Goal: Task Accomplishment & Management: Use online tool/utility

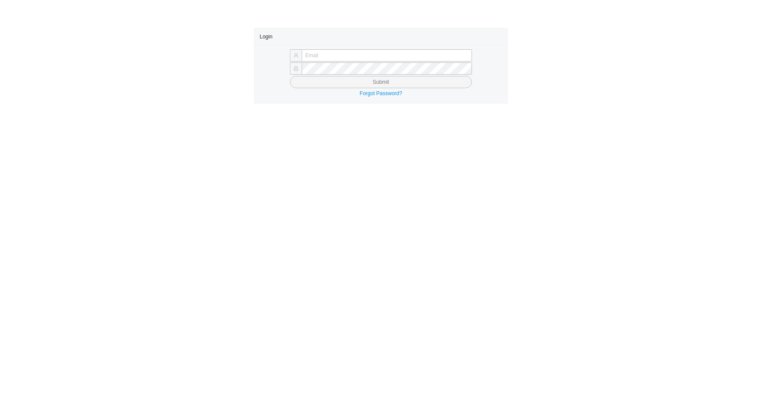
type input "angel@asbathnj.com"
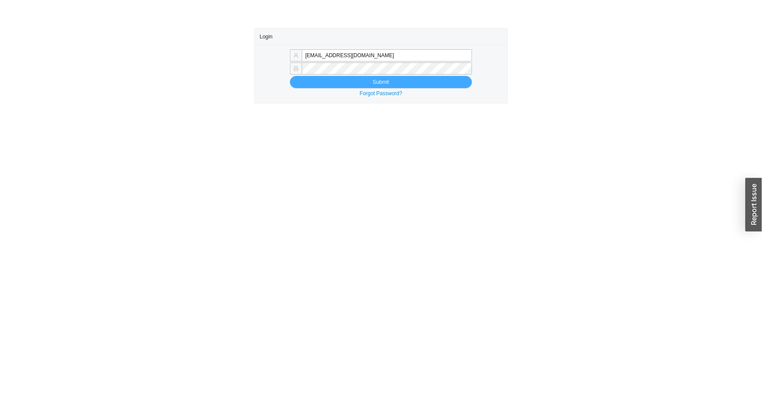
click at [350, 82] on button "Submit" at bounding box center [381, 82] width 182 height 12
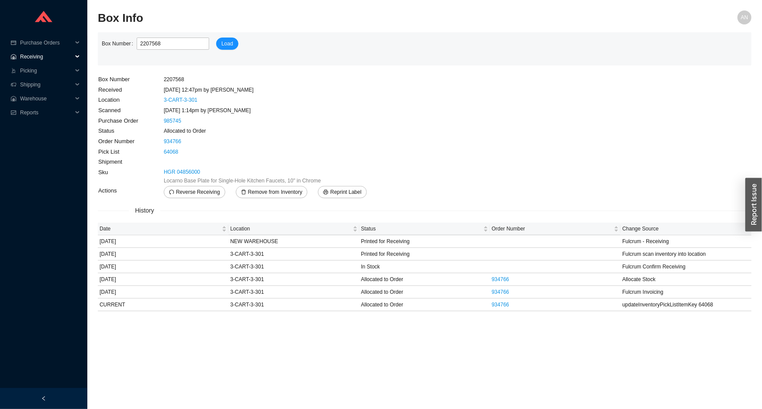
click at [28, 54] on span "Receiving" at bounding box center [46, 57] width 52 height 14
click at [35, 70] on link "Receiving" at bounding box center [32, 71] width 23 height 6
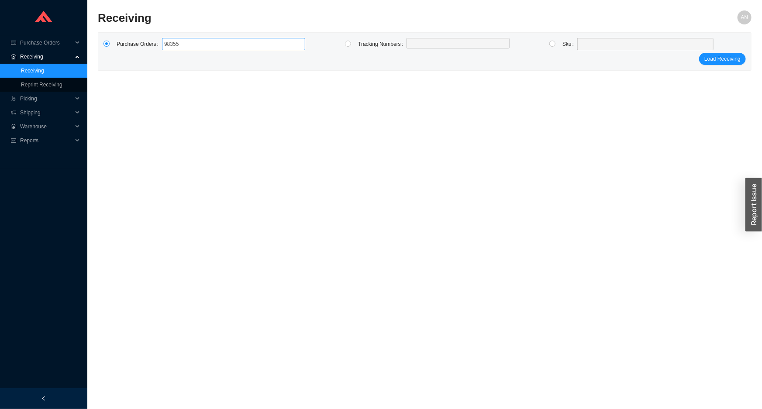
type input "983558"
click button "Load Receiving" at bounding box center [722, 59] width 47 height 12
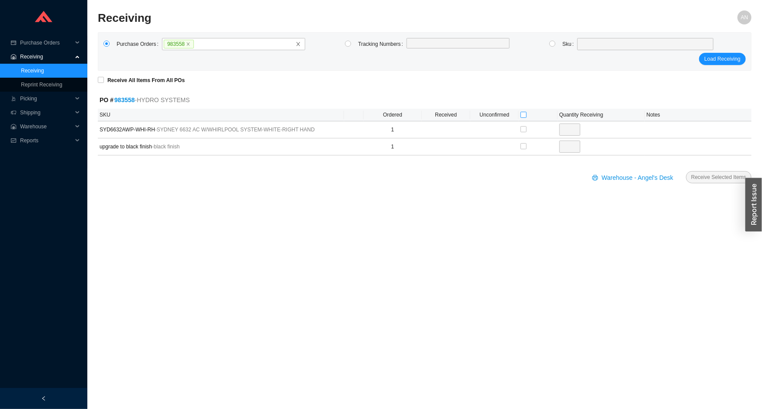
click at [526, 114] on input "checkbox" at bounding box center [524, 115] width 6 height 6
checkbox input "true"
type input "1"
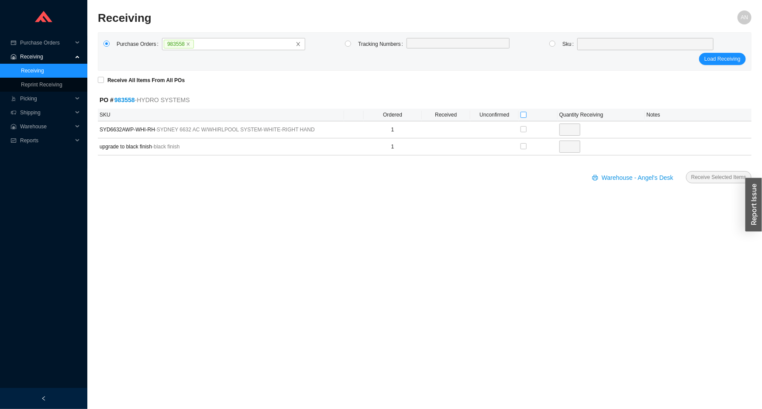
checkbox input "true"
type input "1"
click at [686, 171] on button "Receive Selected Items" at bounding box center [719, 177] width 66 height 12
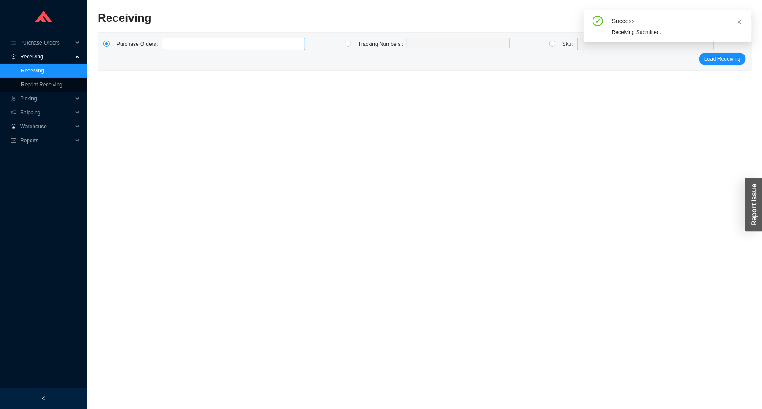
click at [208, 45] on label at bounding box center [233, 44] width 143 height 12
click at [170, 45] on input at bounding box center [166, 44] width 6 height 10
type input "985470"
type input "985596"
click button "Load Receiving" at bounding box center [722, 59] width 47 height 12
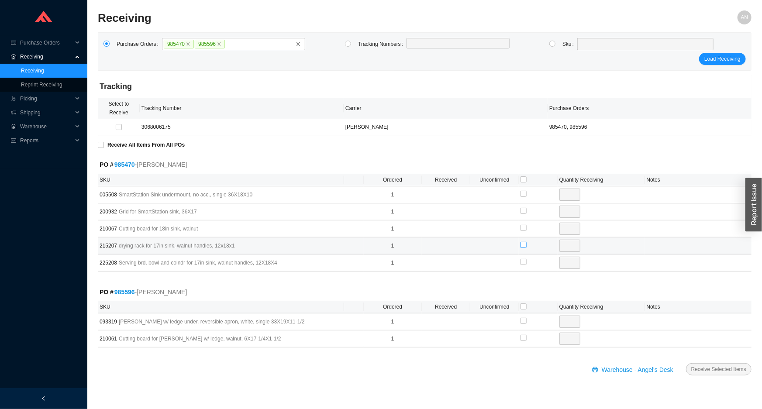
click at [523, 245] on input "checkbox" at bounding box center [524, 245] width 6 height 6
checkbox input "true"
type input "1"
click at [526, 321] on input "checkbox" at bounding box center [524, 321] width 6 height 6
checkbox input "true"
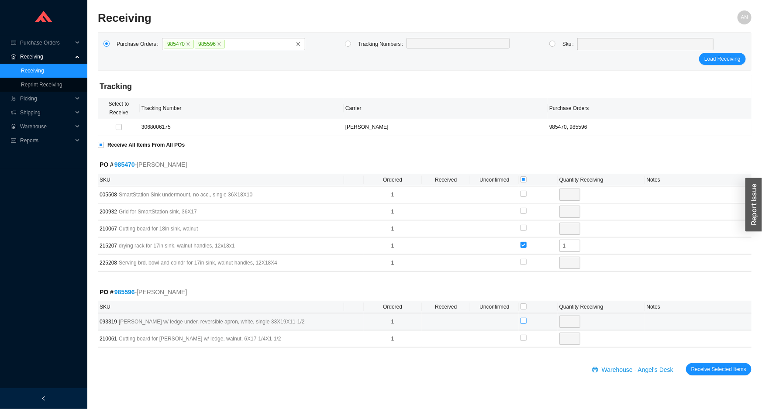
type input "1"
click at [521, 338] on input "checkbox" at bounding box center [524, 338] width 6 height 6
checkbox input "true"
type input "1"
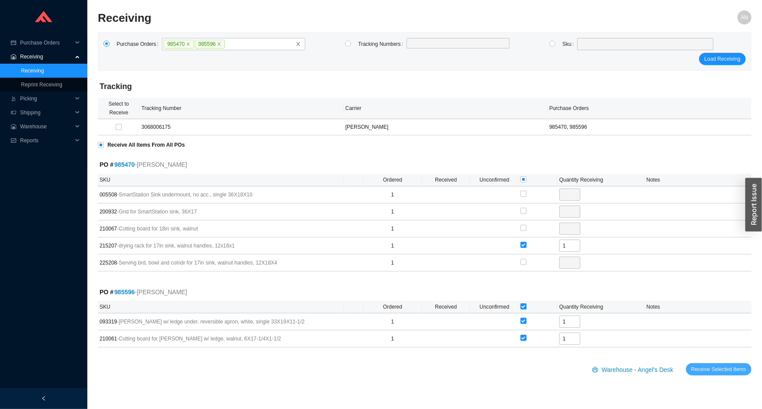
click at [706, 368] on span "Receive Selected Items" at bounding box center [719, 369] width 55 height 9
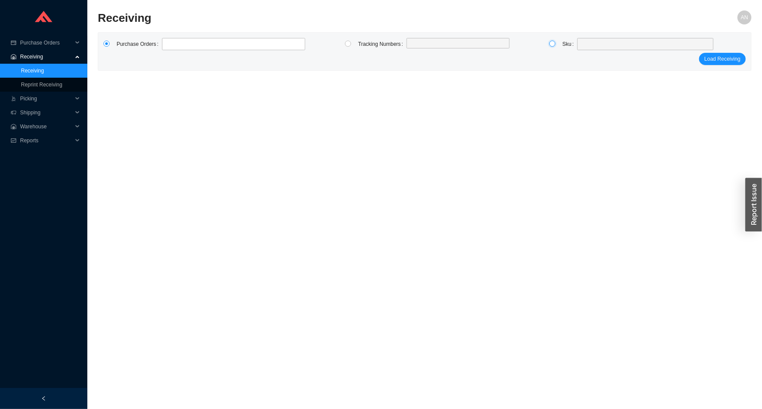
drag, startPoint x: 553, startPoint y: 44, endPoint x: 564, endPoint y: 44, distance: 11.8
click at [553, 44] on input "radio" at bounding box center [553, 44] width 6 height 6
radio input "true"
click at [590, 44] on span at bounding box center [645, 43] width 129 height 11
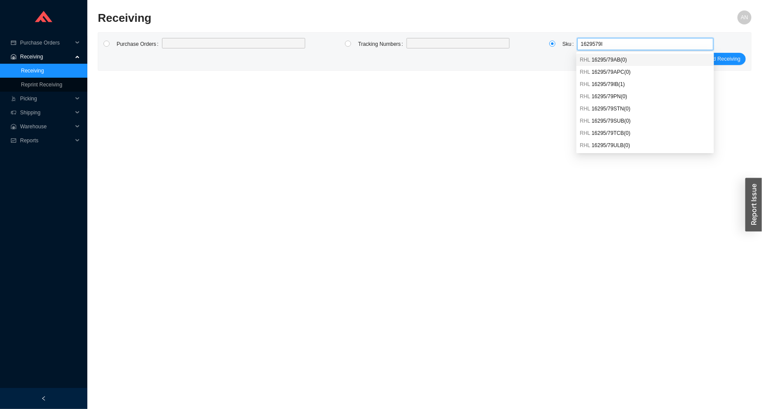
type input "1629579IB"
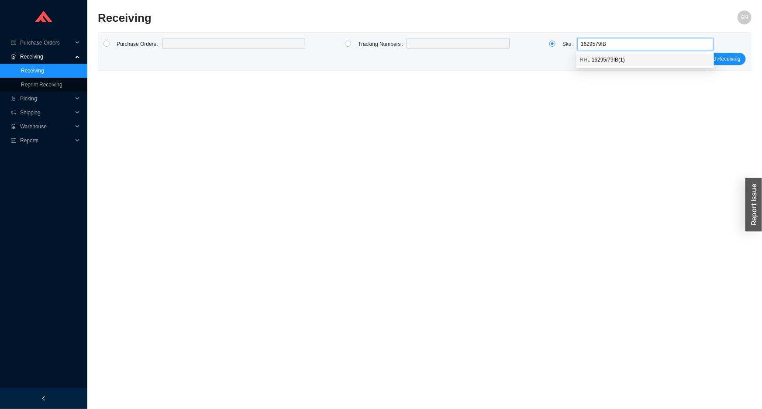
click at [600, 62] on span "16295/79IB ( 1 )" at bounding box center [608, 60] width 33 height 6
click at [726, 61] on span "Load Receiving" at bounding box center [723, 59] width 36 height 9
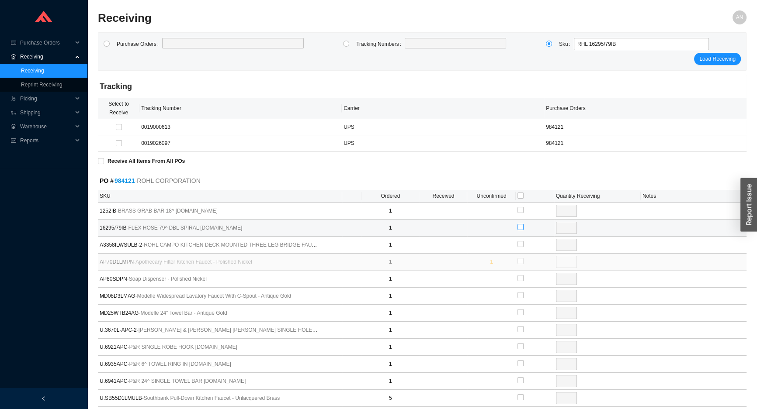
click at [520, 227] on input "checkbox" at bounding box center [520, 227] width 6 height 6
checkbox input "true"
type input "1"
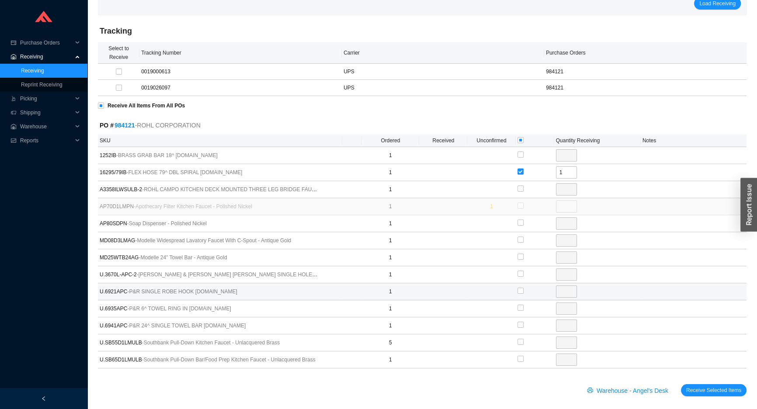
scroll to position [60, 0]
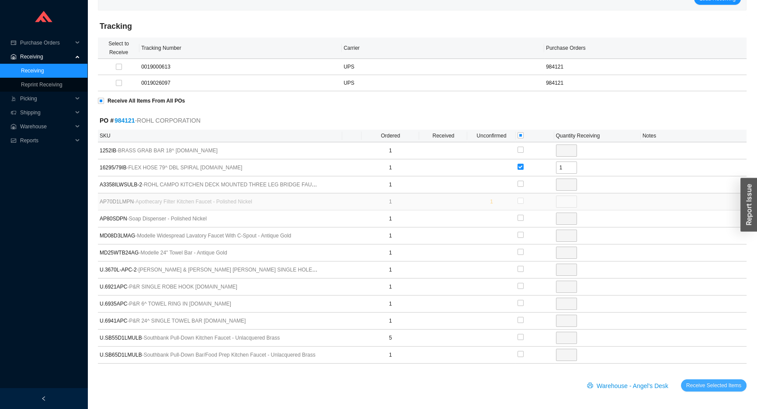
click at [710, 385] on span "Receive Selected Items" at bounding box center [713, 385] width 55 height 9
radio input "true"
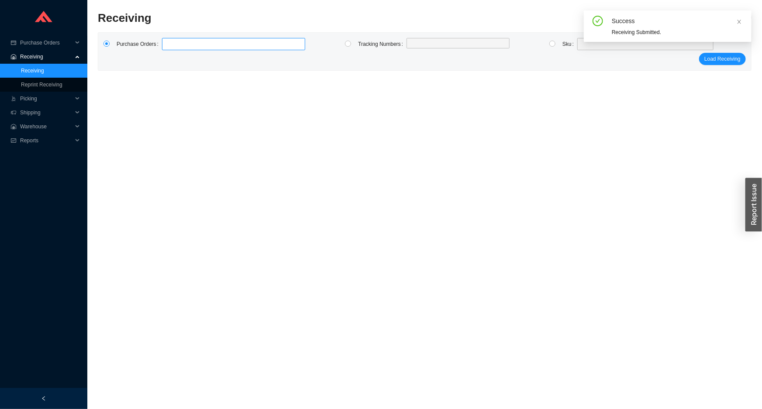
click at [220, 42] on label at bounding box center [233, 44] width 143 height 12
click at [170, 42] on input at bounding box center [166, 44] width 6 height 10
type input "983363"
click button "Load Receiving" at bounding box center [722, 59] width 47 height 12
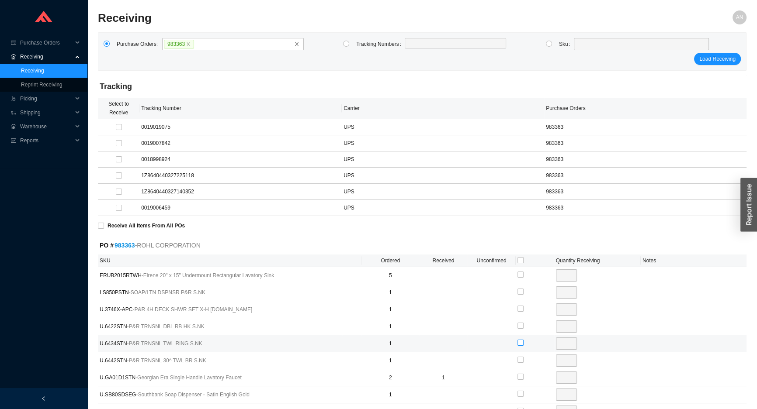
click at [520, 343] on input "checkbox" at bounding box center [520, 343] width 6 height 6
checkbox input "true"
type input "1"
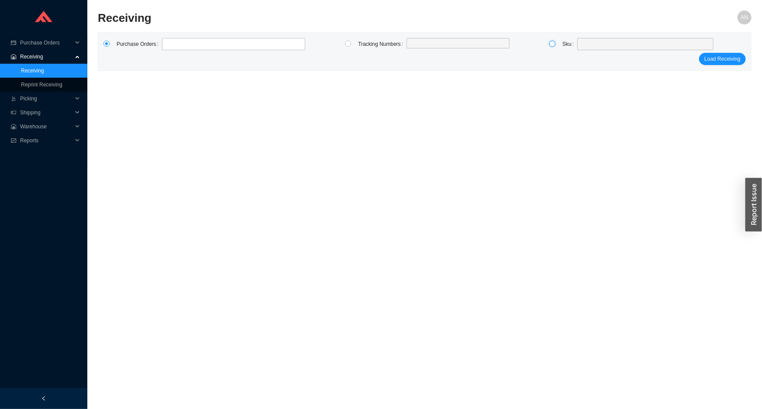
click at [554, 43] on input "radio" at bounding box center [553, 44] width 6 height 6
radio input "true"
click at [588, 47] on span at bounding box center [645, 43] width 129 height 11
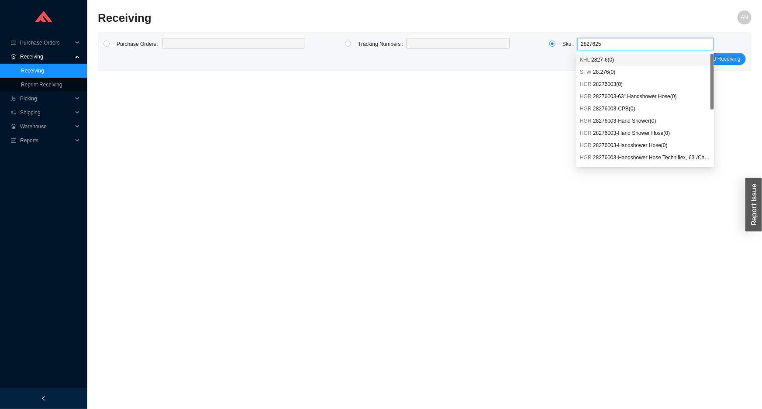
type input "28276253"
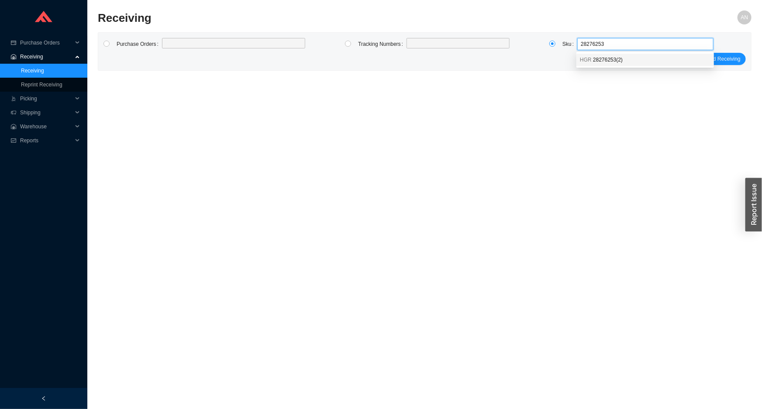
click at [595, 59] on span "28276253 ( 2 )" at bounding box center [608, 60] width 30 height 6
click at [712, 56] on span "Load Receiving" at bounding box center [723, 59] width 36 height 9
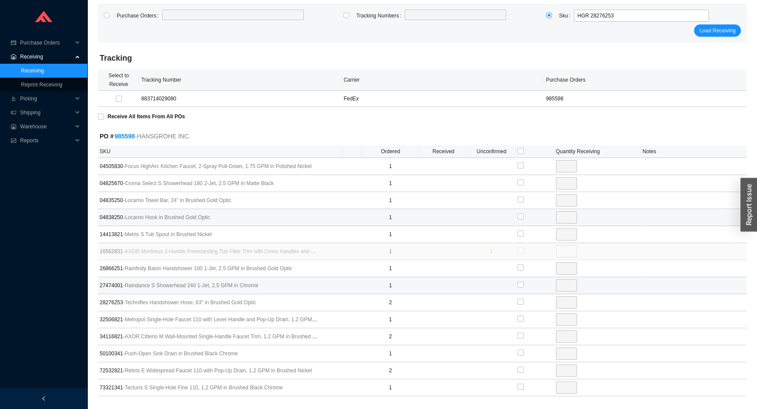
scroll to position [61, 0]
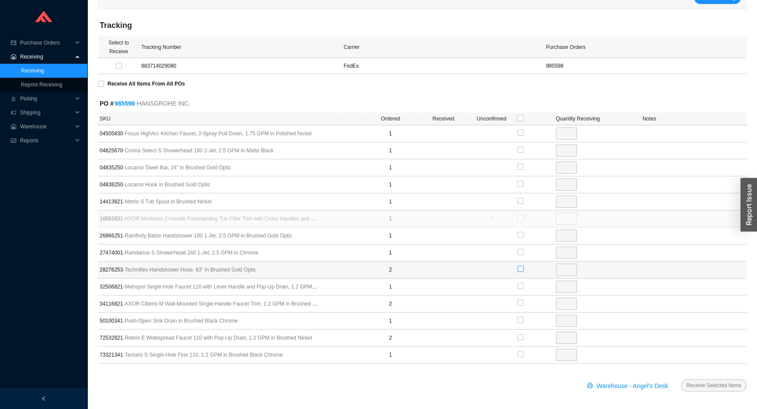
click at [519, 270] on input "checkbox" at bounding box center [520, 269] width 6 height 6
checkbox input "true"
type input "2"
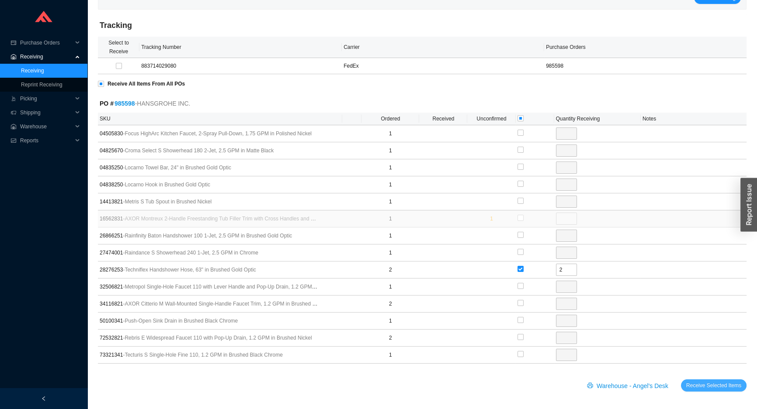
click at [700, 385] on span "Receive Selected Items" at bounding box center [713, 385] width 55 height 9
radio input "true"
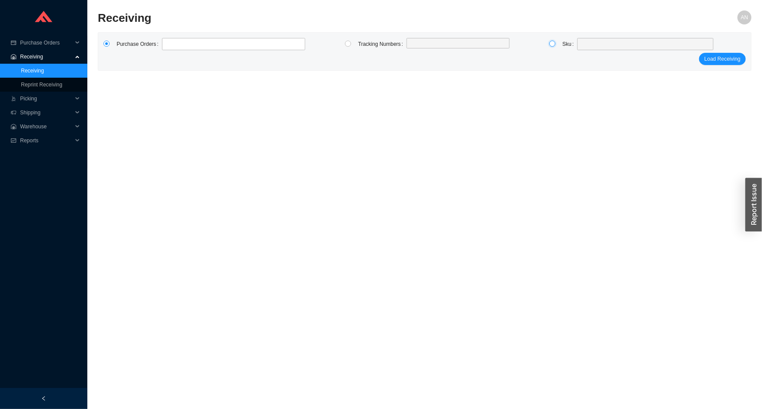
click at [553, 45] on input "radio" at bounding box center [553, 44] width 6 height 6
radio input "true"
click at [584, 42] on span at bounding box center [645, 43] width 129 height 11
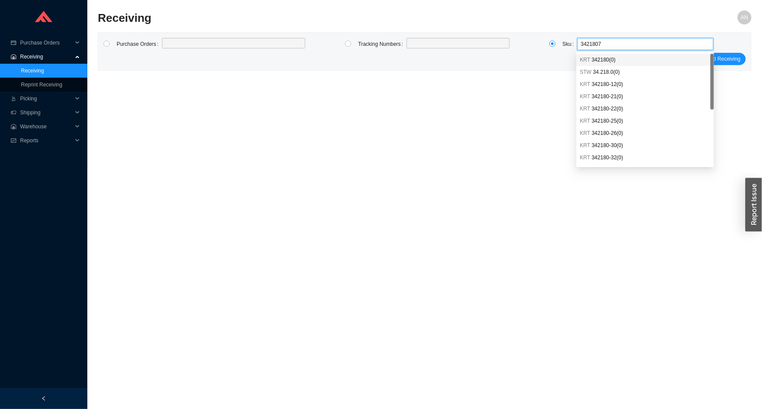
type input "34218072"
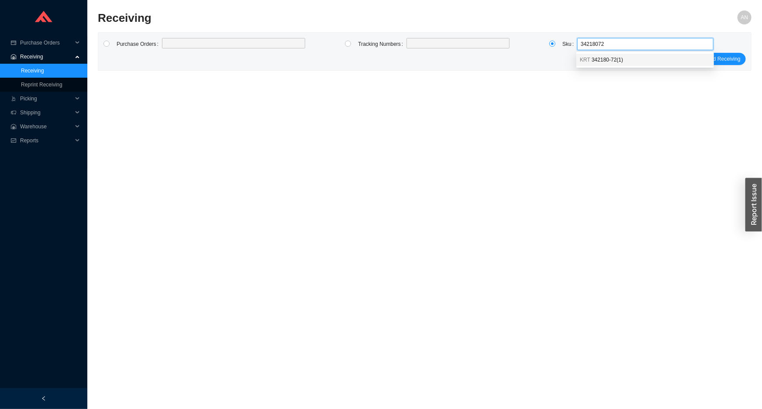
click at [592, 57] on span "342180-72 ( 1 )" at bounding box center [607, 60] width 31 height 6
click at [724, 65] on div "Purchase Orders Tracking Numbers Sku KRT 342180-72 KRT 342180-72 ( 1 ) Load Rec…" at bounding box center [424, 52] width 653 height 38
click at [724, 61] on span "Load Receiving" at bounding box center [723, 59] width 36 height 9
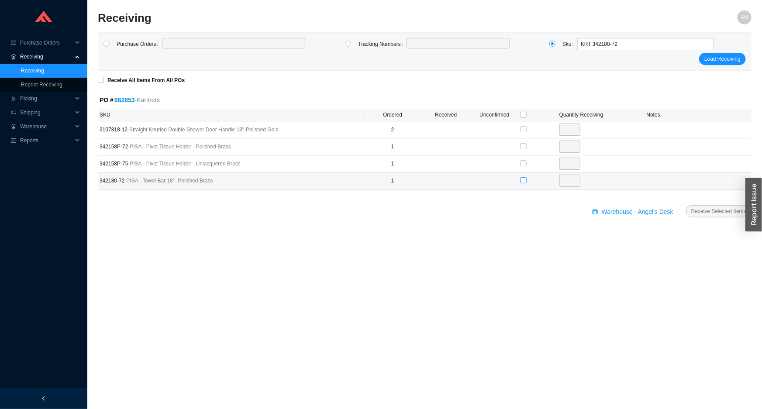
click at [522, 180] on input "checkbox" at bounding box center [524, 180] width 6 height 6
checkbox input "true"
type input "1"
click at [706, 215] on span "Receive Selected Items" at bounding box center [719, 211] width 55 height 9
radio input "true"
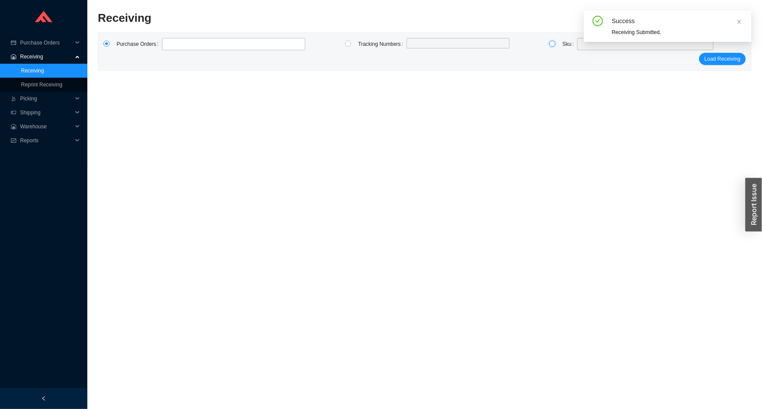
click at [554, 44] on input "radio" at bounding box center [553, 44] width 6 height 6
radio input "true"
click at [578, 47] on div at bounding box center [646, 44] width 136 height 12
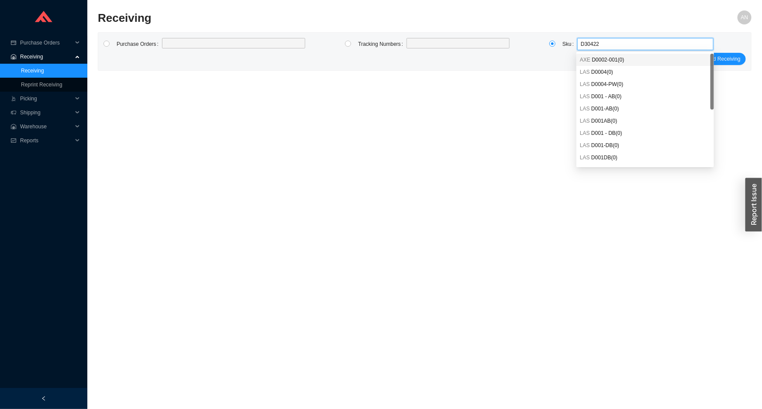
type input "D304222"
click at [604, 70] on span "D304222 ( 1 )" at bounding box center [607, 72] width 28 height 6
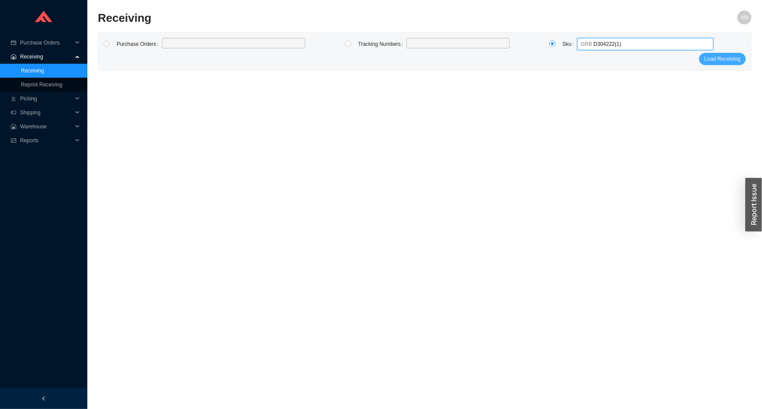
click at [723, 61] on span "Load Receiving" at bounding box center [723, 59] width 36 height 9
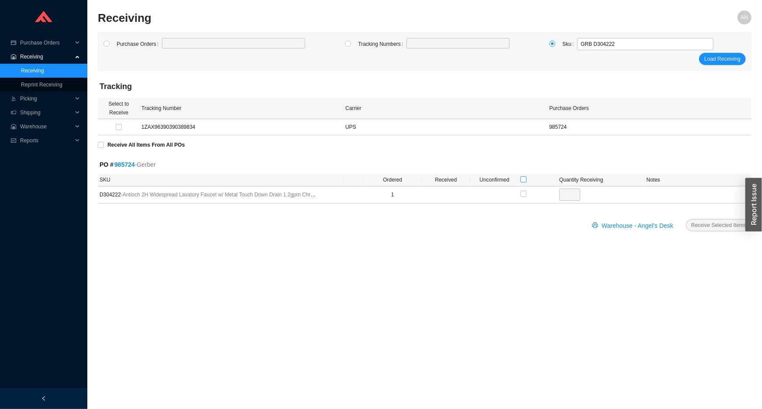
click at [524, 179] on input "checkbox" at bounding box center [524, 179] width 6 height 6
checkbox input "true"
type input "1"
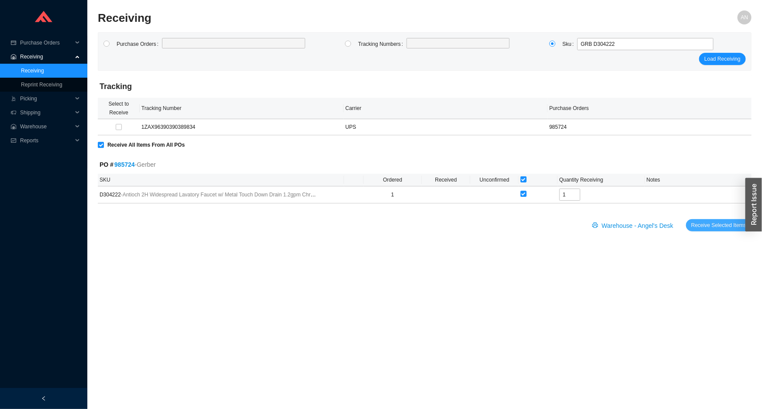
click at [709, 225] on span "Receive Selected Items" at bounding box center [719, 225] width 55 height 9
radio input "true"
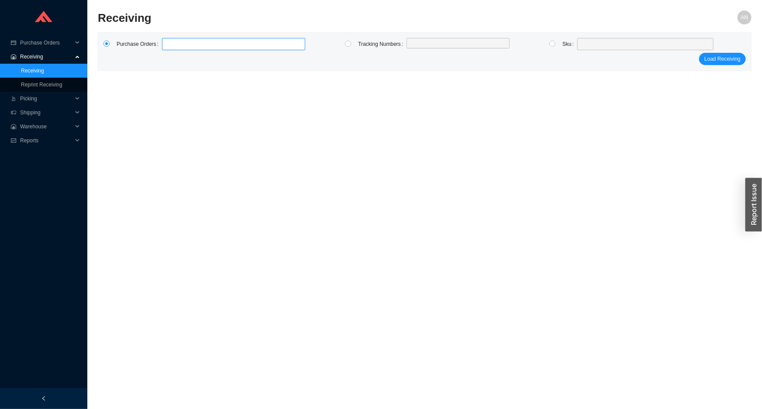
click at [182, 46] on label at bounding box center [233, 44] width 143 height 12
click at [170, 46] on input at bounding box center [166, 44] width 6 height 10
type input "982853"
click at [32, 128] on span "Warehouse" at bounding box center [46, 127] width 52 height 14
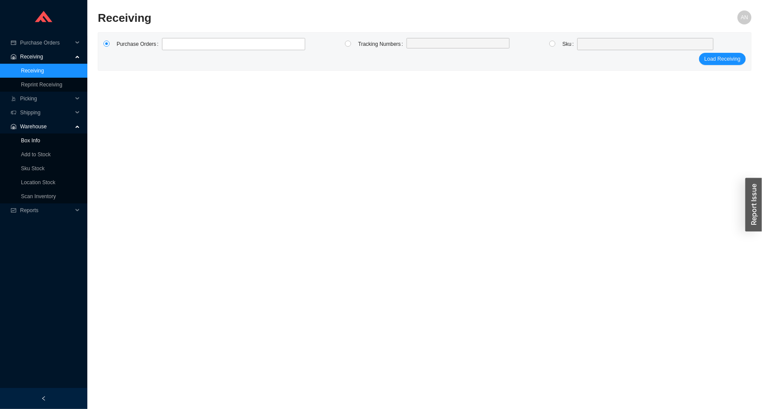
click at [35, 143] on link "Box Info" at bounding box center [30, 141] width 19 height 6
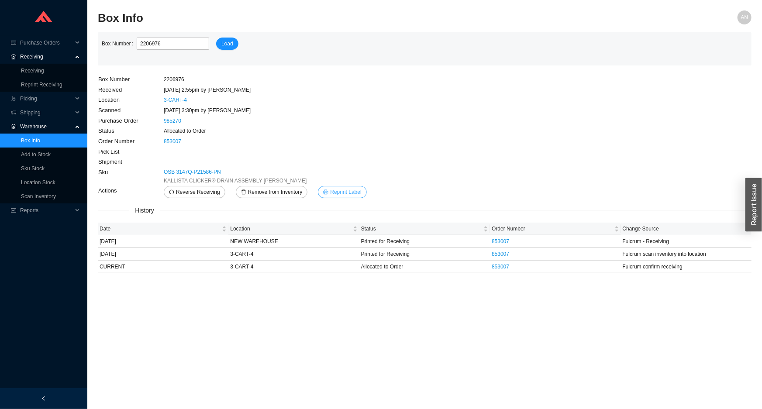
click at [332, 189] on span "Reprint Label" at bounding box center [345, 192] width 31 height 9
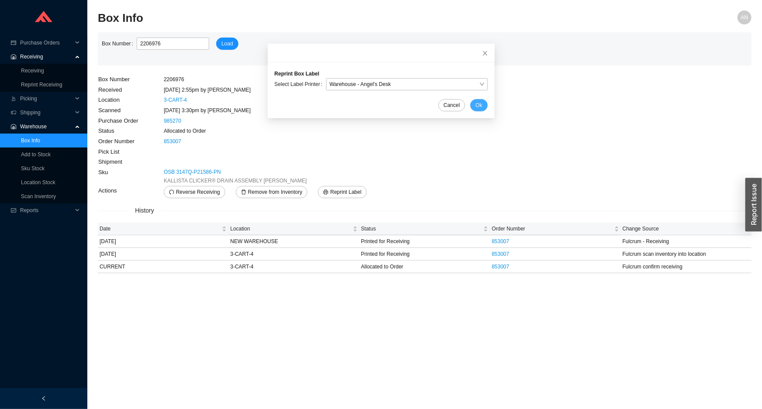
click at [475, 107] on button "Ok" at bounding box center [479, 105] width 17 height 12
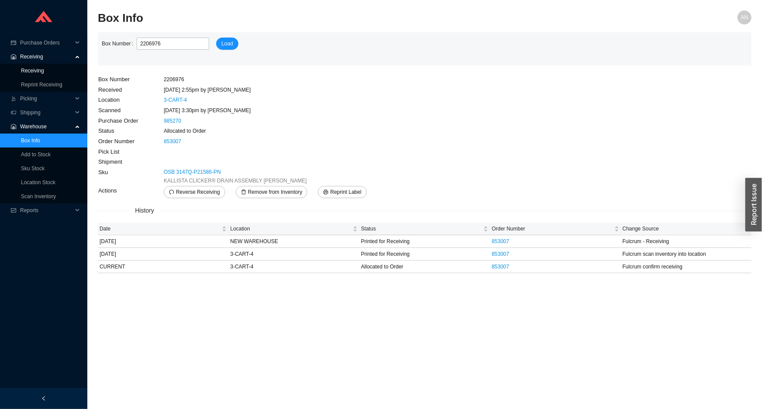
click at [36, 69] on link "Receiving" at bounding box center [32, 71] width 23 height 6
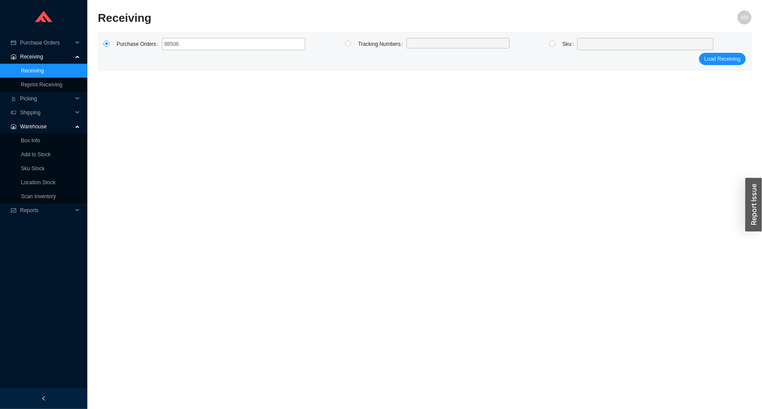
type input "985060"
click button "Load Receiving" at bounding box center [722, 59] width 47 height 12
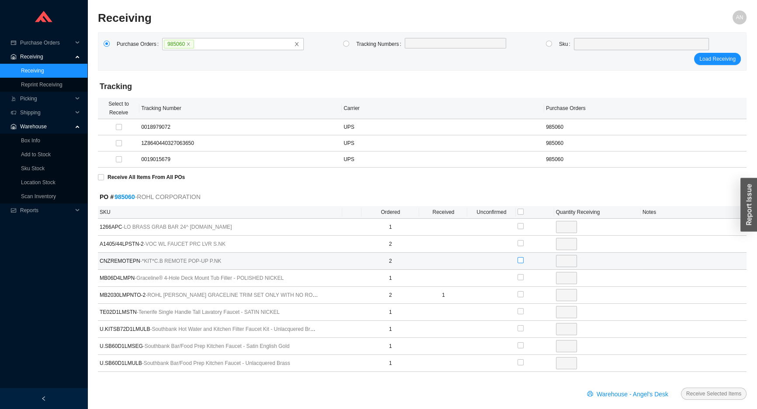
click at [519, 260] on input "checkbox" at bounding box center [520, 260] width 6 height 6
checkbox input "true"
type input "2"
click at [709, 394] on span "Receive Selected Items" at bounding box center [713, 394] width 55 height 9
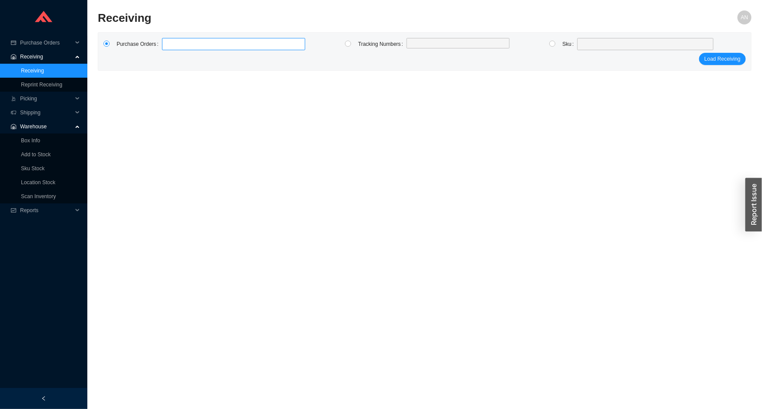
click at [175, 41] on label at bounding box center [233, 44] width 143 height 12
click at [170, 41] on input at bounding box center [166, 44] width 6 height 10
type input "985609"
type input "985658"
type input "985607"
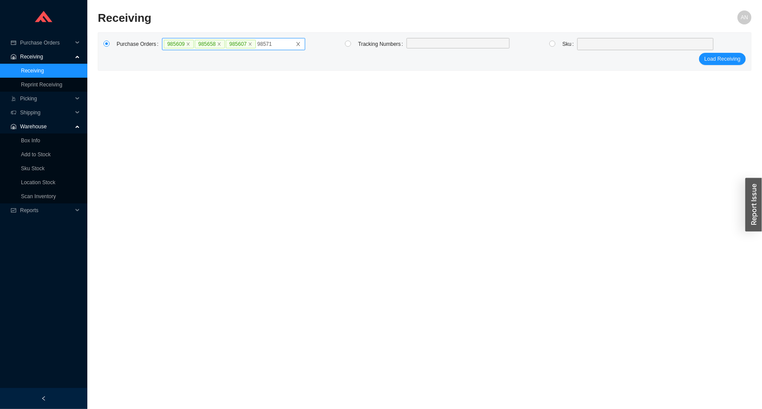
type input "985713"
click button "Load Receiving" at bounding box center [722, 59] width 47 height 12
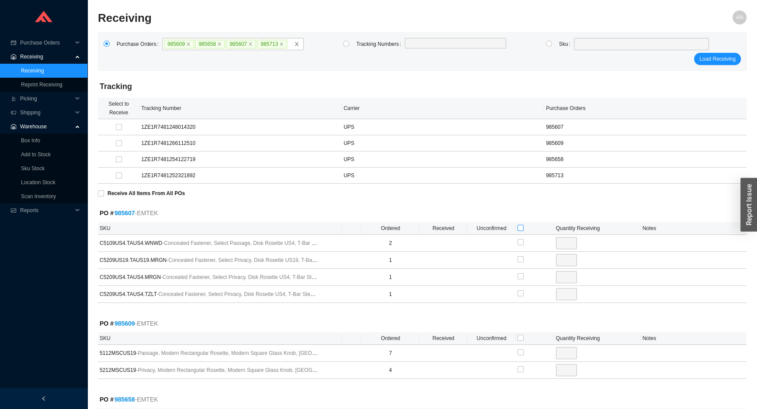
click at [521, 227] on input "checkbox" at bounding box center [520, 228] width 6 height 6
checkbox input "true"
type input "2"
checkbox input "true"
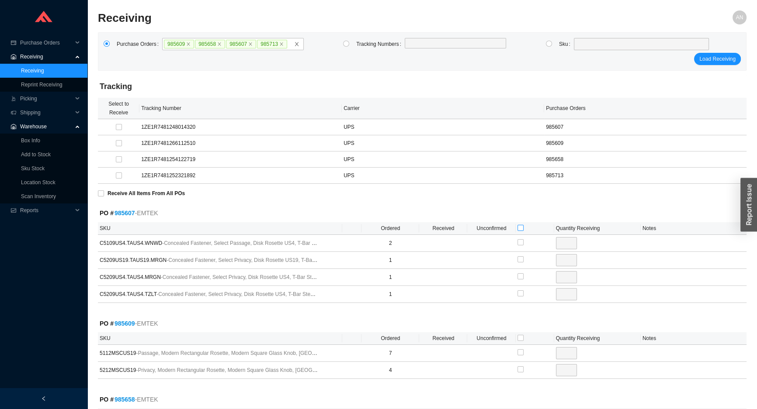
type input "1"
checkbox input "true"
type input "1"
checkbox input "true"
type input "1"
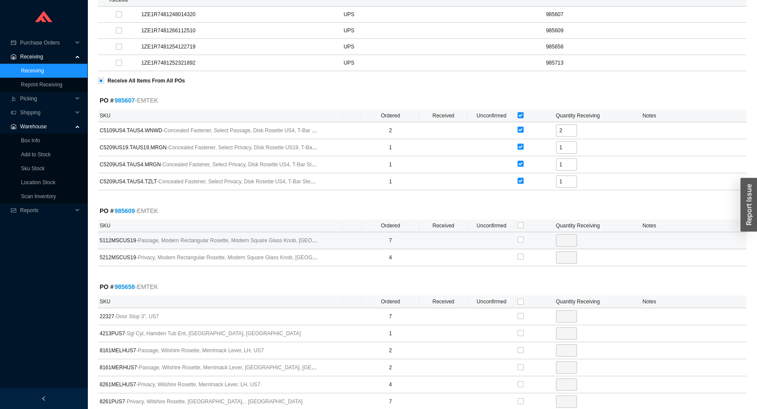
scroll to position [119, 0]
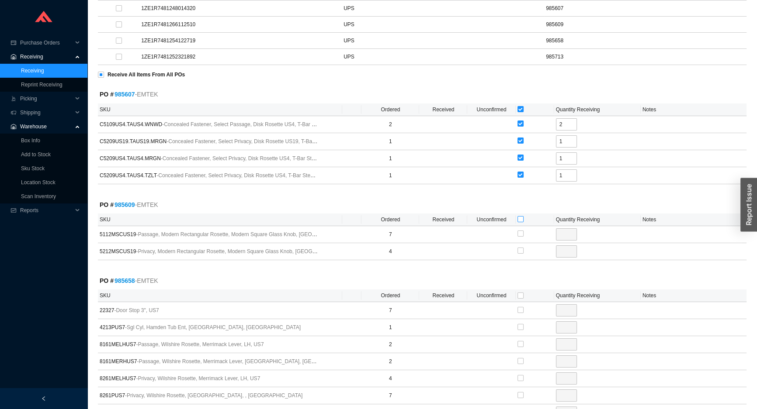
click at [519, 220] on input "checkbox" at bounding box center [520, 219] width 6 height 6
checkbox input "true"
type input "7"
checkbox input "true"
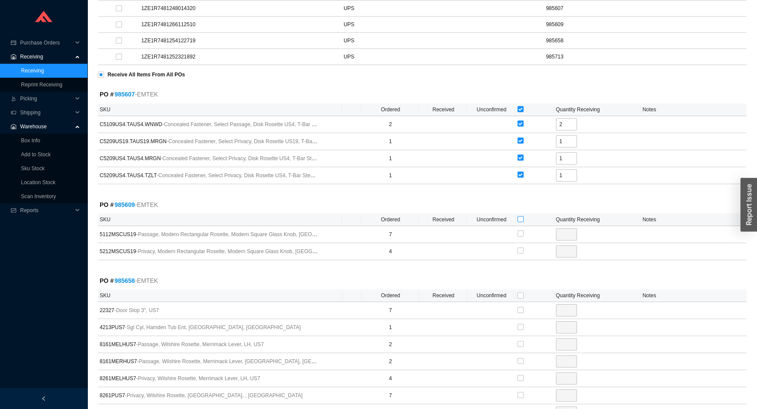
type input "4"
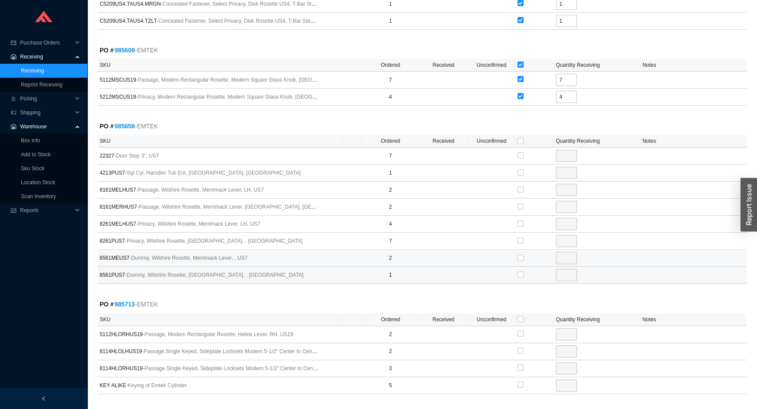
scroll to position [278, 0]
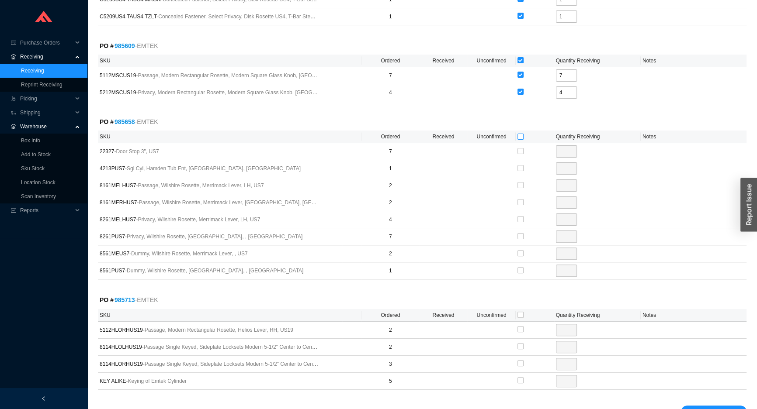
click at [521, 136] on input "checkbox" at bounding box center [520, 137] width 6 height 6
checkbox input "true"
type input "7"
checkbox input "true"
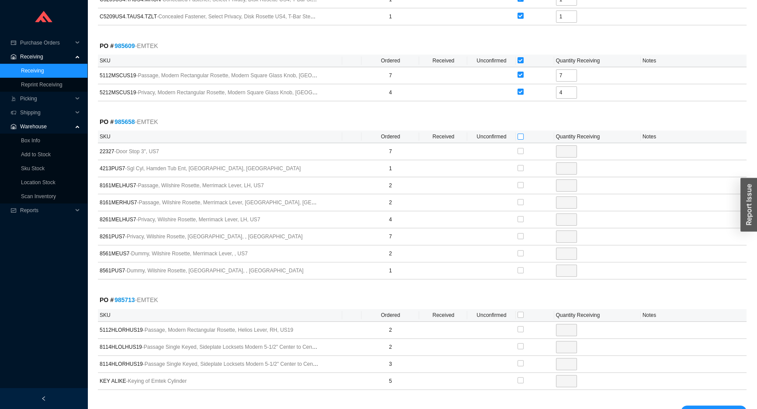
type input "1"
checkbox input "true"
type input "2"
checkbox input "true"
type input "2"
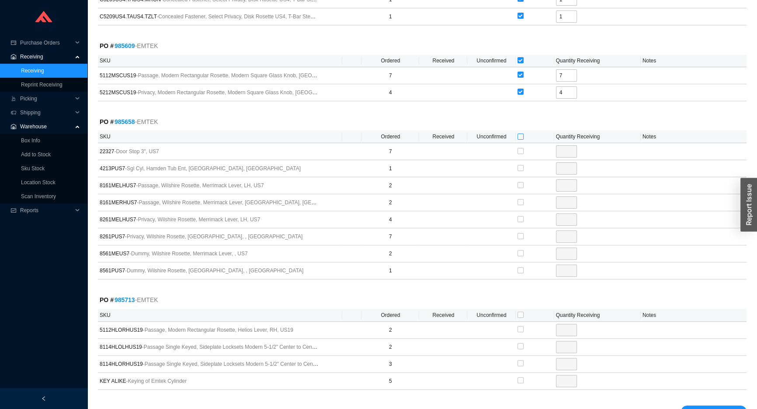
checkbox input "true"
type input "4"
checkbox input "true"
type input "7"
checkbox input "true"
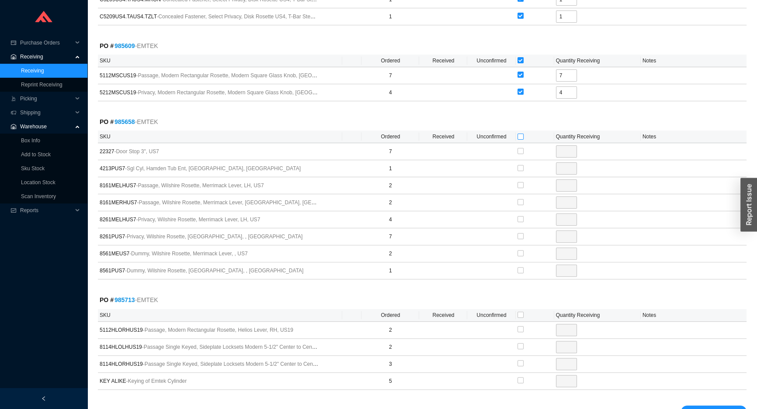
type input "2"
checkbox input "true"
type input "1"
click at [519, 315] on input "checkbox" at bounding box center [520, 315] width 6 height 6
checkbox input "true"
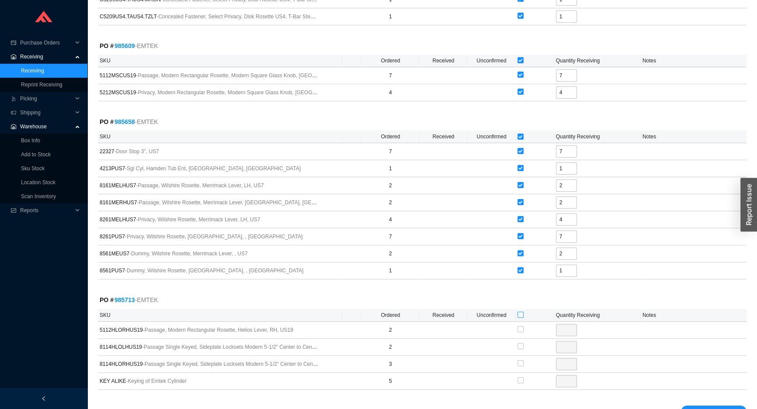
checkbox input "true"
type input "2"
checkbox input "true"
type input "2"
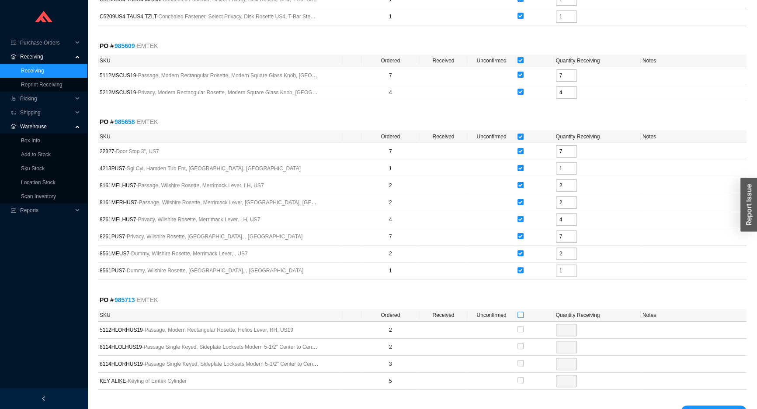
checkbox input "true"
type input "3"
checkbox input "true"
type input "5"
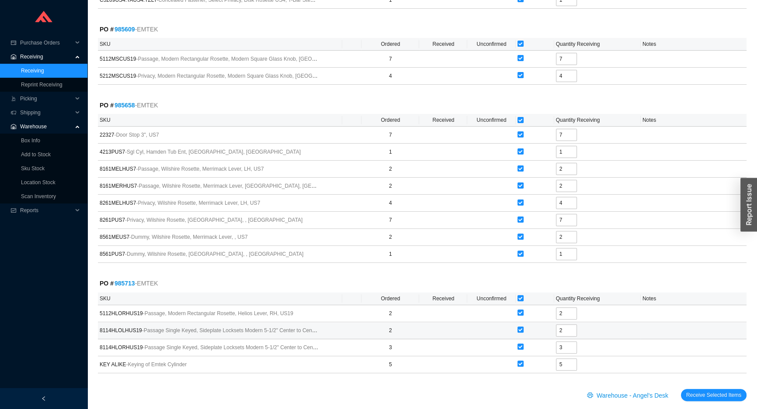
scroll to position [304, 0]
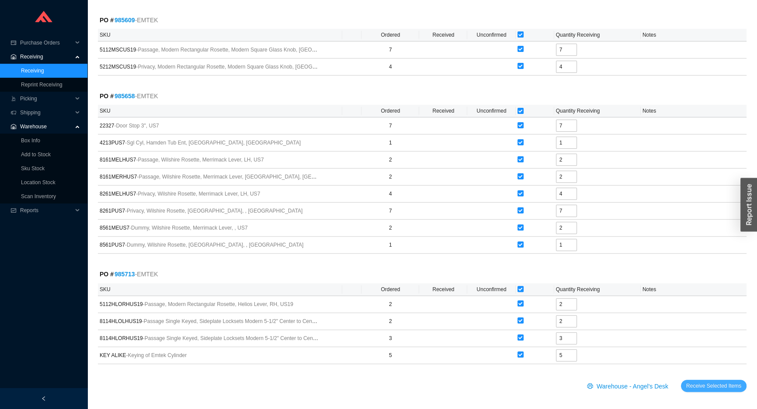
click at [709, 384] on span "Receive Selected Items" at bounding box center [713, 386] width 55 height 9
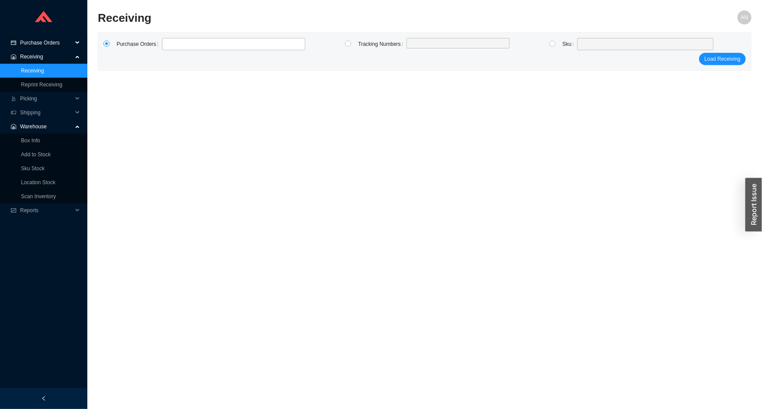
drag, startPoint x: 19, startPoint y: 43, endPoint x: 38, endPoint y: 44, distance: 19.7
click at [19, 43] on div "Purchase Orders" at bounding box center [43, 43] width 87 height 14
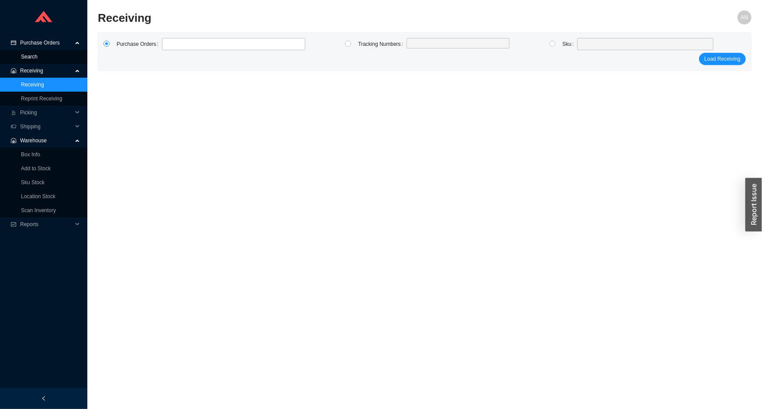
drag, startPoint x: 47, startPoint y: 59, endPoint x: 53, endPoint y: 57, distance: 6.4
click at [38, 59] on link "Search" at bounding box center [29, 57] width 17 height 6
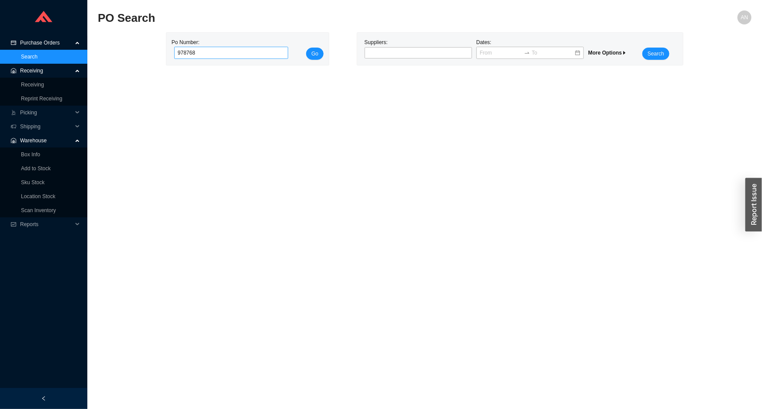
click button "Go" at bounding box center [314, 54] width 17 height 12
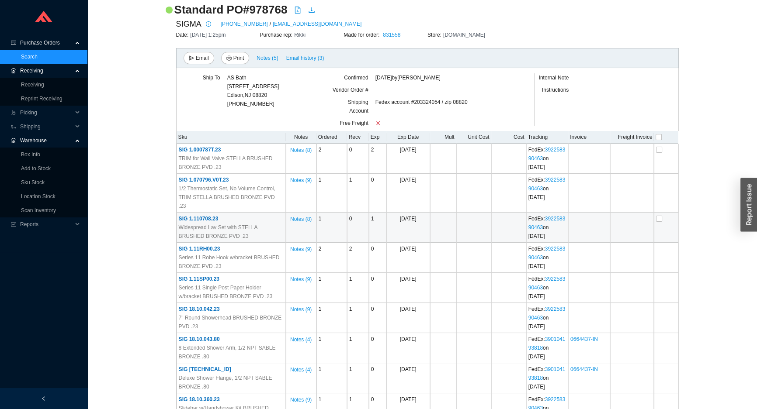
scroll to position [79, 0]
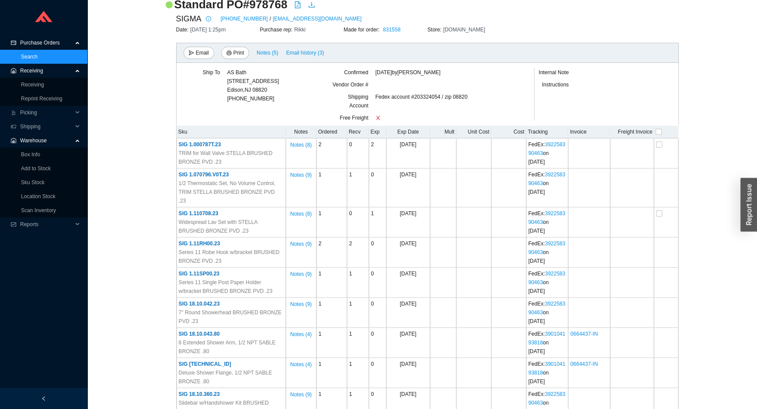
click at [34, 56] on link "Search" at bounding box center [29, 57] width 17 height 6
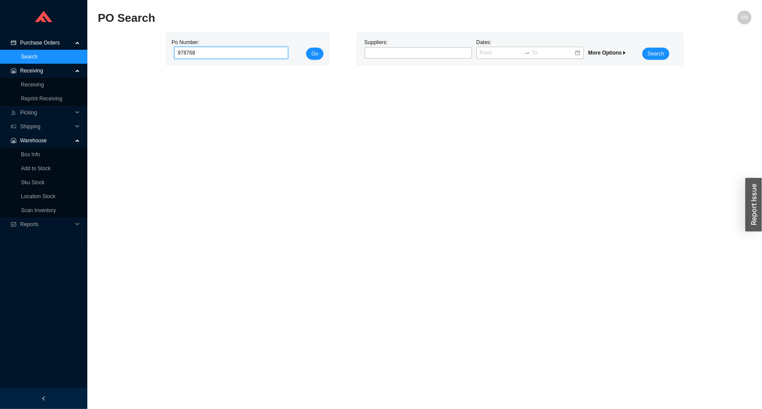
click at [201, 52] on input "978768" at bounding box center [231, 53] width 114 height 12
type input "9"
type input "977930"
click at [306, 48] on button "Go" at bounding box center [314, 54] width 17 height 12
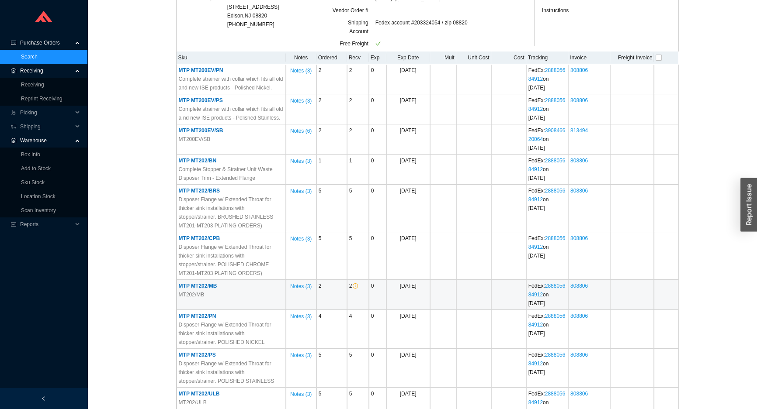
scroll to position [198, 0]
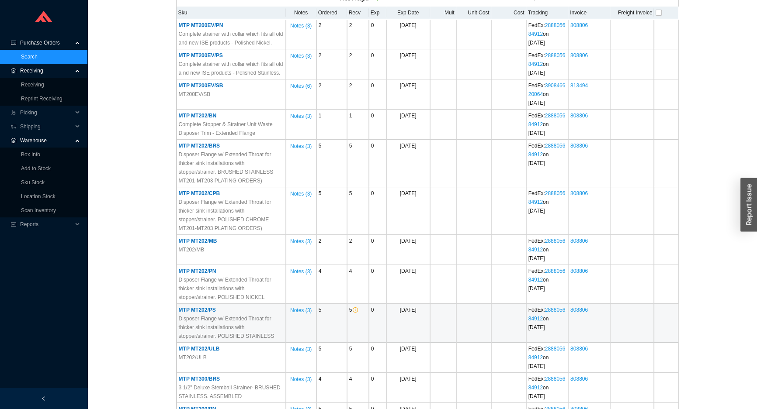
click at [209, 313] on span "MTP MT202/PS" at bounding box center [197, 310] width 37 height 6
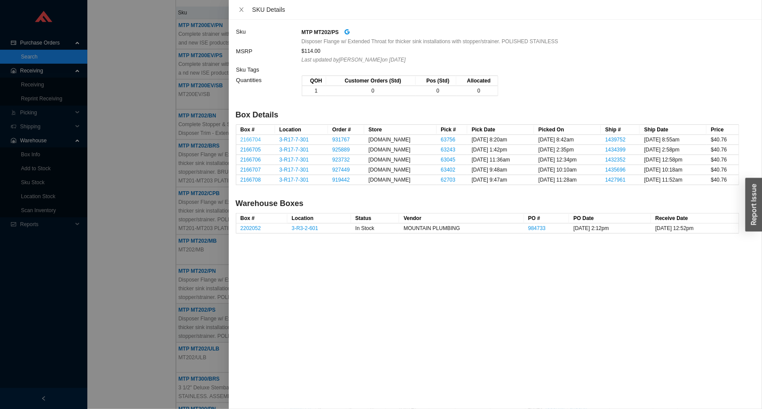
click at [256, 140] on link "2166704" at bounding box center [251, 140] width 21 height 6
click at [96, 150] on div at bounding box center [381, 204] width 762 height 409
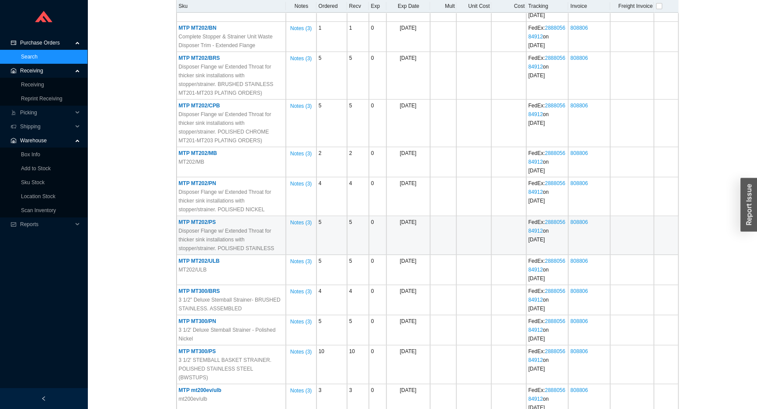
scroll to position [318, 0]
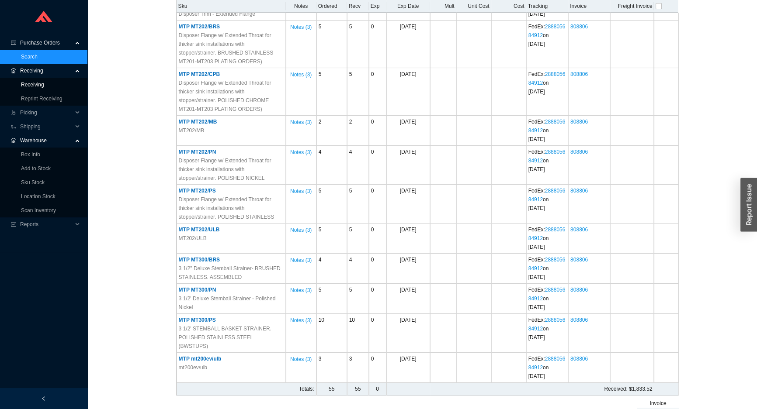
click at [37, 83] on link "Receiving" at bounding box center [32, 85] width 23 height 6
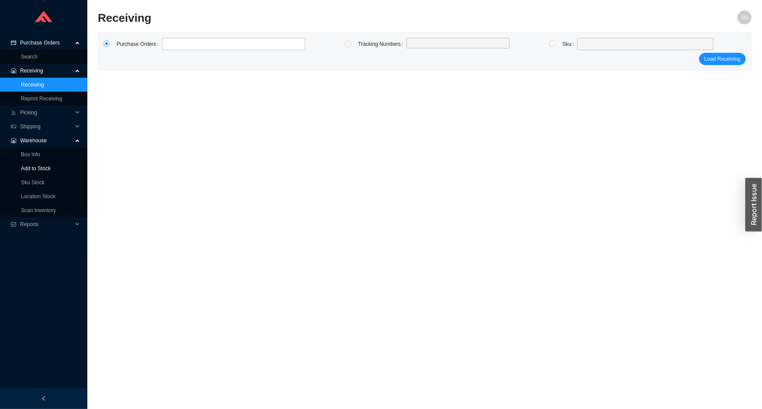
click at [39, 166] on link "Add to Stock" at bounding box center [36, 169] width 30 height 6
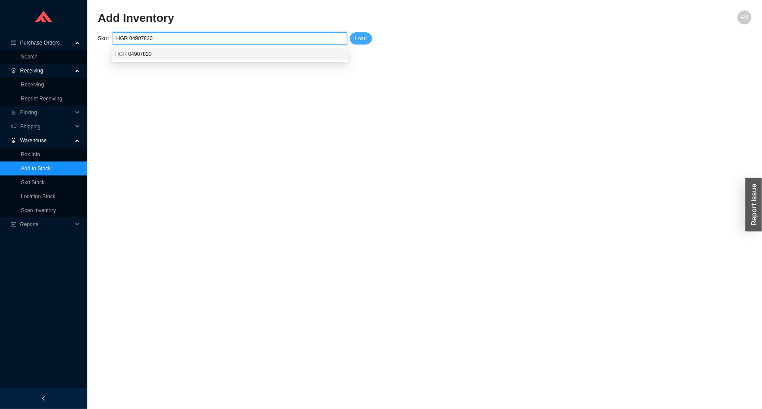
type input "HGR 04907820"
click at [362, 40] on span "Load" at bounding box center [361, 38] width 12 height 9
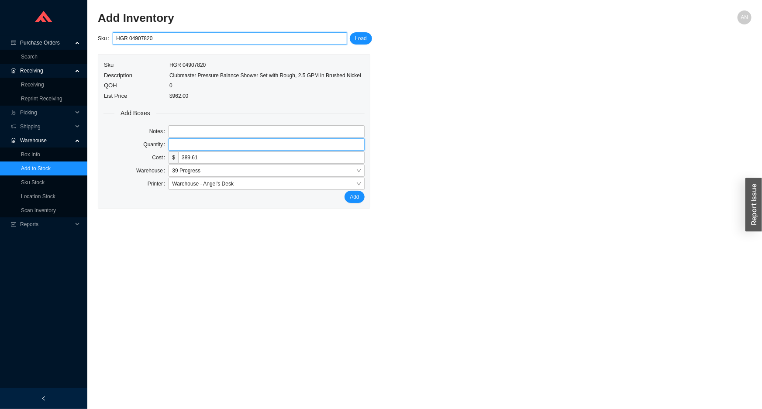
click at [192, 144] on input "tel" at bounding box center [267, 144] width 196 height 12
type input "1"
click at [345, 191] on button "Add" at bounding box center [355, 197] width 20 height 12
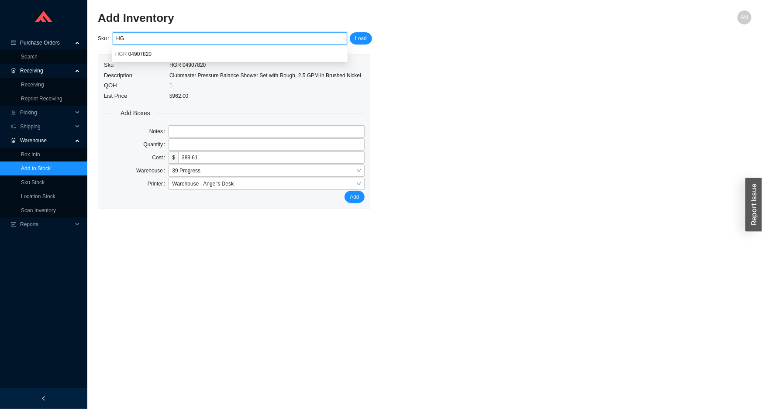
type input "H"
paste input "HGR 01850181"
type input "HGR 01850181"
click at [367, 39] on button "Load" at bounding box center [361, 38] width 22 height 12
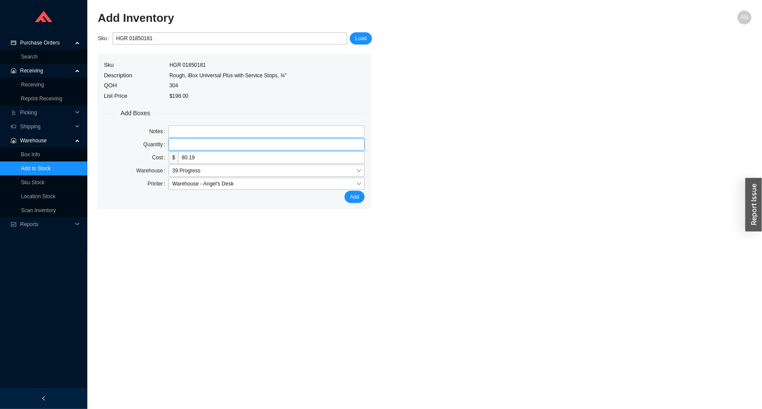
click at [175, 142] on input "tel" at bounding box center [267, 144] width 196 height 12
type input "1"
click at [345, 191] on button "Add" at bounding box center [355, 197] width 20 height 12
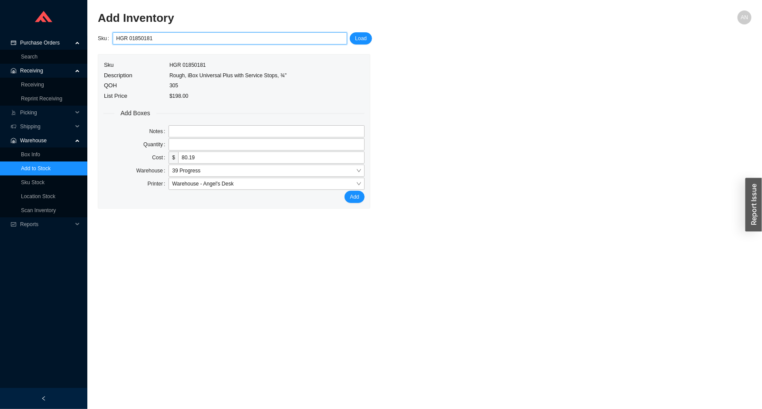
click at [165, 40] on input "HGR 01850181" at bounding box center [230, 38] width 228 height 11
type input "H"
paste input "HGR 75410821"
type input "HGR 75410821"
click at [359, 39] on span "Load" at bounding box center [361, 38] width 12 height 9
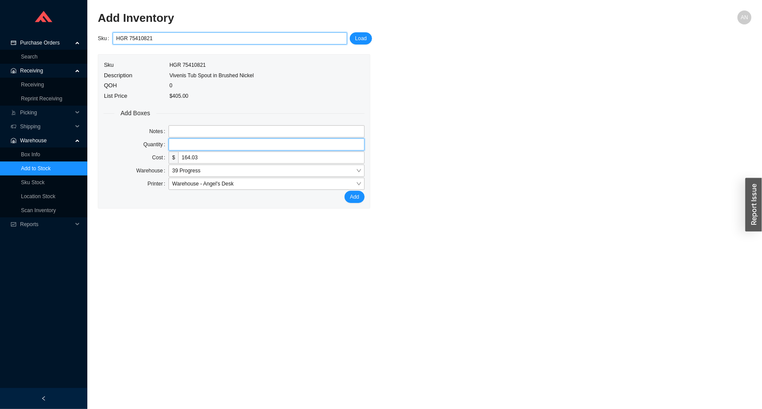
click at [209, 142] on input "tel" at bounding box center [267, 144] width 196 height 12
type input "1"
click at [345, 191] on button "Add" at bounding box center [355, 197] width 20 height 12
click at [240, 38] on input "HGR 75410821" at bounding box center [230, 38] width 228 height 11
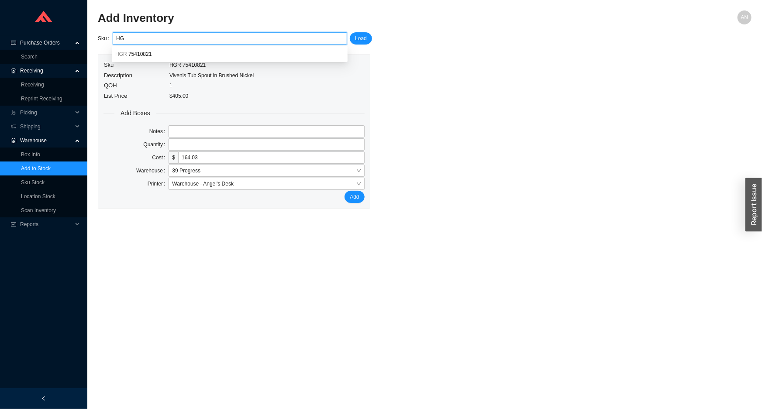
type input "H"
paste input "HGR 27411823"
type input "HGR 27411823"
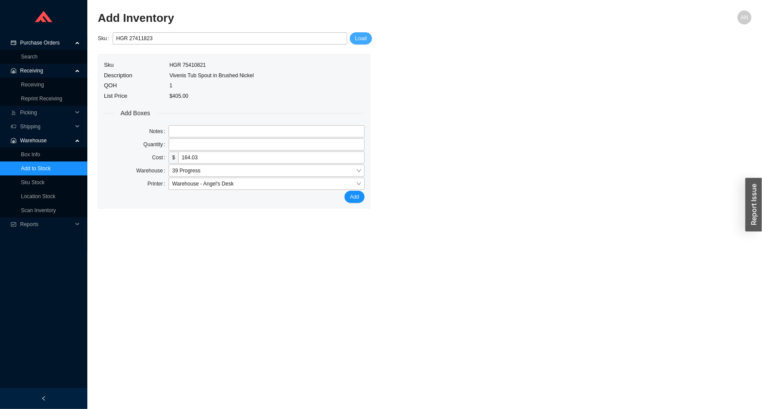
click at [360, 38] on span "Load" at bounding box center [361, 38] width 12 height 9
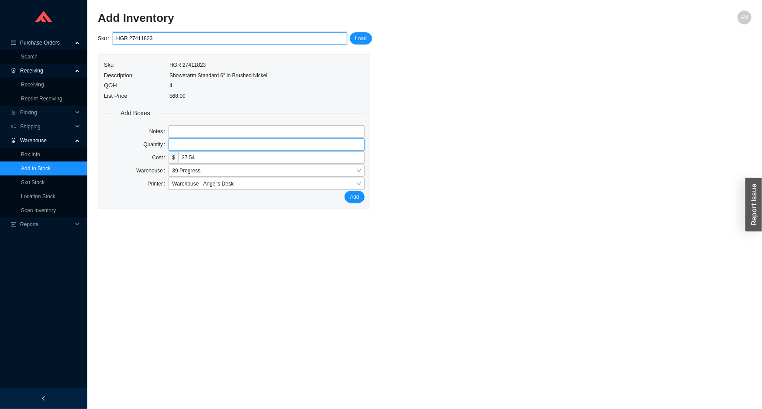
click at [204, 147] on input "tel" at bounding box center [267, 144] width 196 height 12
type input "1"
click at [345, 191] on button "Add" at bounding box center [355, 197] width 20 height 12
click at [187, 33] on section "Add Inventory AN Sku HGR 27411823 Load Sku HGR 27411823 Description Showerarm S…" at bounding box center [425, 109] width 654 height 198
click at [191, 42] on input "HGR 27411823" at bounding box center [230, 38] width 228 height 11
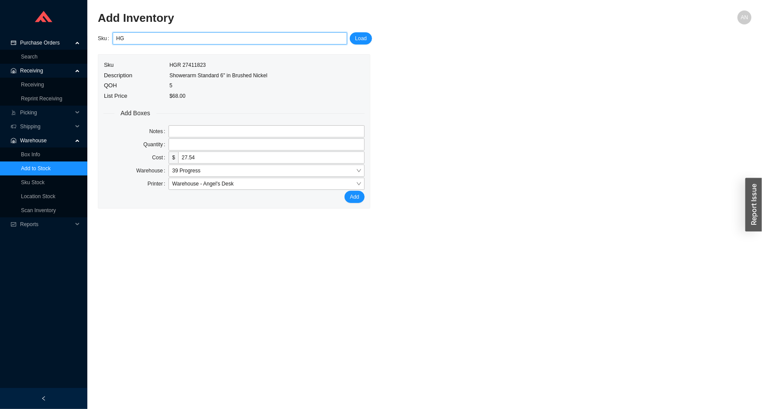
type input "H"
paste input "HGR 04447820"
type input "HGR 04447820"
click at [366, 40] on span "Load" at bounding box center [361, 38] width 12 height 9
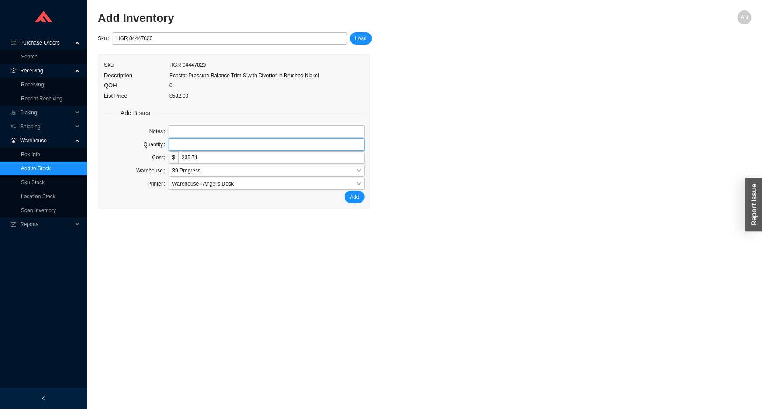
click at [214, 145] on input "tel" at bounding box center [267, 144] width 196 height 12
type input "1"
click at [345, 191] on button "Add" at bounding box center [355, 197] width 20 height 12
click at [27, 155] on link "Box Info" at bounding box center [30, 155] width 19 height 6
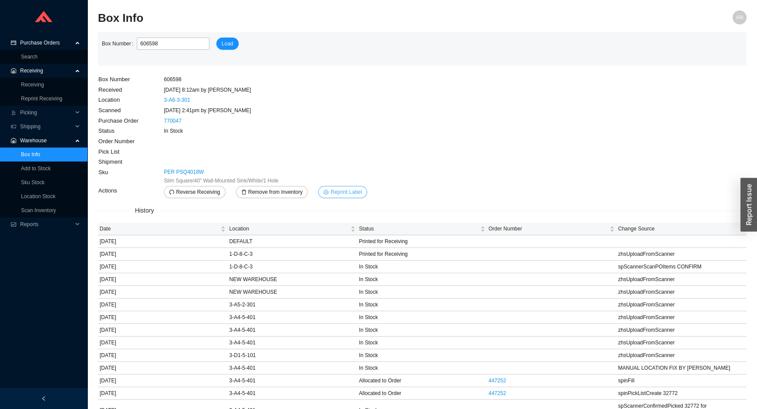
click at [345, 188] on span "Reprint Label" at bounding box center [345, 192] width 31 height 9
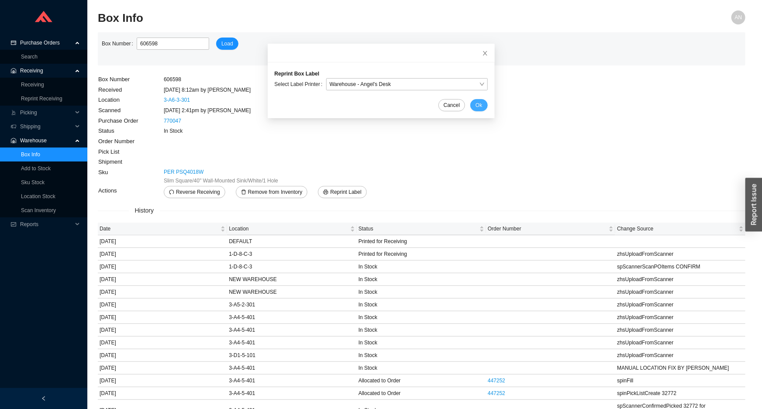
click at [476, 109] on span "Ok" at bounding box center [479, 105] width 7 height 9
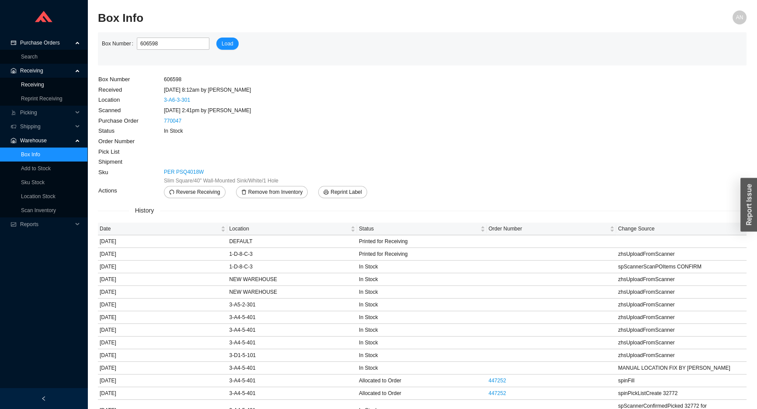
click at [44, 85] on link "Receiving" at bounding box center [32, 85] width 23 height 6
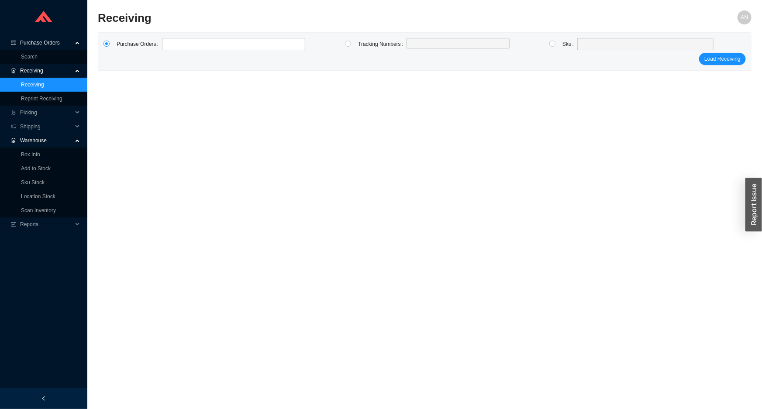
click at [445, 96] on main "Receiving AN Purchase Orders Tracking Numbers Sku Load Receiving" at bounding box center [425, 209] width 654 height 399
click at [171, 48] on label at bounding box center [233, 44] width 143 height 12
click at [170, 48] on input at bounding box center [166, 44] width 6 height 10
click at [176, 50] on div "Purchase Orders" at bounding box center [204, 45] width 204 height 15
click at [177, 46] on label at bounding box center [233, 44] width 143 height 12
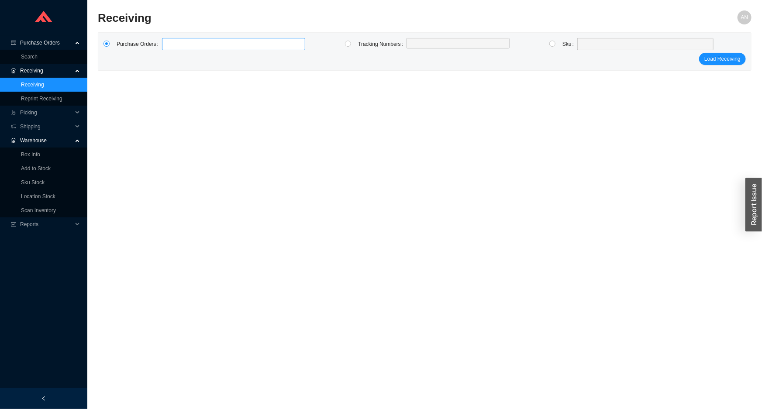
click at [170, 46] on input at bounding box center [166, 44] width 6 height 10
type input "983967"
type input "985019"
type input "983857"
click button "Load Receiving" at bounding box center [722, 59] width 47 height 12
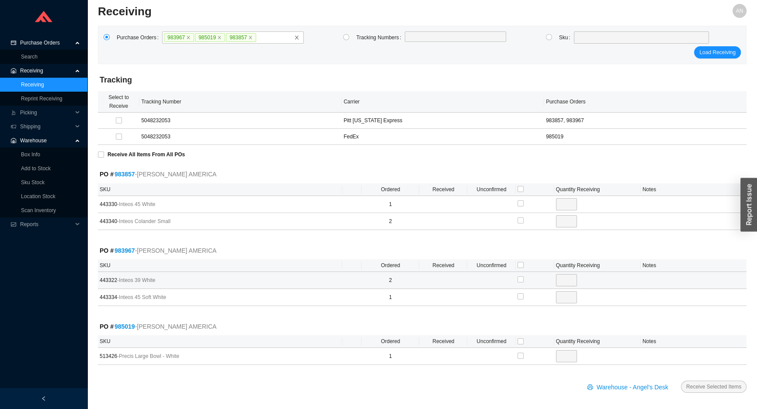
scroll to position [9, 0]
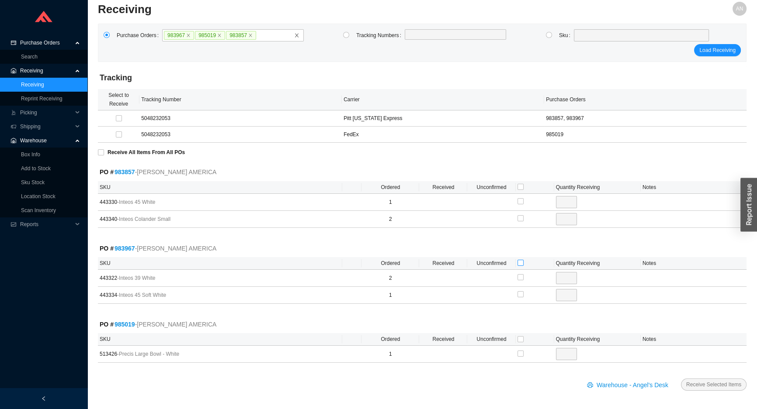
click at [519, 262] on input "checkbox" at bounding box center [520, 263] width 6 height 6
checkbox input "true"
type input "2"
checkbox input "true"
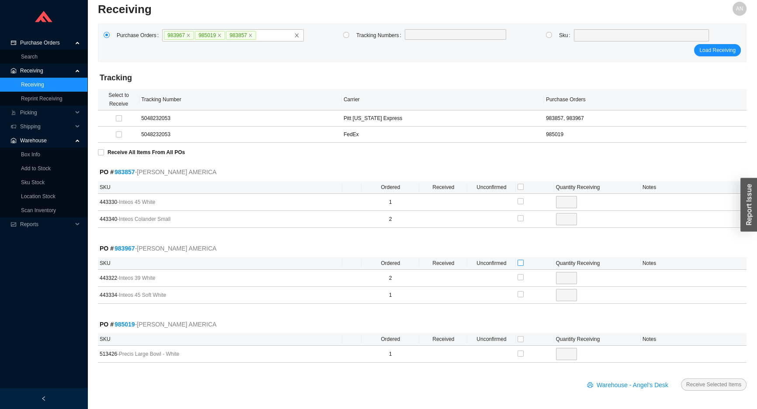
type input "1"
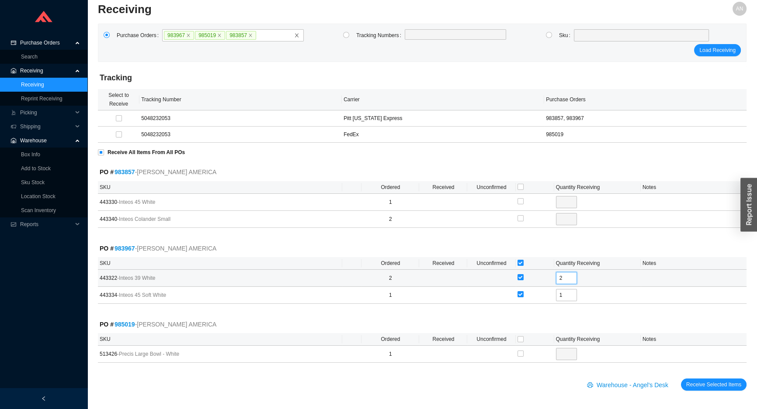
click at [564, 278] on input "2" at bounding box center [566, 278] width 21 height 12
type input "1"
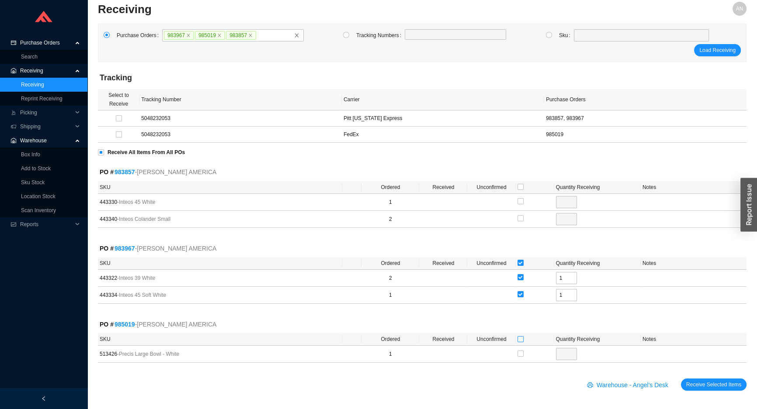
click at [519, 339] on input "checkbox" at bounding box center [520, 339] width 6 height 6
checkbox input "true"
type input "1"
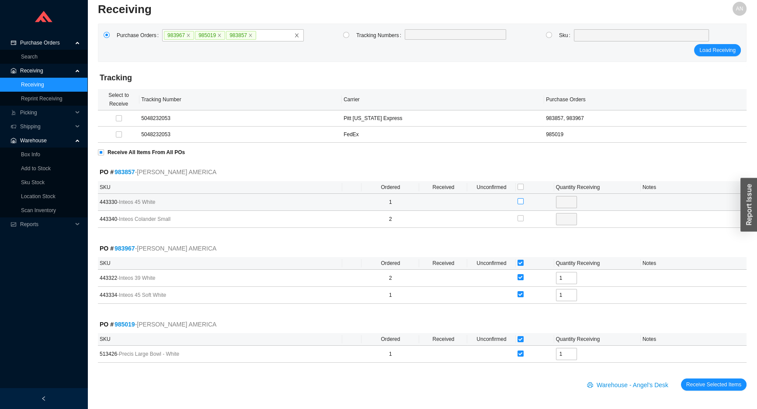
click at [519, 201] on input "checkbox" at bounding box center [520, 201] width 6 height 6
checkbox input "true"
type input "1"
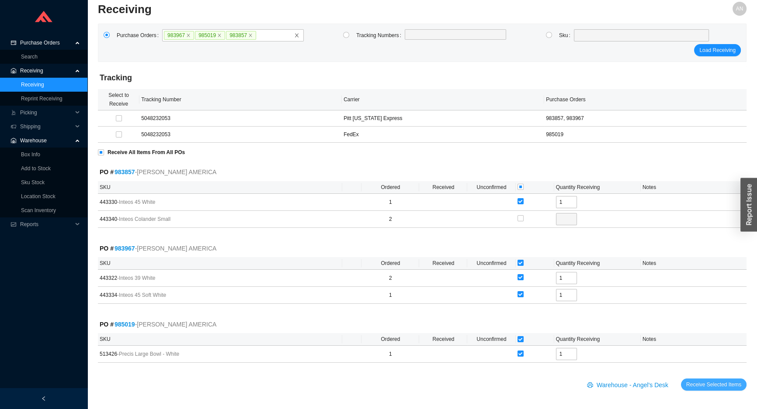
click at [697, 389] on button "Receive Selected Items" at bounding box center [714, 385] width 66 height 12
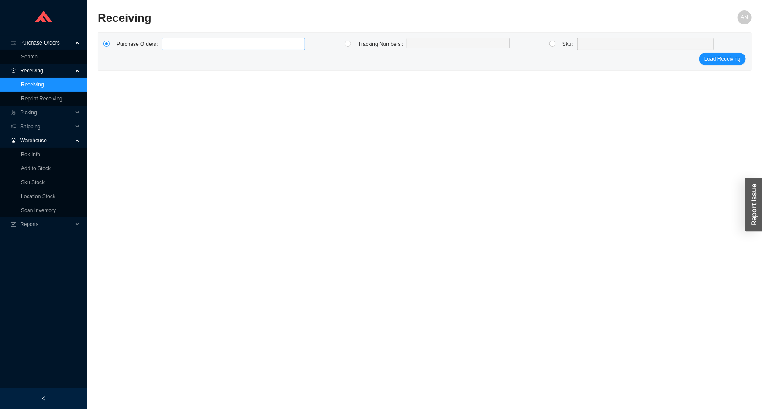
click at [186, 43] on label at bounding box center [233, 44] width 143 height 12
click at [170, 43] on input at bounding box center [166, 44] width 6 height 10
type input "983572"
click button "Load Receiving" at bounding box center [722, 59] width 47 height 12
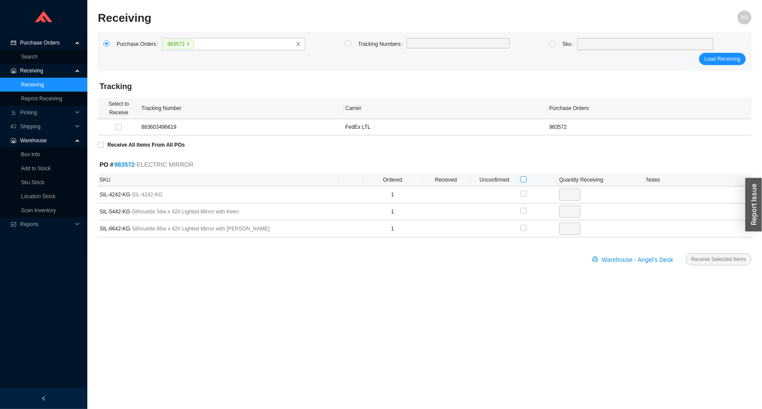
click at [524, 179] on input "checkbox" at bounding box center [524, 179] width 6 height 6
checkbox input "true"
type input "1"
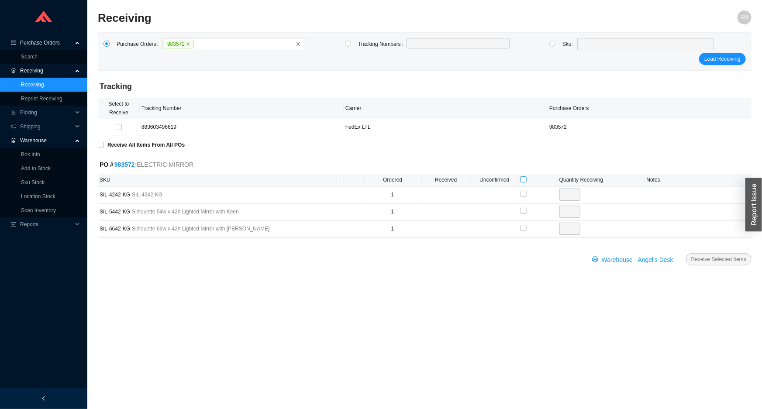
checkbox input "true"
type input "1"
checkbox input "true"
type input "1"
click at [709, 261] on span "Receive Selected Items" at bounding box center [719, 259] width 55 height 9
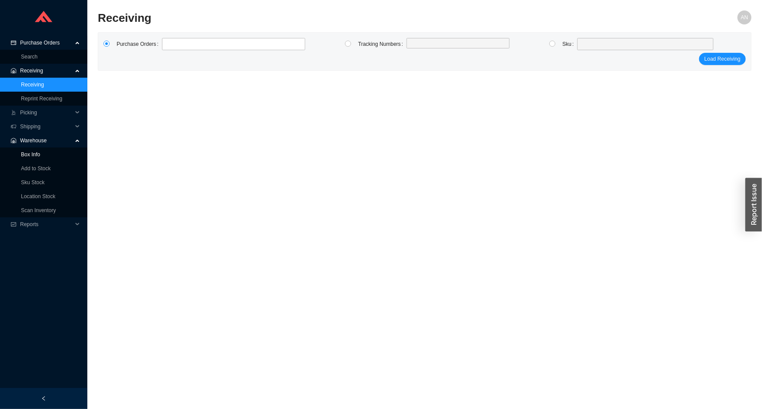
click at [34, 156] on link "Box Info" at bounding box center [30, 155] width 19 height 6
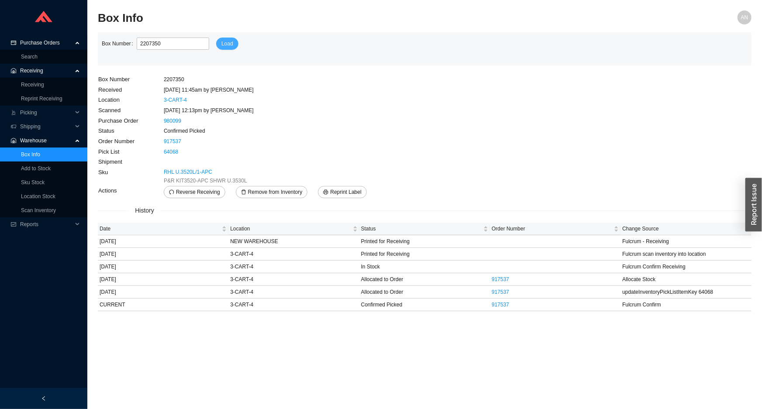
click at [222, 44] on span "Load" at bounding box center [227, 43] width 12 height 9
click at [346, 189] on span "Reprint Label" at bounding box center [345, 192] width 31 height 9
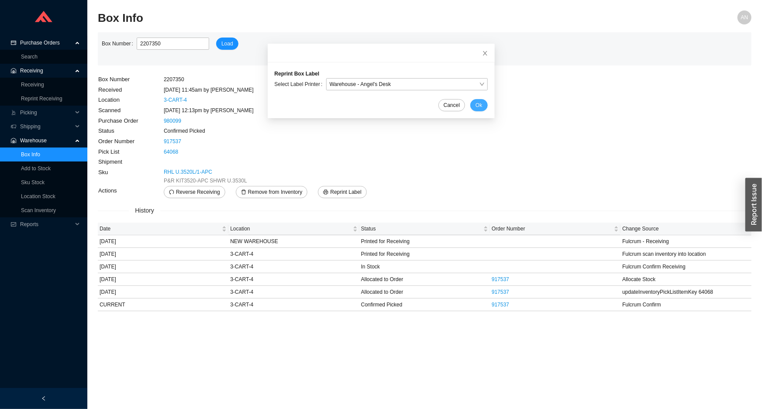
click at [474, 101] on button "Ok" at bounding box center [479, 105] width 17 height 12
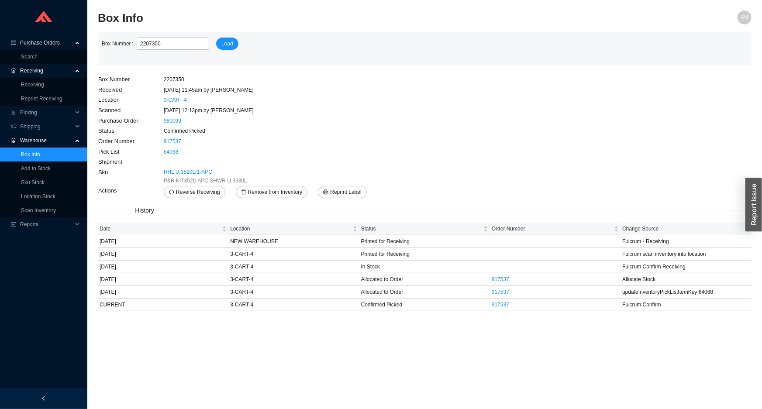
click at [282, 91] on td "8/22/25 11:45am by AngelN" at bounding box center [270, 90] width 215 height 10
click at [166, 35] on div "Box Number 2207350 Load" at bounding box center [425, 48] width 654 height 33
click at [166, 43] on input "2207350" at bounding box center [173, 44] width 73 height 12
type input "2"
type input "606614"
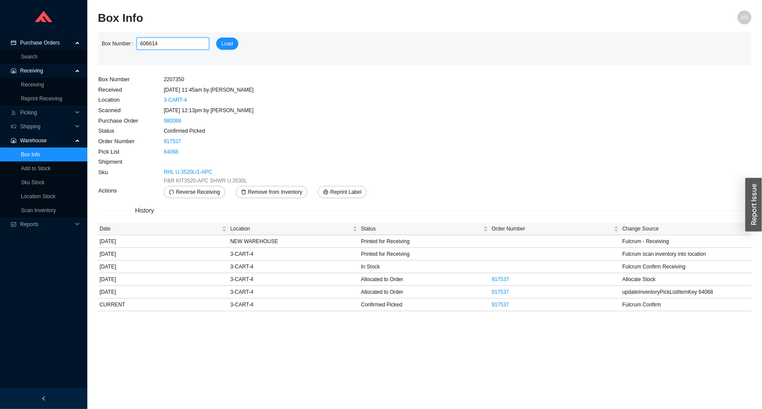
click button "Load" at bounding box center [227, 44] width 22 height 12
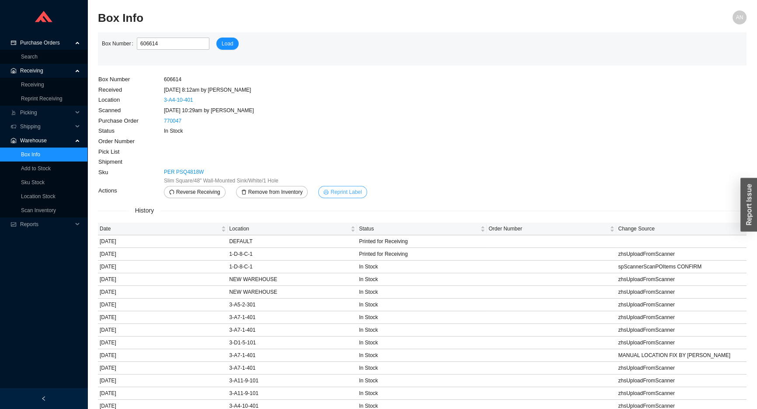
click at [341, 194] on span "Reprint Label" at bounding box center [345, 192] width 31 height 9
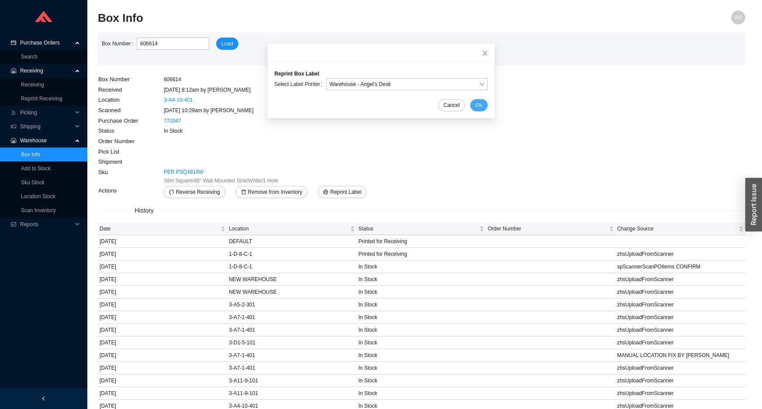
click at [476, 106] on span "Ok" at bounding box center [479, 105] width 7 height 9
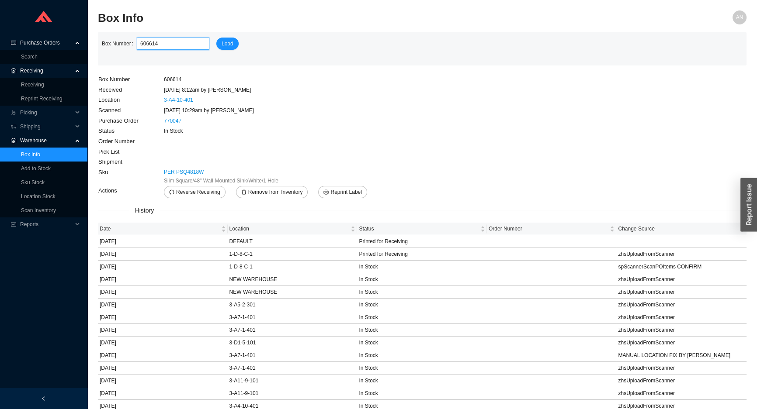
click at [166, 44] on input "606614" at bounding box center [173, 44] width 73 height 12
type input "606607"
click button "Load" at bounding box center [227, 44] width 22 height 12
click at [341, 194] on span "Reprint Label" at bounding box center [345, 192] width 31 height 9
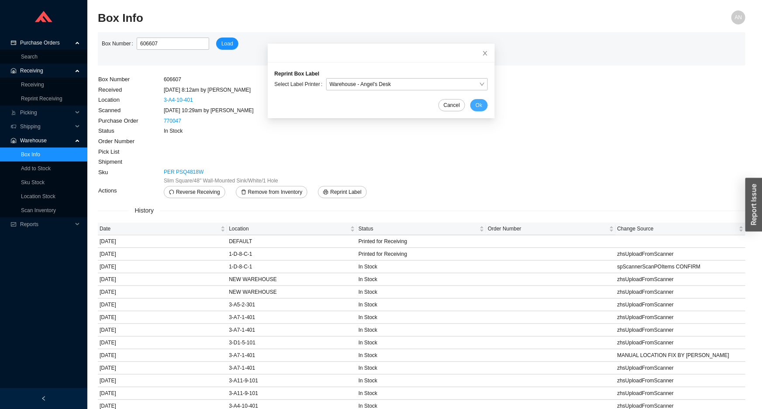
click at [476, 104] on span "Ok" at bounding box center [479, 105] width 7 height 9
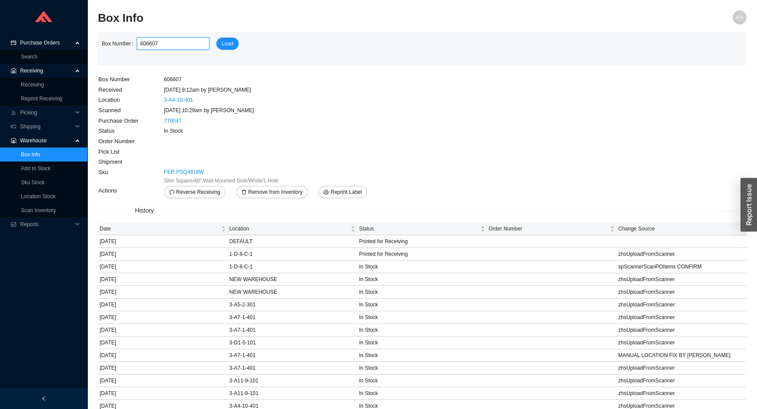
click at [162, 47] on input "606607" at bounding box center [173, 44] width 73 height 12
type input "606611"
click button "Load" at bounding box center [227, 44] width 22 height 12
click at [351, 189] on span "Reprint Label" at bounding box center [345, 192] width 31 height 9
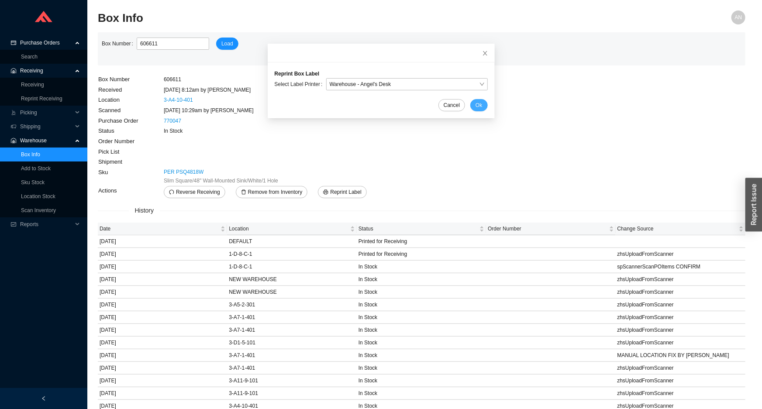
click at [476, 106] on span "Ok" at bounding box center [479, 105] width 7 height 9
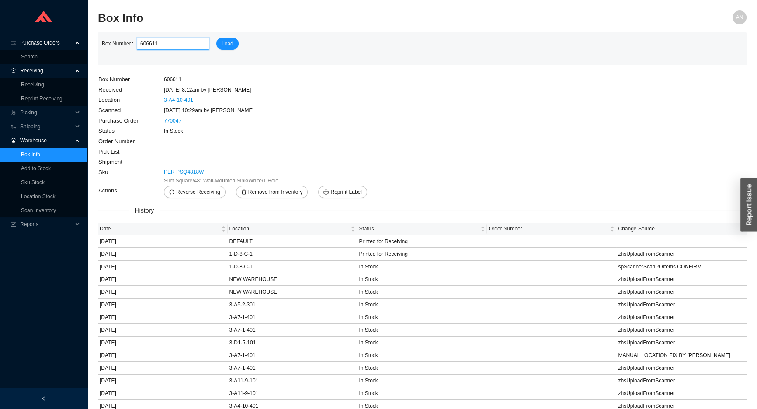
click at [176, 43] on input "606611" at bounding box center [173, 44] width 73 height 12
type input "606613"
click button "Load" at bounding box center [227, 44] width 22 height 12
click at [346, 193] on span "Reprint Label" at bounding box center [345, 192] width 31 height 9
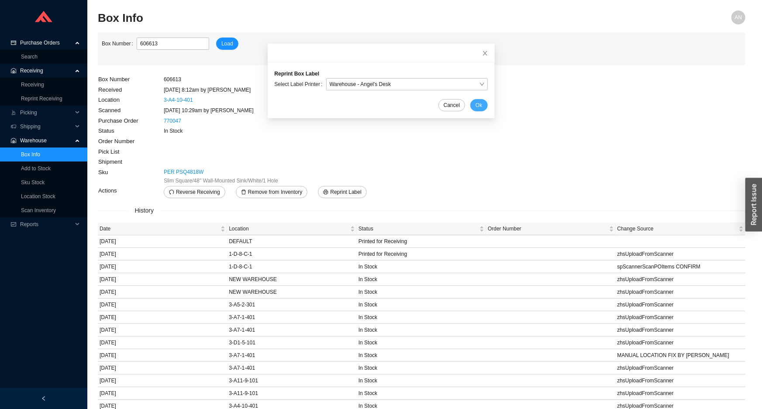
click at [475, 108] on button "Ok" at bounding box center [479, 105] width 17 height 12
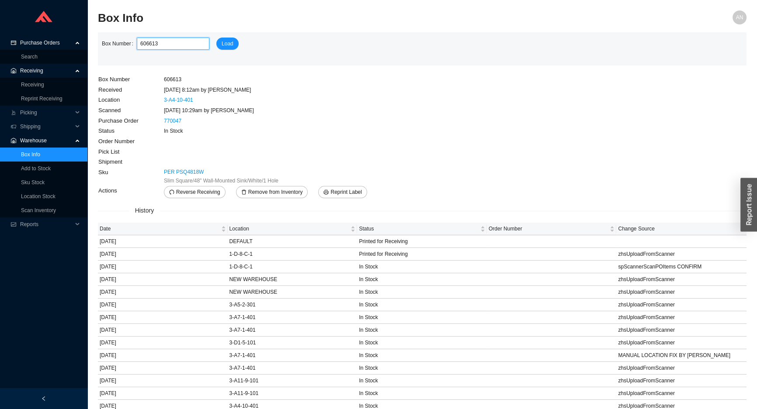
click at [167, 42] on input "606613" at bounding box center [173, 44] width 73 height 12
type input "606612"
click button "Load" at bounding box center [227, 44] width 22 height 12
click at [346, 192] on span "Reprint Label" at bounding box center [345, 192] width 31 height 9
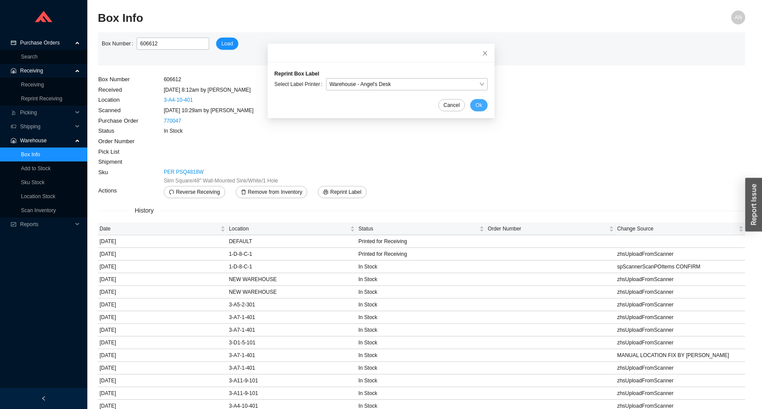
click at [474, 108] on button "Ok" at bounding box center [479, 105] width 17 height 12
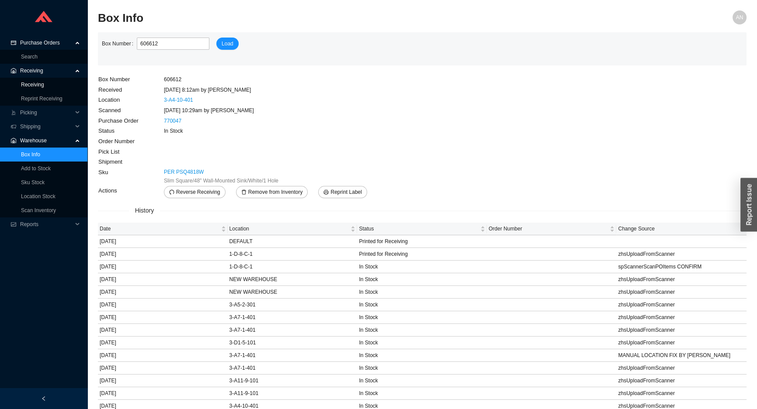
click at [39, 82] on link "Receiving" at bounding box center [32, 85] width 23 height 6
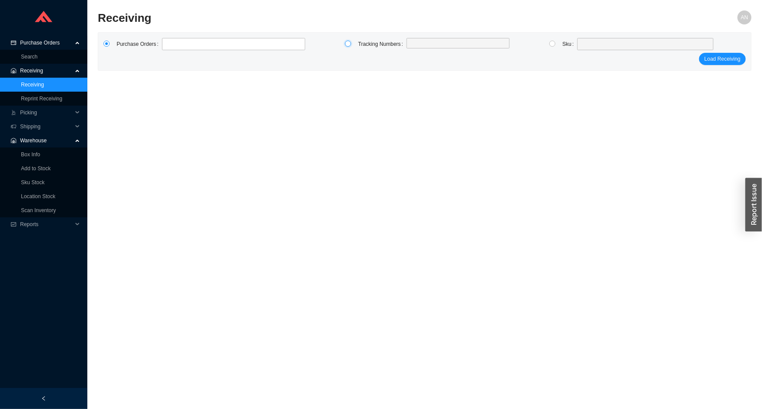
click at [348, 43] on input "radio" at bounding box center [348, 44] width 6 height 6
radio input "true"
click at [422, 45] on label at bounding box center [458, 44] width 103 height 12
click at [414, 45] on input at bounding box center [411, 44] width 6 height 10
type input "0348090761"
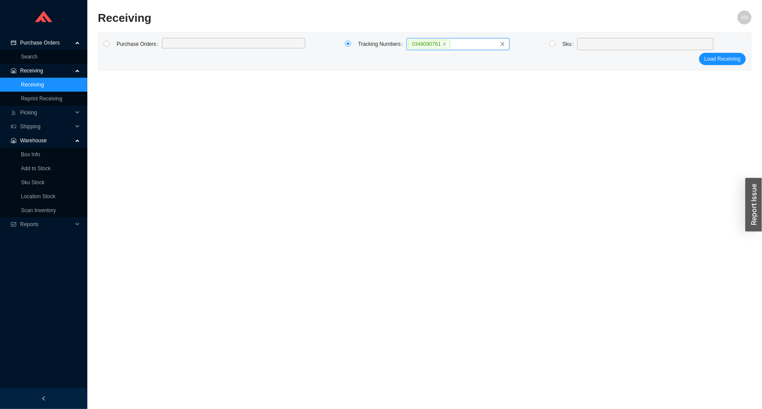
click button "Load Receiving" at bounding box center [722, 59] width 47 height 12
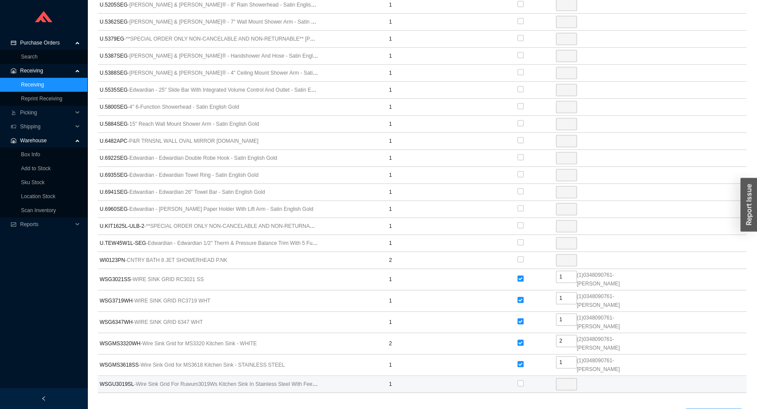
scroll to position [875, 0]
click at [708, 409] on span "Receive Selected Items" at bounding box center [713, 414] width 55 height 9
radio input "true"
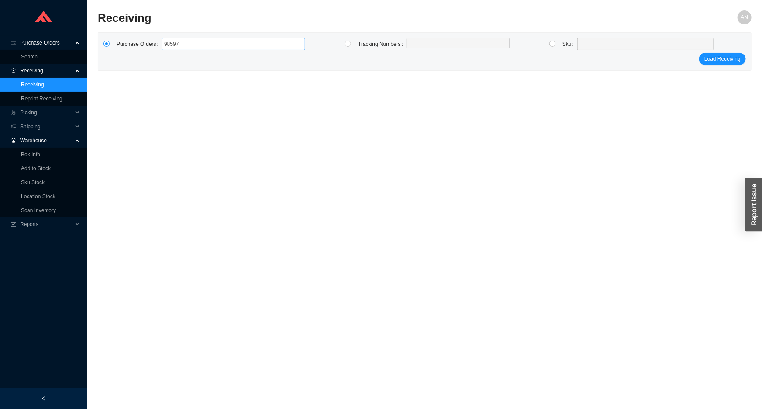
type input "985976"
type input "983585"
type input "984599"
type input "985485"
type input "983078"
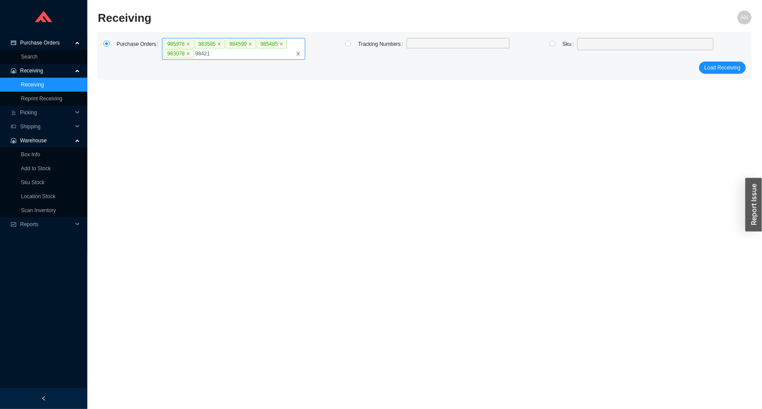
type input "984217"
type input "986097"
type input "985252"
type input "984475"
type input "986096"
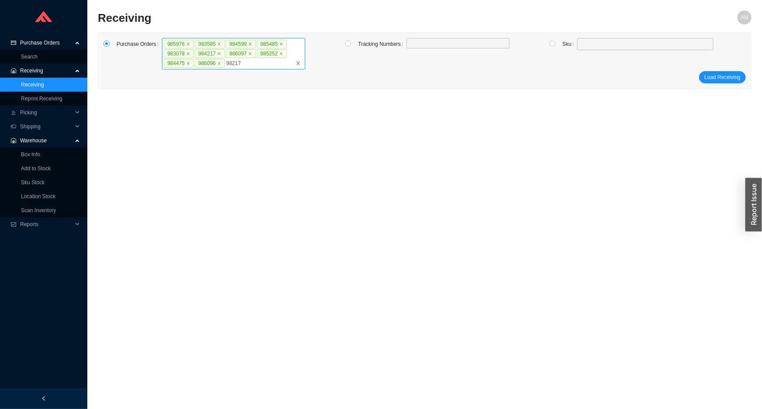
type input "982173"
type input "985621"
click button "Load Receiving" at bounding box center [722, 77] width 47 height 12
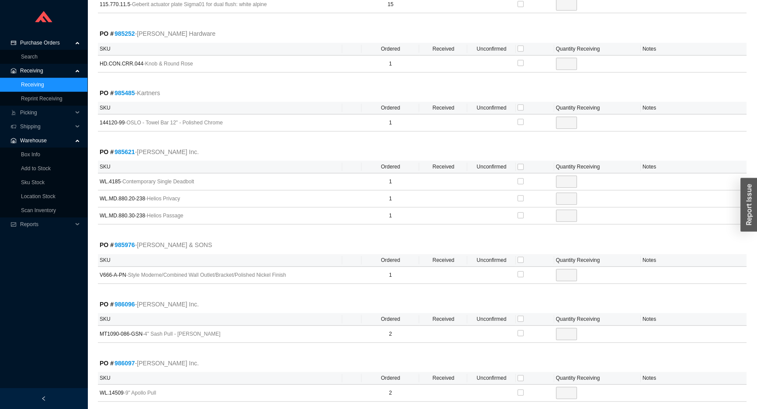
scroll to position [658, 0]
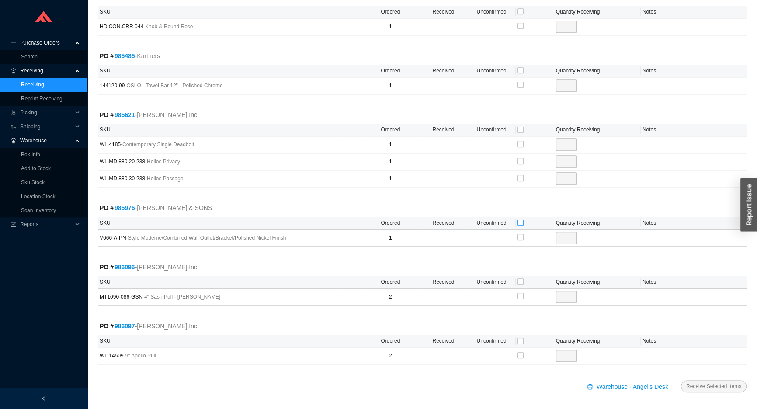
click at [518, 221] on input "checkbox" at bounding box center [520, 223] width 6 height 6
checkbox input "true"
type input "1"
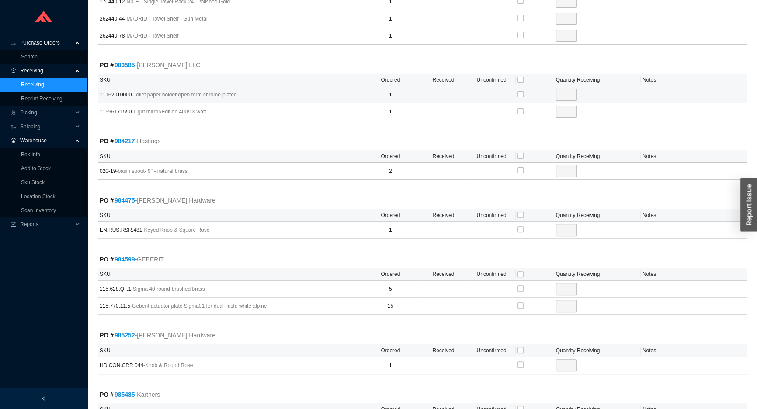
scroll to position [301, 0]
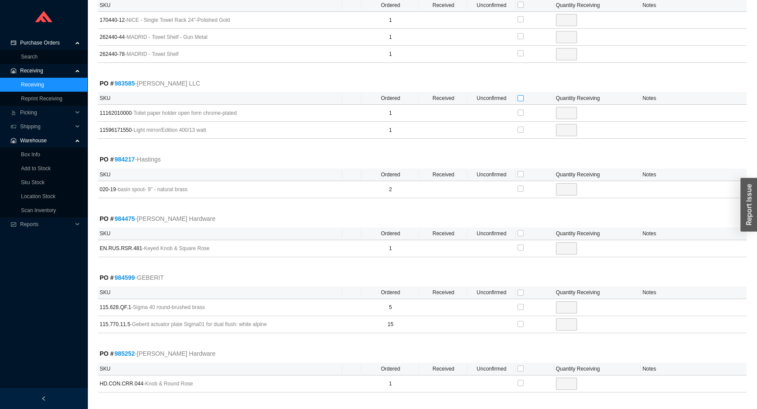
click at [518, 98] on input "checkbox" at bounding box center [520, 98] width 6 height 6
checkbox input "true"
type input "1"
checkbox input "true"
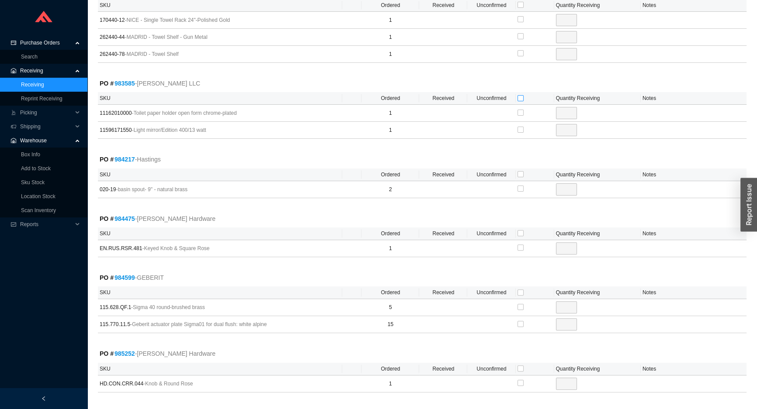
type input "1"
click at [519, 321] on input "checkbox" at bounding box center [520, 324] width 6 height 6
checkbox input "true"
type input "15"
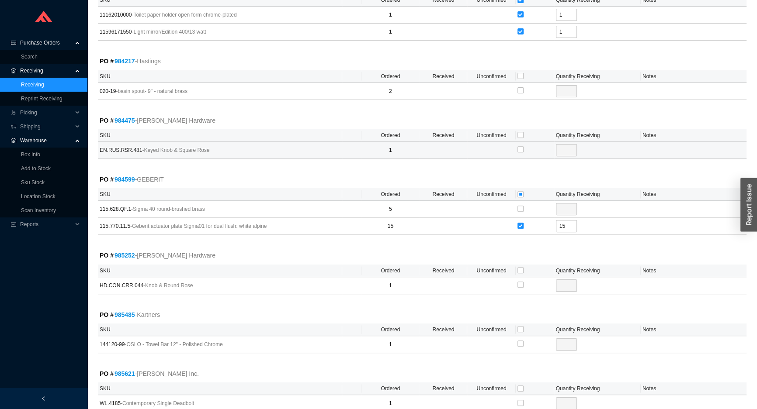
scroll to position [459, 0]
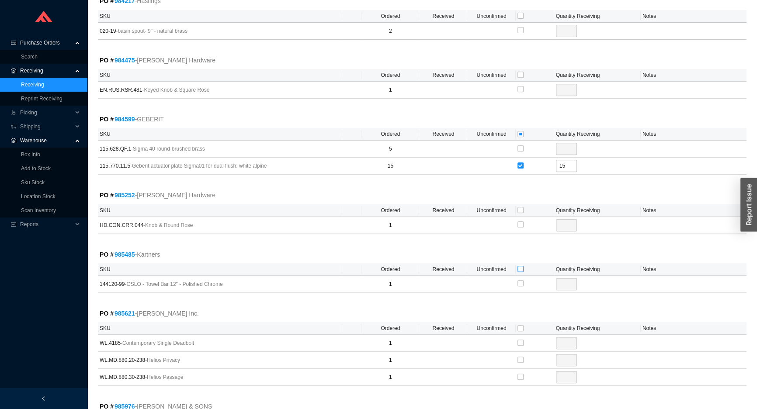
click at [521, 267] on input "checkbox" at bounding box center [520, 269] width 6 height 6
checkbox input "true"
type input "1"
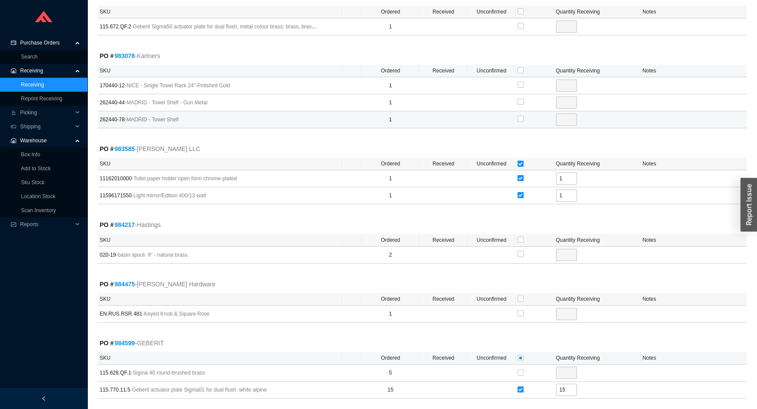
scroll to position [221, 0]
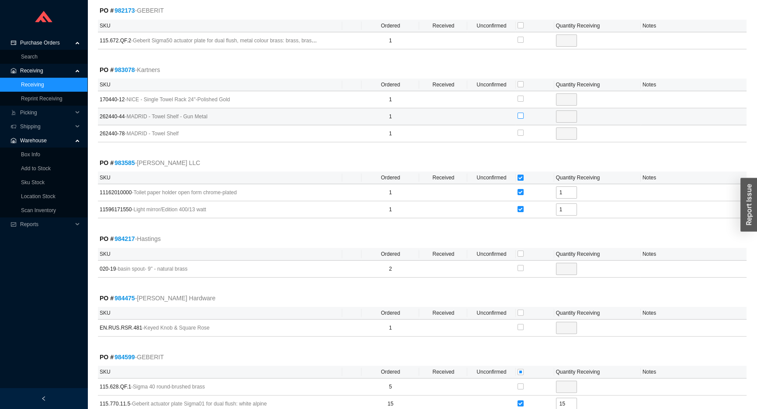
click at [517, 114] on input "checkbox" at bounding box center [520, 116] width 6 height 6
checkbox input "true"
type input "1"
click at [522, 131] on input "checkbox" at bounding box center [520, 133] width 6 height 6
checkbox input "true"
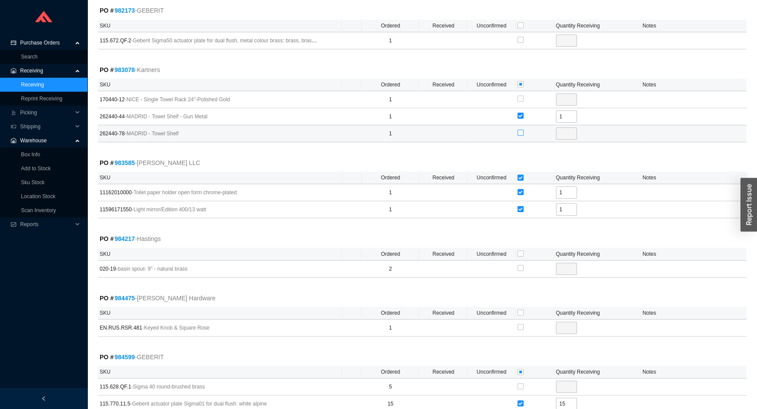
type input "1"
click at [520, 254] on input "checkbox" at bounding box center [520, 254] width 6 height 6
checkbox input "true"
type input "2"
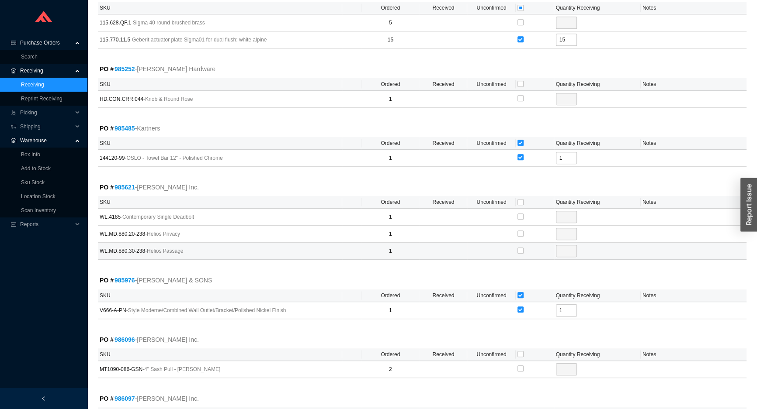
scroll to position [658, 0]
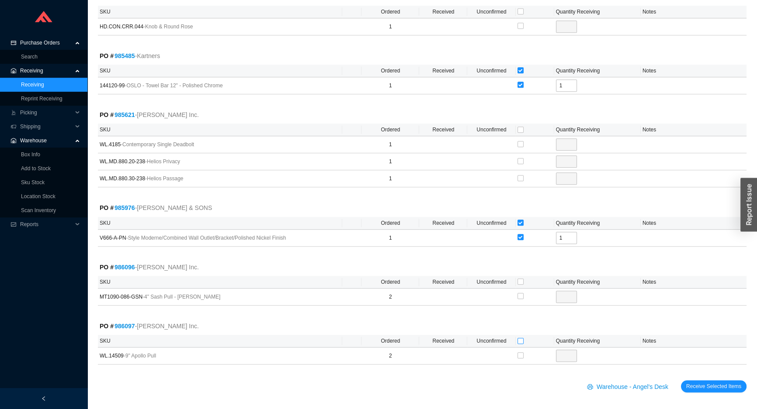
click at [519, 339] on input "checkbox" at bounding box center [520, 341] width 6 height 6
checkbox input "true"
type input "2"
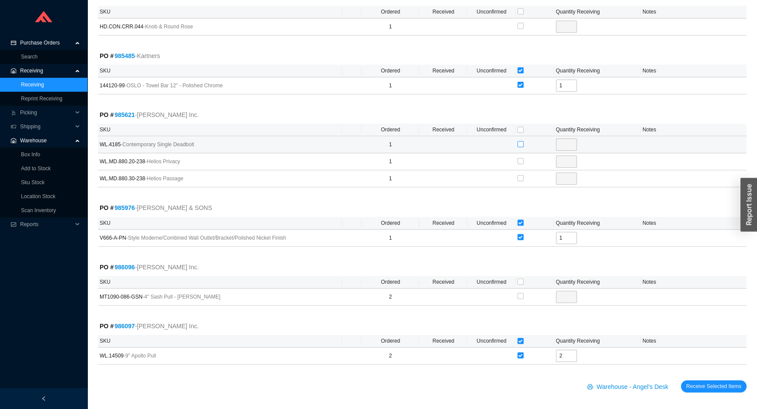
click at [520, 144] on input "checkbox" at bounding box center [520, 144] width 6 height 6
checkbox input "true"
type input "1"
click at [519, 280] on input "checkbox" at bounding box center [520, 282] width 6 height 6
checkbox input "true"
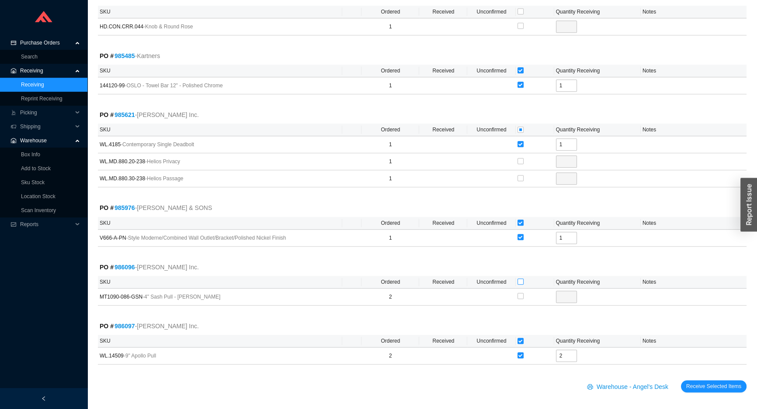
checkbox input "true"
type input "2"
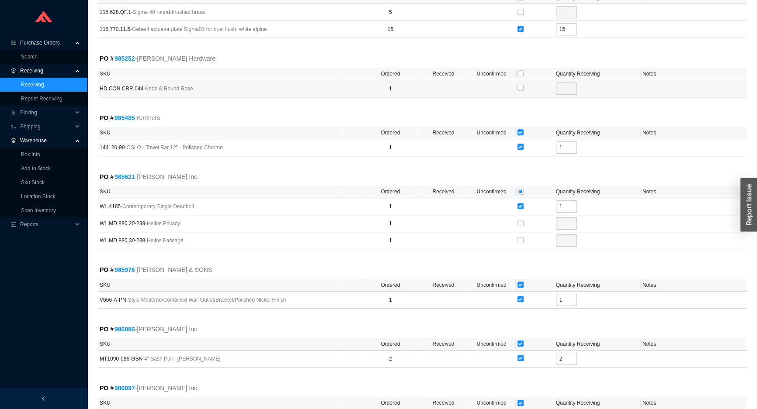
scroll to position [539, 0]
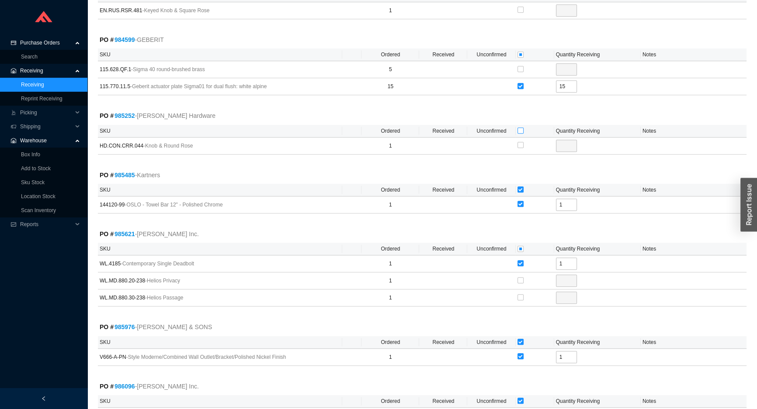
click at [520, 128] on input "checkbox" at bounding box center [520, 131] width 6 height 6
checkbox input "true"
type input "1"
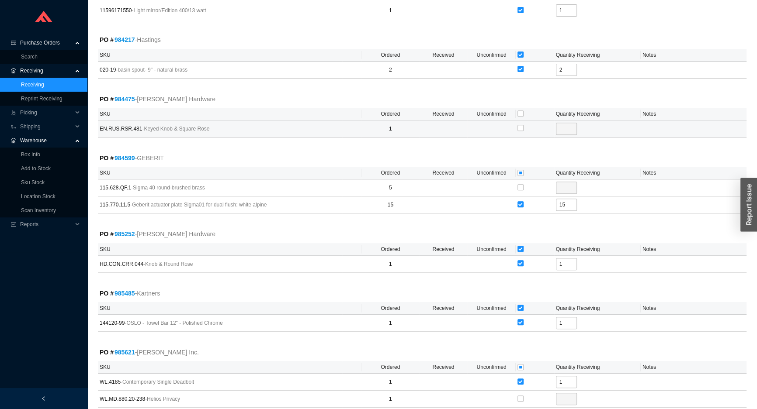
scroll to position [419, 0]
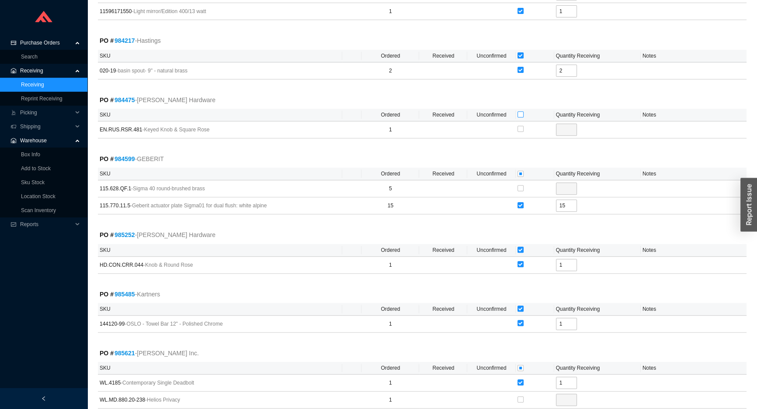
click at [519, 112] on input "checkbox" at bounding box center [520, 114] width 6 height 6
checkbox input "true"
type input "1"
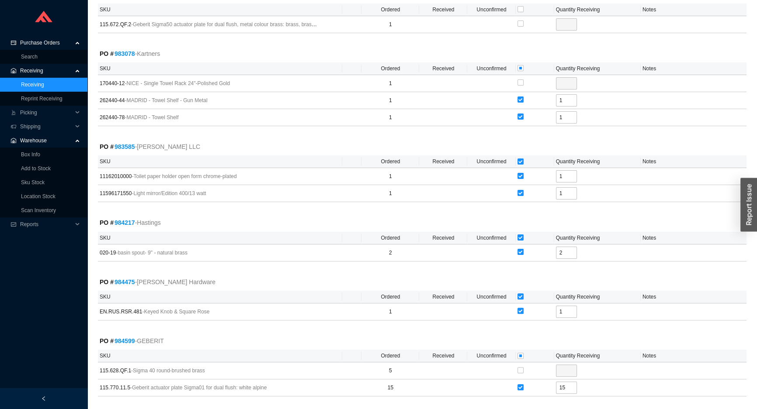
scroll to position [142, 0]
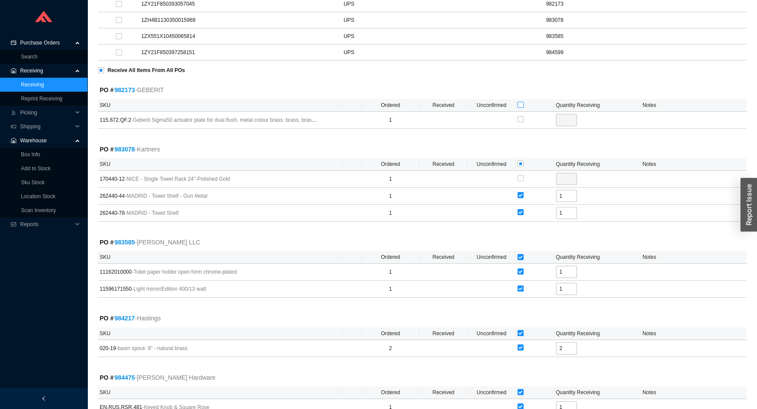
click at [518, 104] on input "checkbox" at bounding box center [520, 105] width 6 height 6
checkbox input "true"
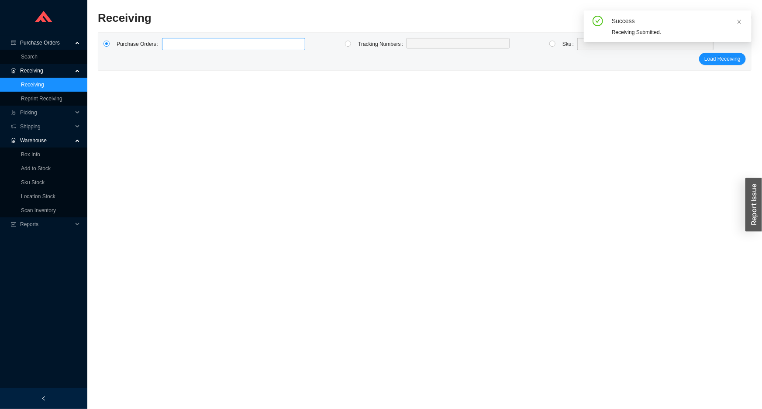
click at [172, 46] on label at bounding box center [233, 44] width 143 height 12
click at [170, 46] on input at bounding box center [166, 44] width 6 height 10
click button "Load Receiving" at bounding box center [722, 59] width 47 height 12
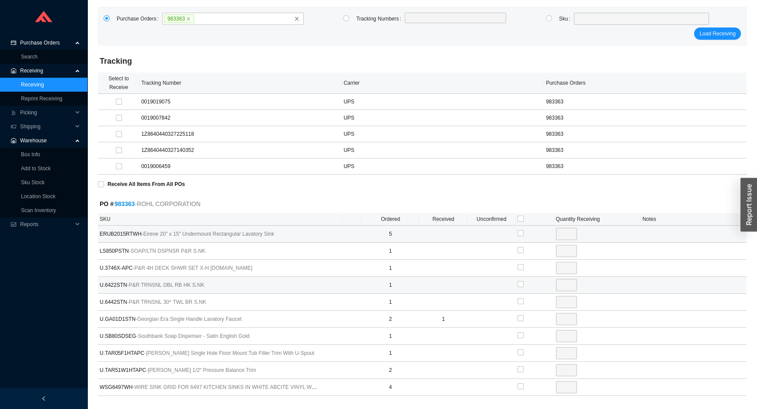
scroll to position [58, 0]
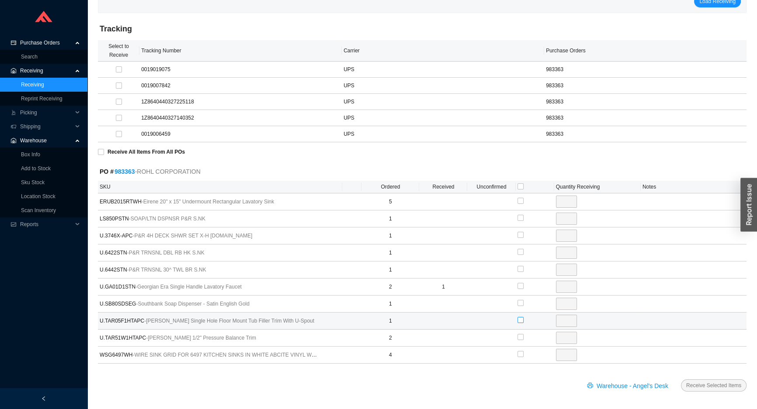
click at [521, 320] on input "checkbox" at bounding box center [520, 320] width 6 height 6
click at [681, 380] on button "Receive Selected Items" at bounding box center [714, 386] width 66 height 12
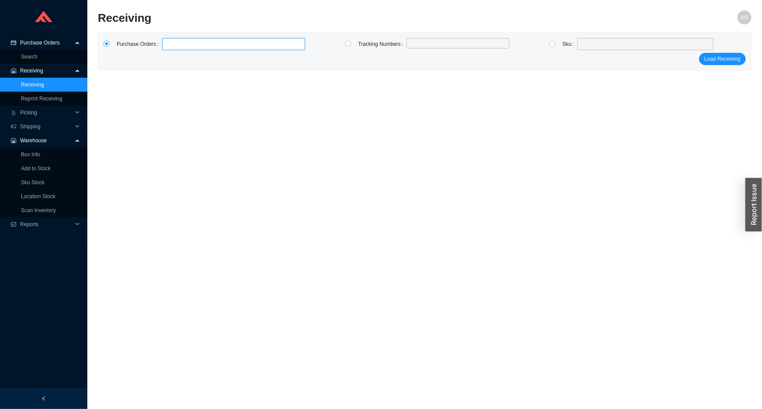
click at [178, 43] on label at bounding box center [233, 44] width 143 height 12
click at [170, 43] on input at bounding box center [166, 44] width 6 height 10
click button "Load Receiving" at bounding box center [722, 59] width 47 height 12
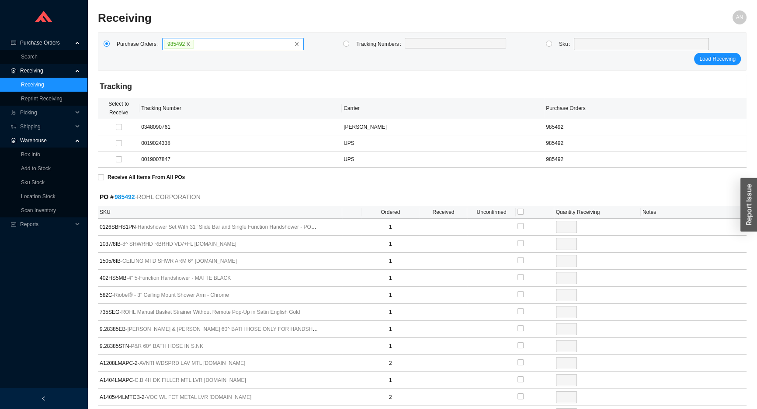
click at [187, 45] on icon "close" at bounding box center [188, 44] width 4 height 4
click at [194, 45] on input "985492" at bounding box center [197, 44] width 6 height 10
click button "Load Receiving" at bounding box center [717, 59] width 47 height 12
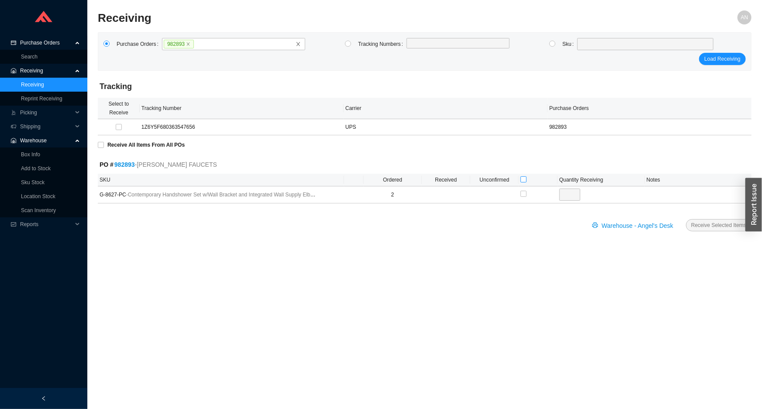
click at [524, 180] on input "checkbox" at bounding box center [524, 179] width 6 height 6
click at [713, 228] on span "Receive Selected Items" at bounding box center [719, 225] width 55 height 9
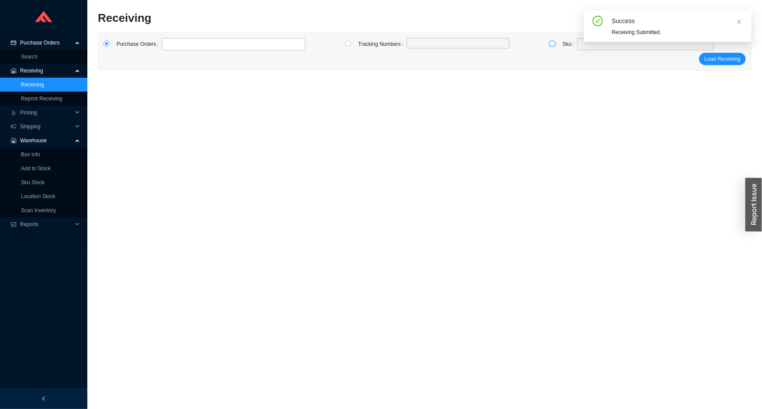
click at [552, 44] on input "radio" at bounding box center [553, 44] width 6 height 6
click at [579, 47] on div at bounding box center [646, 44] width 136 height 12
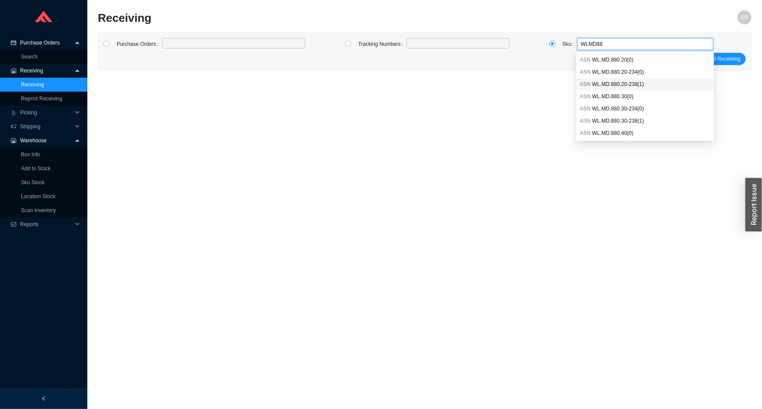
click at [616, 83] on span "WL.MD.880.20-238 ( 1 )" at bounding box center [618, 84] width 52 height 6
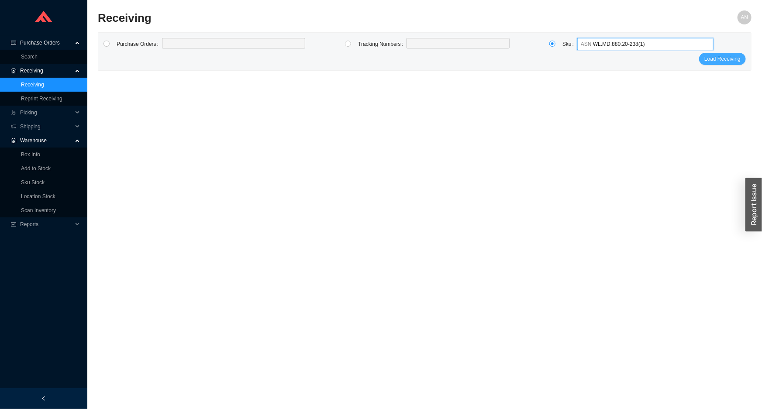
click at [721, 59] on span "Load Receiving" at bounding box center [723, 59] width 36 height 9
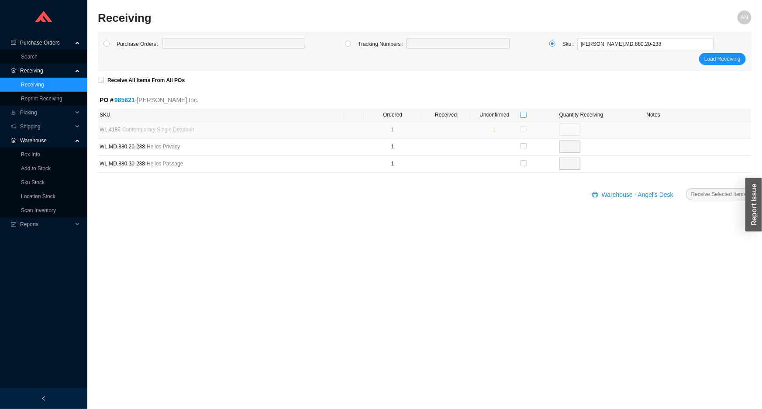
click at [525, 114] on input "checkbox" at bounding box center [524, 115] width 6 height 6
click at [715, 194] on span "Receive Selected Items" at bounding box center [719, 194] width 55 height 9
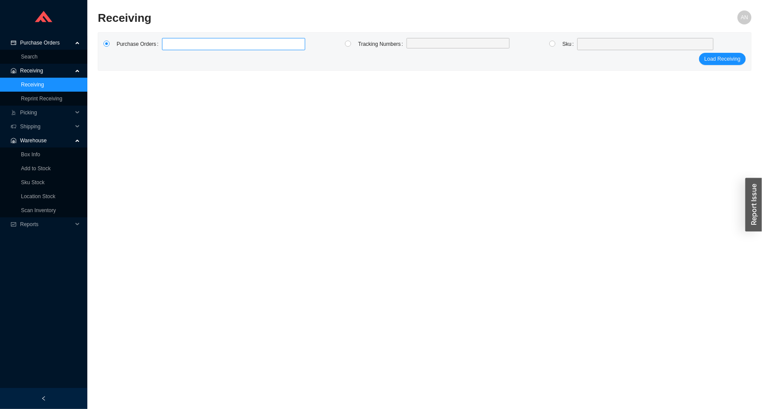
click at [173, 41] on label at bounding box center [233, 44] width 143 height 12
click at [170, 41] on input at bounding box center [166, 44] width 6 height 10
click button "Load Receiving" at bounding box center [722, 59] width 47 height 12
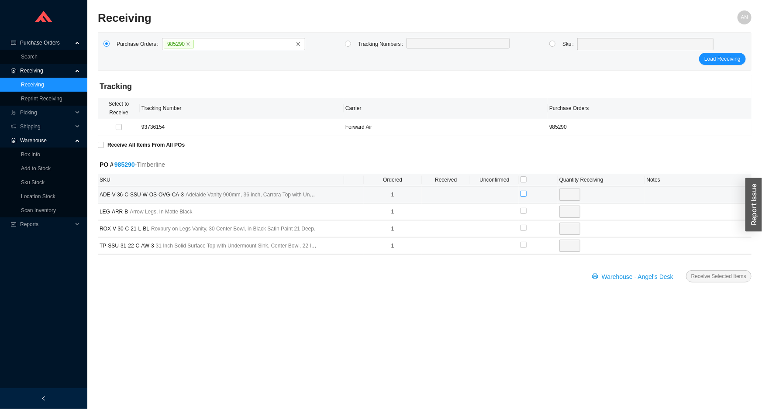
click at [524, 194] on input "checkbox" at bounding box center [524, 194] width 6 height 6
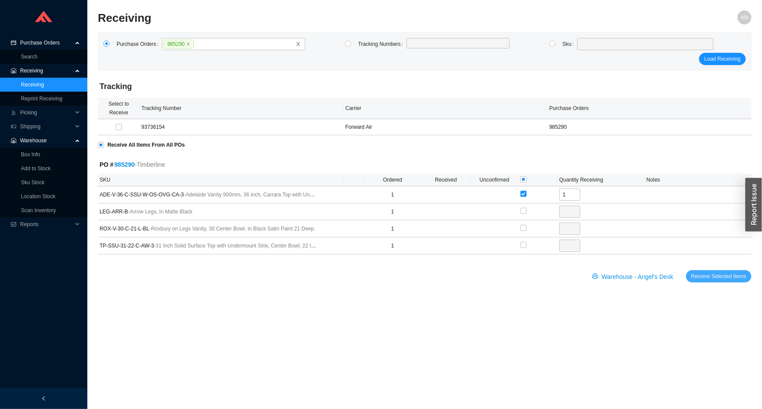
click at [714, 276] on span "Receive Selected Items" at bounding box center [719, 276] width 55 height 9
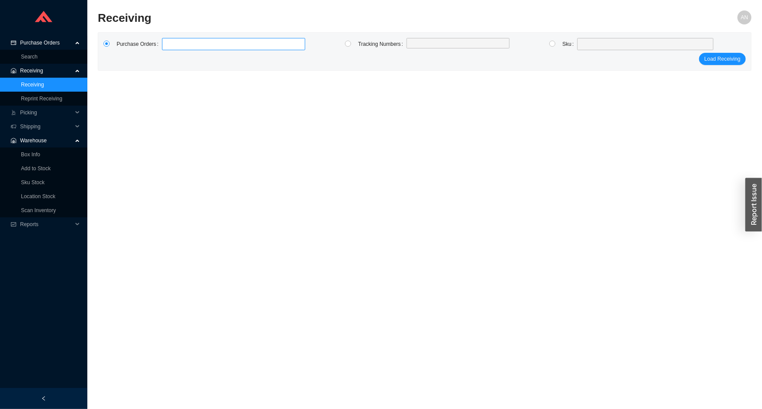
click at [177, 48] on label at bounding box center [233, 44] width 143 height 12
click at [170, 48] on input at bounding box center [166, 44] width 6 height 10
click button "Load Receiving" at bounding box center [722, 59] width 47 height 12
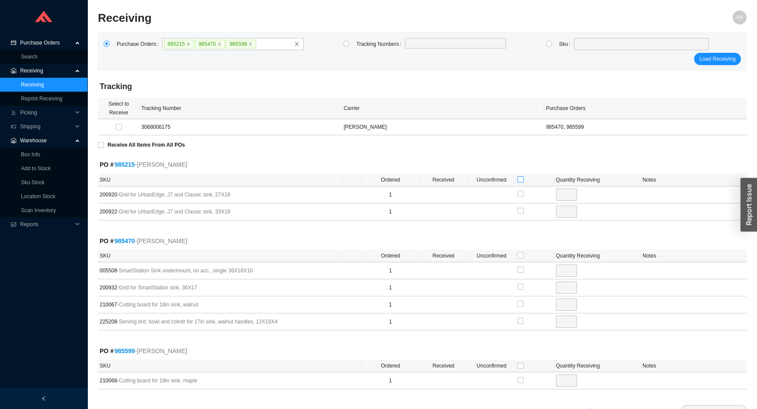
click at [517, 179] on input "checkbox" at bounding box center [520, 179] width 6 height 6
click at [116, 127] on input "checkbox" at bounding box center [119, 127] width 6 height 6
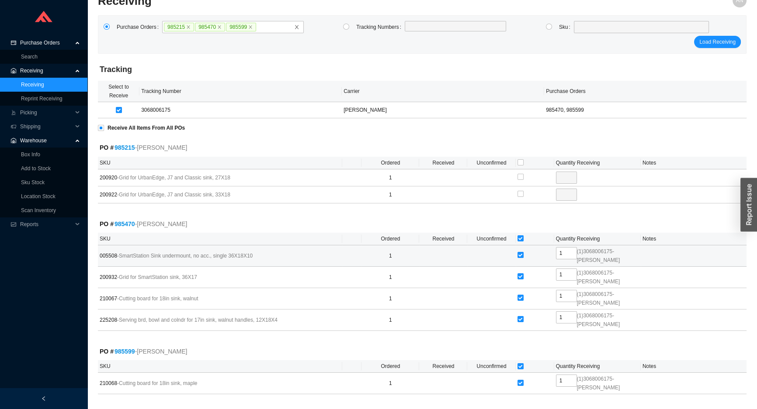
scroll to position [26, 0]
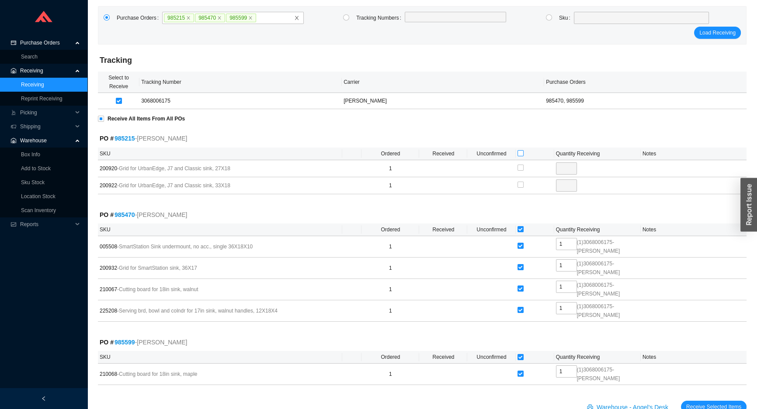
click at [520, 152] on input "checkbox" at bounding box center [520, 153] width 6 height 6
click at [713, 403] on span "Receive Selected Items" at bounding box center [713, 407] width 55 height 9
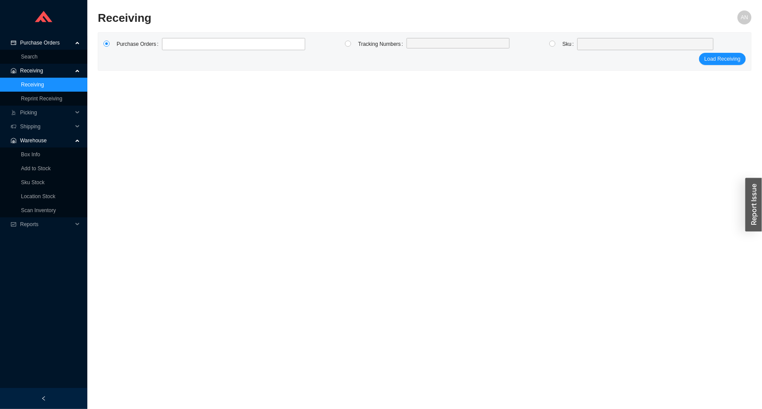
click at [22, 40] on span "Purchase Orders" at bounding box center [46, 43] width 52 height 14
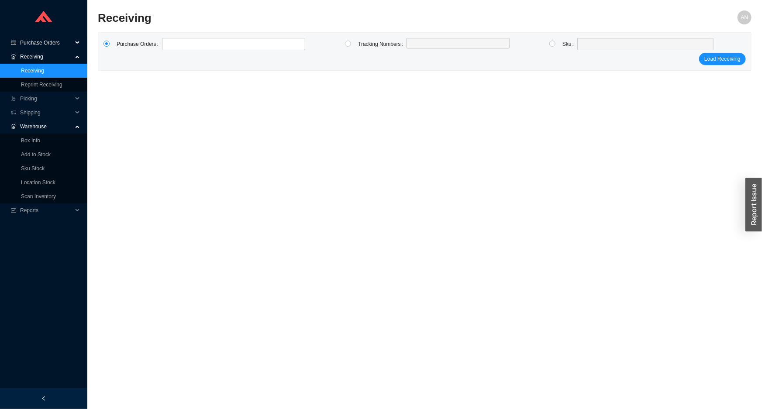
click at [33, 45] on span "Purchase Orders" at bounding box center [46, 43] width 52 height 14
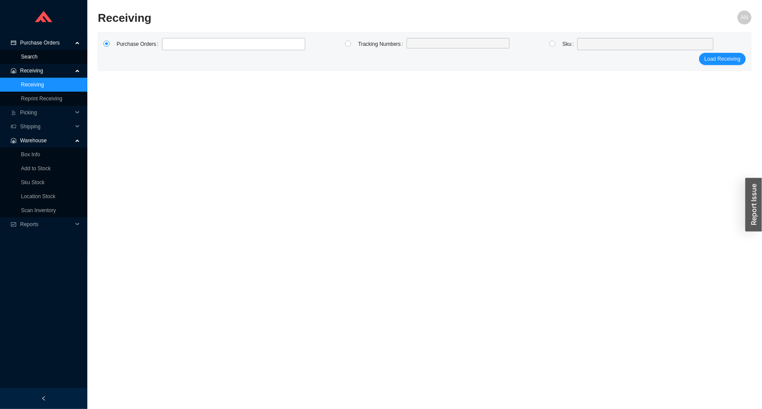
click at [35, 54] on link "Search" at bounding box center [29, 57] width 17 height 6
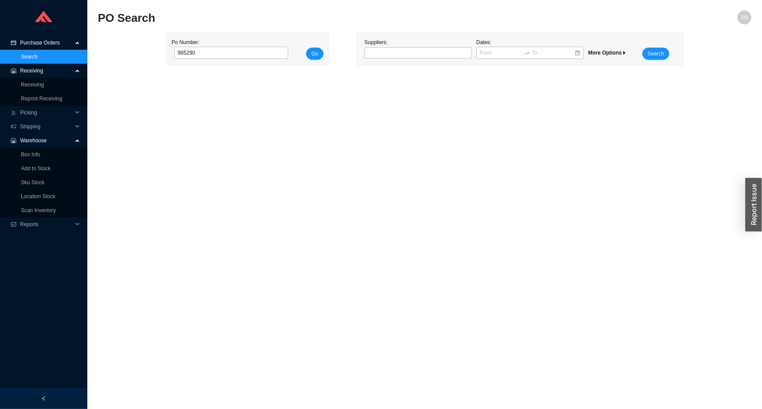
click at [306, 48] on button "Go" at bounding box center [314, 54] width 17 height 12
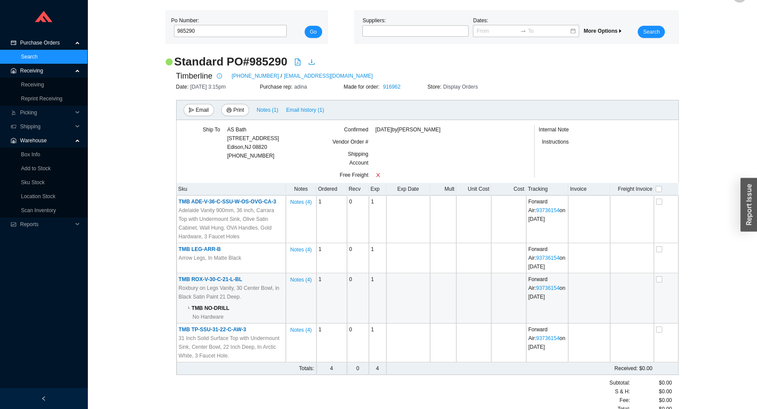
scroll to position [35, 0]
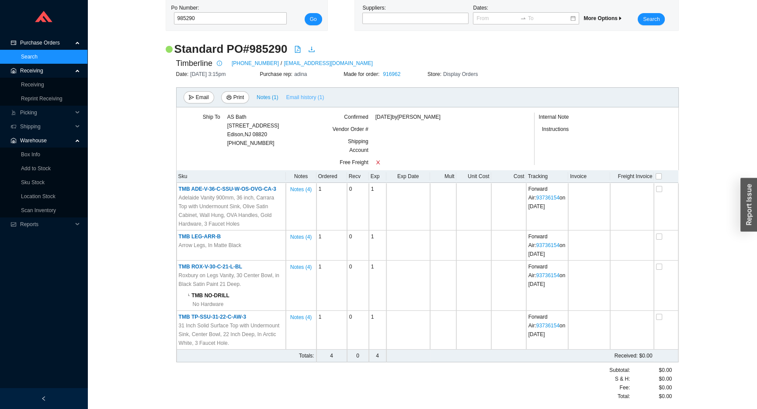
click at [295, 98] on span "Email history (1)" at bounding box center [305, 97] width 38 height 9
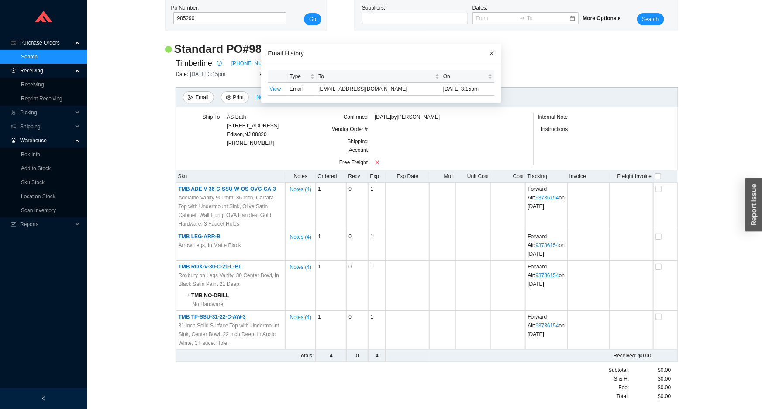
click at [490, 53] on icon "close" at bounding box center [492, 53] width 4 height 4
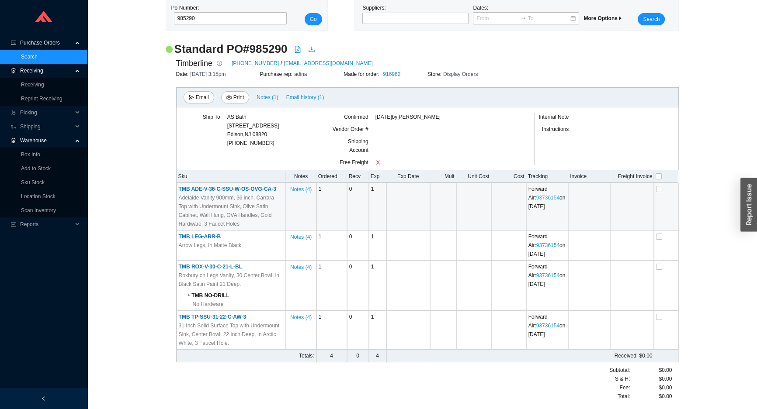
click at [546, 197] on link "93736154" at bounding box center [547, 198] width 23 height 6
click at [548, 197] on link "93736154" at bounding box center [547, 198] width 23 height 6
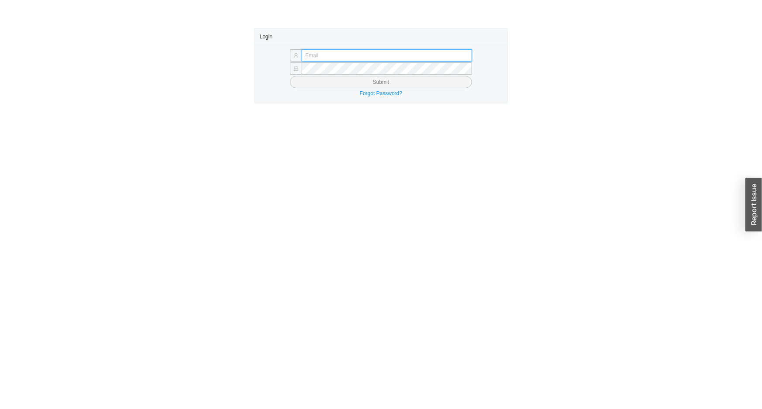
type input "[EMAIL_ADDRESS][DOMAIN_NAME]"
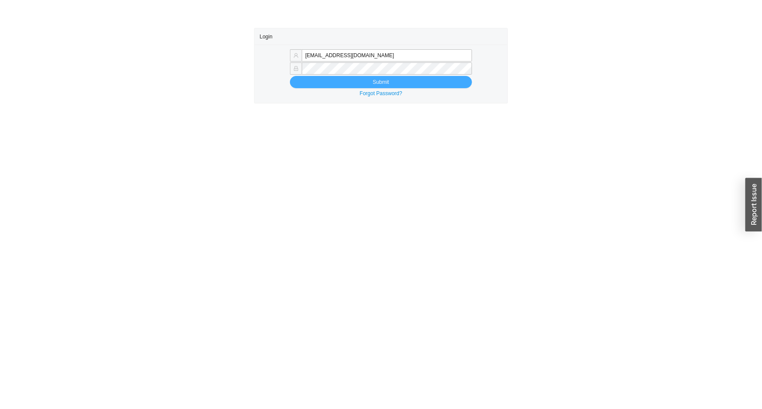
click at [343, 83] on button "Submit" at bounding box center [381, 82] width 182 height 12
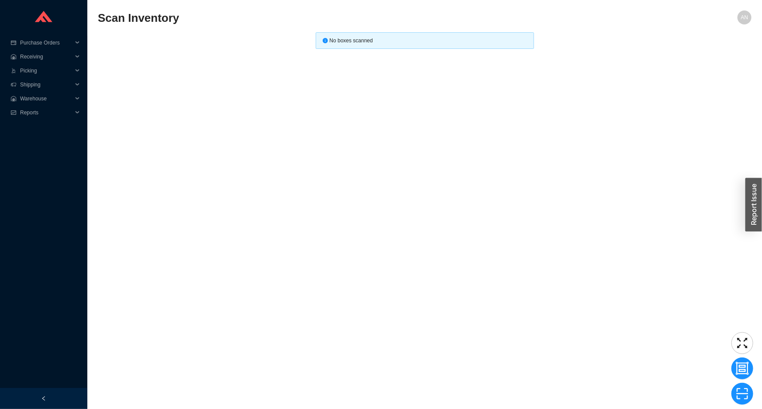
click at [255, 199] on main "Scan Inventory AN No boxes scanned" at bounding box center [425, 209] width 654 height 399
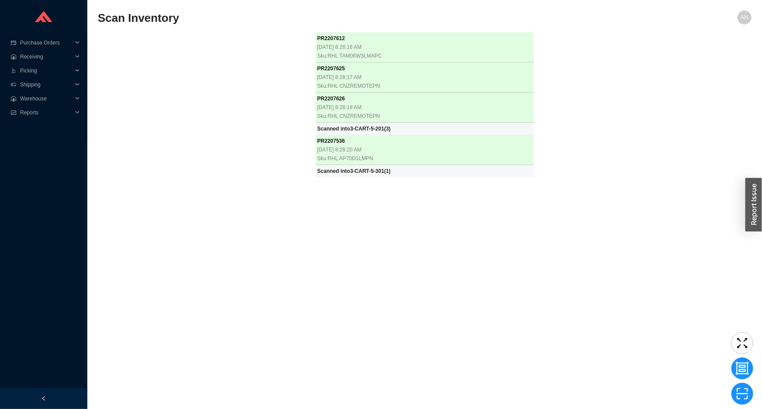
click at [208, 155] on div "PR 2207612 8/25/2025, 8:28:16 AM Sku: RHL TAM06W3LMAPC PR 2207625 8/25/2025, 8:…" at bounding box center [425, 216] width 654 height 368
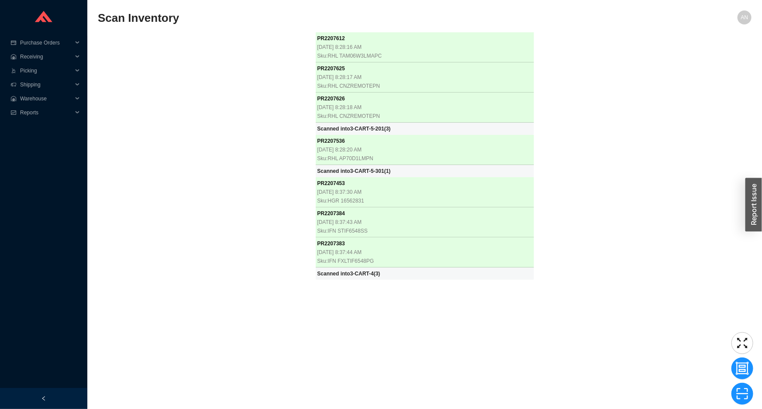
click at [240, 150] on div "PR 2207612 8/25/2025, 8:28:16 AM Sku: RHL TAM06W3LMAPC PR 2207625 8/25/2025, 8:…" at bounding box center [425, 216] width 654 height 368
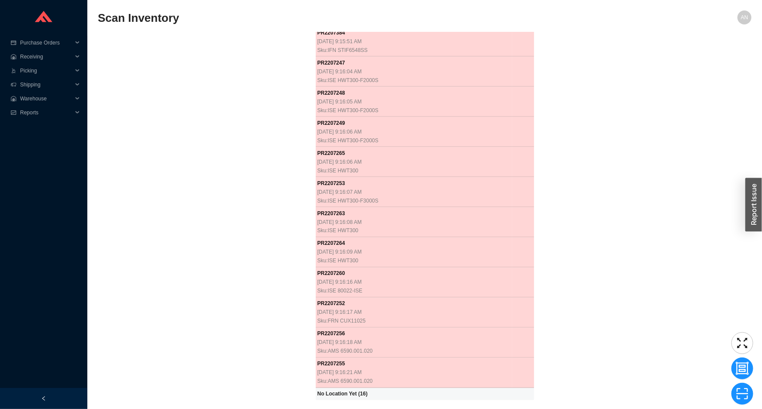
scroll to position [2323, 0]
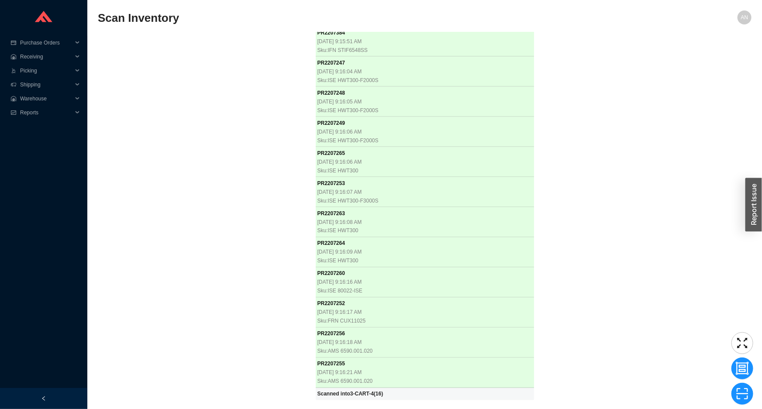
click at [207, 140] on div "PR 2207612 8/25/2025, 8:28:16 AM Sku: RHL TAM06W3LMAPC PR 2207625 8/25/2025, 8:…" at bounding box center [425, 216] width 654 height 368
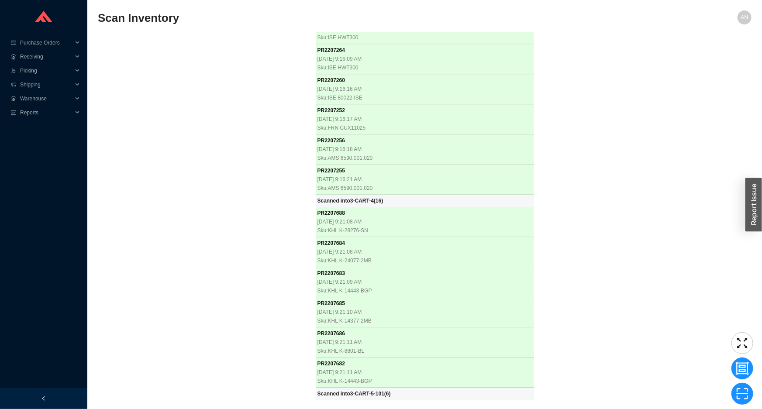
scroll to position [2516, 0]
click at [256, 124] on div "PR 2207612 8/25/2025, 8:28:16 AM Sku: RHL TAM06W3LMAPC PR 2207625 8/25/2025, 8:…" at bounding box center [425, 216] width 654 height 368
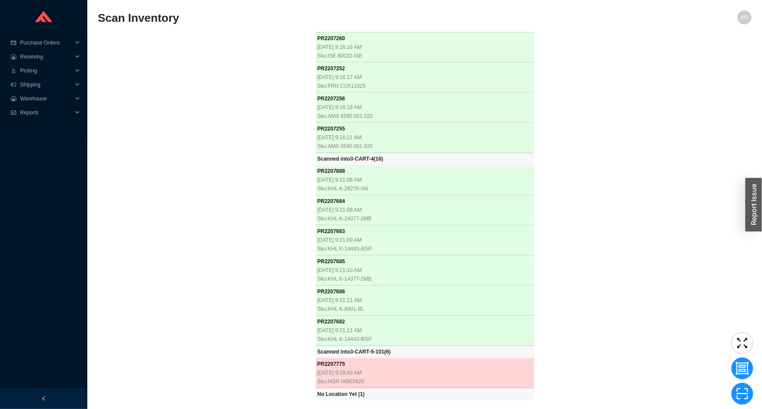
scroll to position [2558, 0]
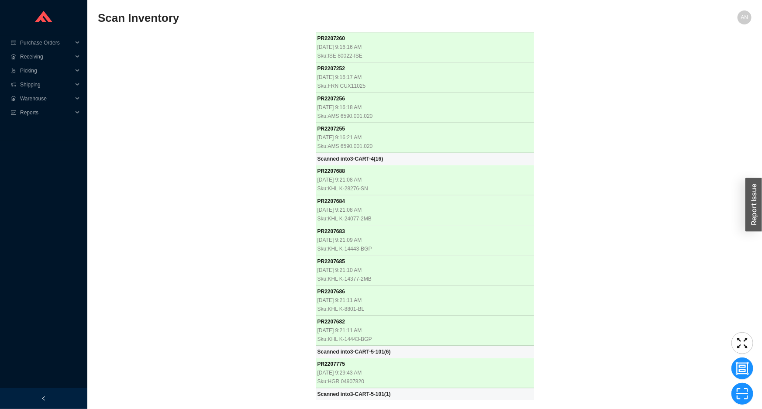
click at [214, 137] on div "PR 2207612 8/25/2025, 8:28:16 AM Sku: RHL TAM06W3LMAPC PR 2207625 8/25/2025, 8:…" at bounding box center [425, 216] width 654 height 368
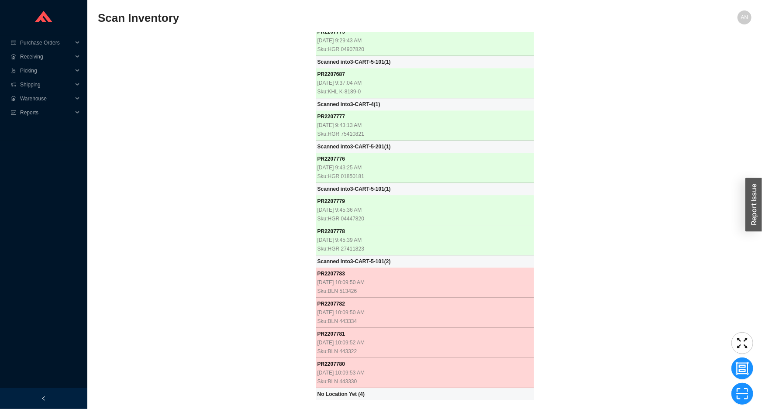
scroll to position [2890, 0]
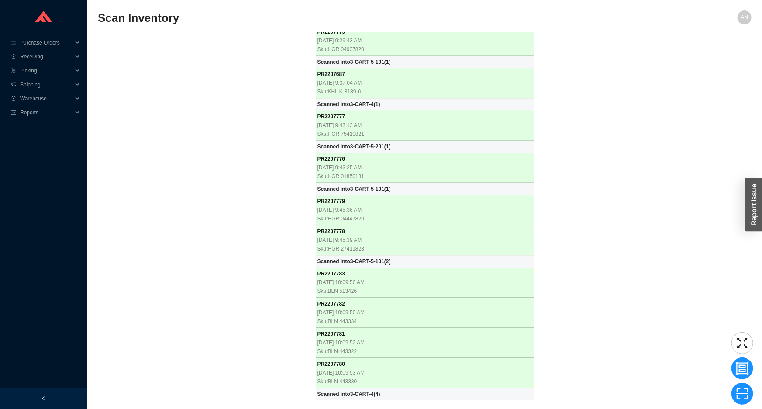
click at [248, 190] on div "PR 2207612 8/25/2025, 8:28:16 AM Sku: RHL TAM06W3LMAPC PR 2207625 8/25/2025, 8:…" at bounding box center [425, 216] width 654 height 368
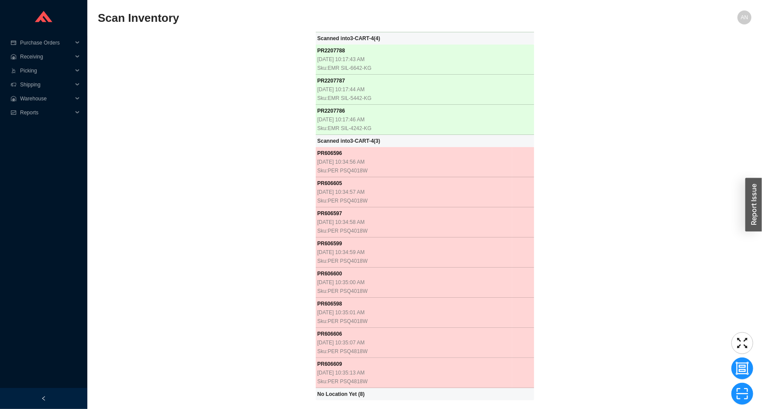
scroll to position [3276, 0]
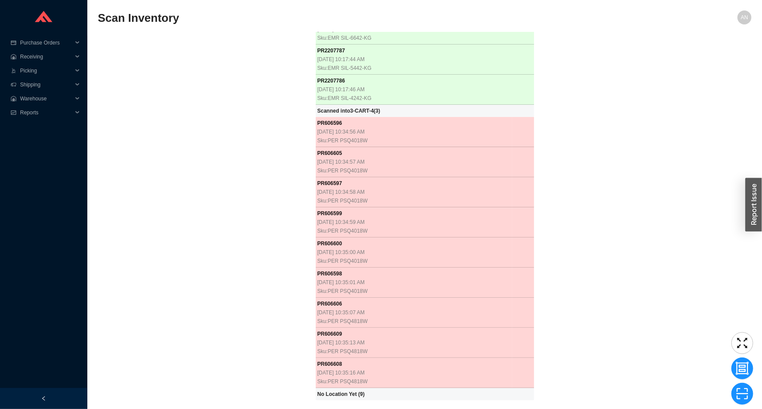
click at [176, 189] on div "PR 2207612 8/25/2025, 8:28:16 AM Sku: RHL TAM06W3LMAPC PR 2207625 8/25/2025, 8:…" at bounding box center [425, 216] width 654 height 368
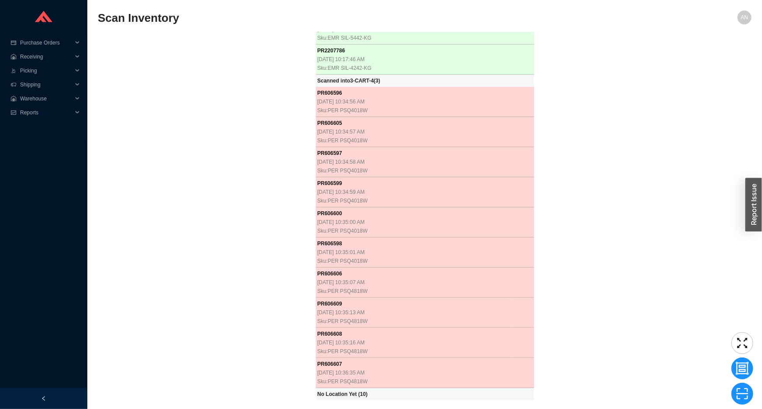
scroll to position [3336, 0]
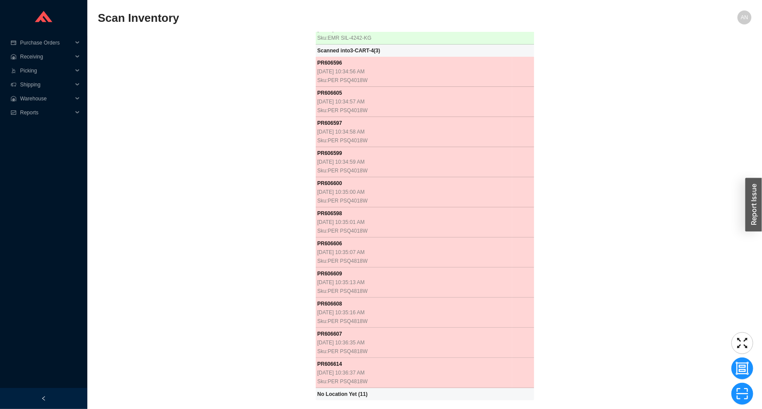
click at [214, 260] on div "PR 2207612 8/25/2025, 8:28:16 AM Sku: RHL TAM06W3LMAPC PR 2207625 8/25/2025, 8:…" at bounding box center [425, 216] width 654 height 368
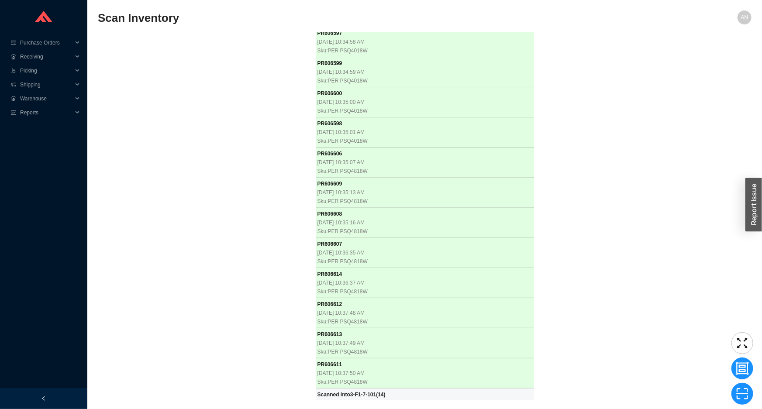
scroll to position [3426, 0]
click at [164, 293] on div "PR 2207612 8/25/2025, 8:28:16 AM Sku: RHL TAM06W3LMAPC PR 2207625 8/25/2025, 8:…" at bounding box center [425, 216] width 654 height 368
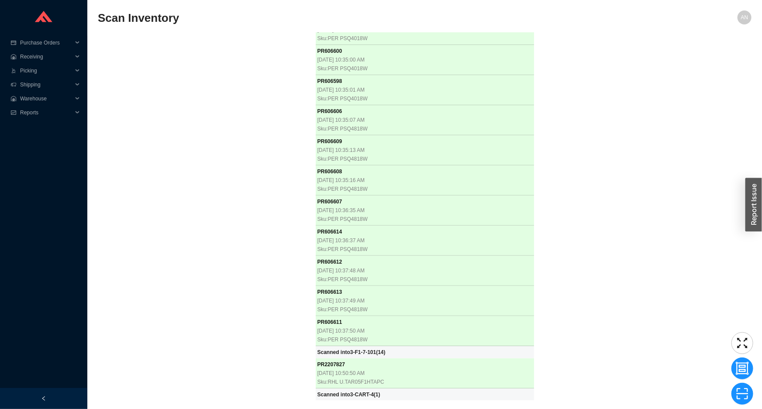
scroll to position [3469, 0]
click at [164, 227] on div "PR 2207612 8/25/2025, 8:28:16 AM Sku: RHL TAM06W3LMAPC PR 2207625 8/25/2025, 8:…" at bounding box center [425, 216] width 654 height 368
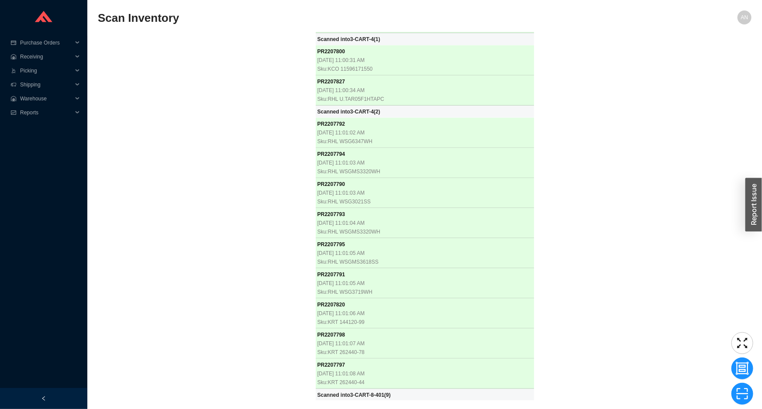
scroll to position [3824, 0]
drag, startPoint x: 219, startPoint y: 126, endPoint x: 219, endPoint y: 119, distance: 7.0
click at [219, 120] on div "PR 2207612 8/25/2025, 8:28:16 AM Sku: RHL TAM06W3LMAPC PR 2207625 8/25/2025, 8:…" at bounding box center [425, 216] width 654 height 368
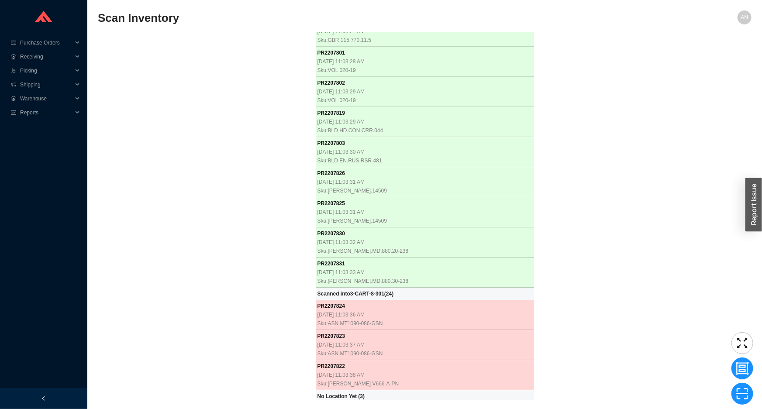
scroll to position [4734, 0]
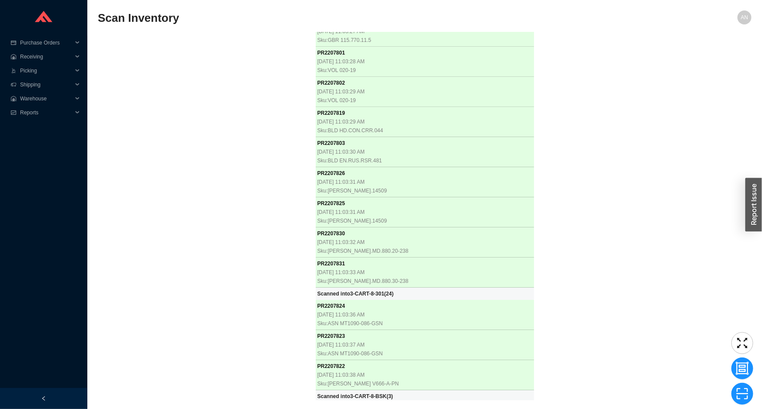
click at [203, 131] on div "PR 2207612 8/25/2025, 8:28:16 AM Sku: RHL TAM06W3LMAPC PR 2207625 8/25/2025, 8:…" at bounding box center [425, 216] width 654 height 368
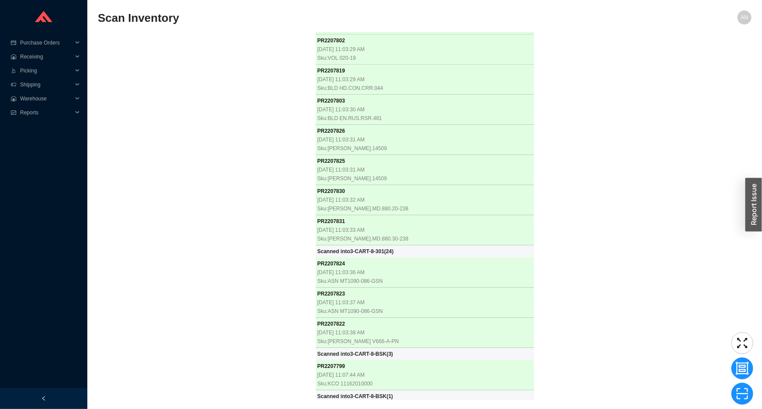
scroll to position [4776, 0]
click at [197, 55] on div "PR 2207612 8/25/2025, 8:28:16 AM Sku: RHL TAM06W3LMAPC PR 2207625 8/25/2025, 8:…" at bounding box center [425, 216] width 654 height 368
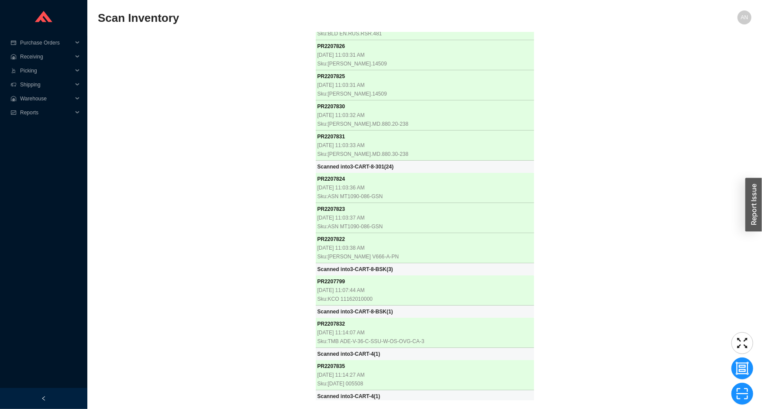
scroll to position [4861, 0]
drag, startPoint x: 197, startPoint y: 291, endPoint x: 199, endPoint y: 284, distance: 7.1
click at [198, 287] on div "PR 2207612 8/25/2025, 8:28:16 AM Sku: RHL TAM06W3LMAPC PR 2207625 8/25/2025, 8:…" at bounding box center [425, 216] width 654 height 368
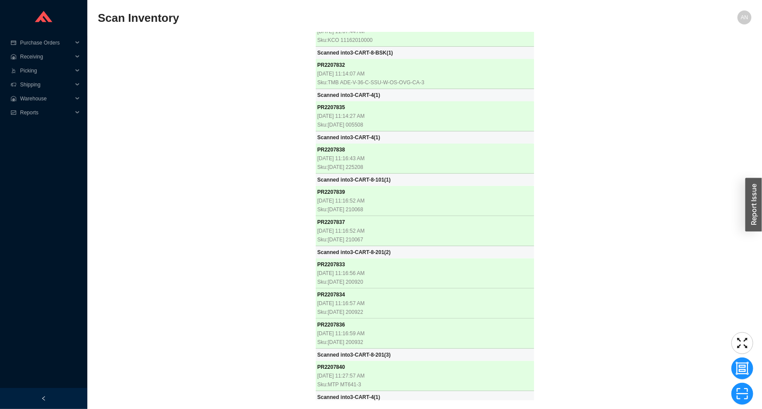
scroll to position [5120, 0]
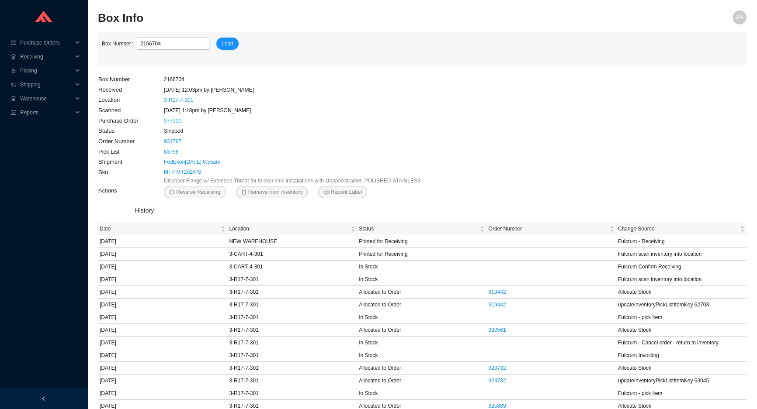
click at [170, 120] on link "977930" at bounding box center [172, 121] width 17 height 6
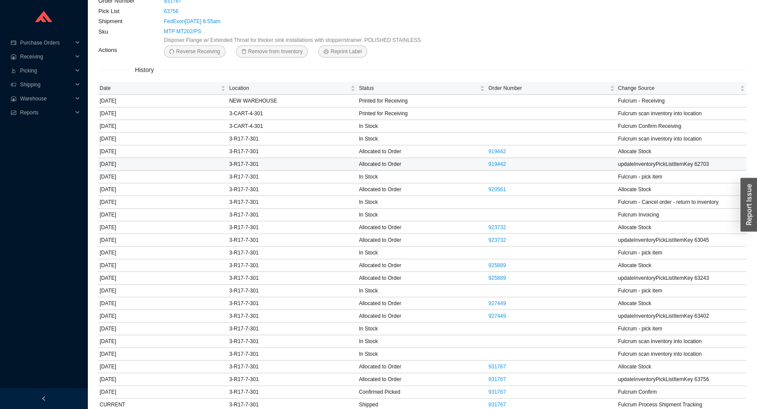
scroll to position [142, 0]
click at [495, 402] on link "931767" at bounding box center [496, 404] width 17 height 6
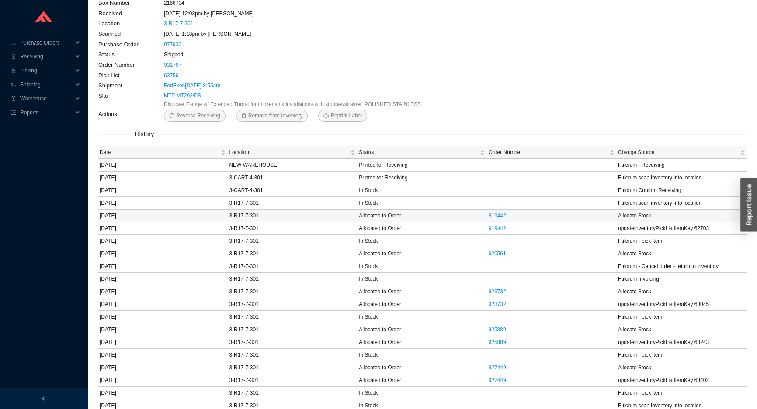
scroll to position [0, 0]
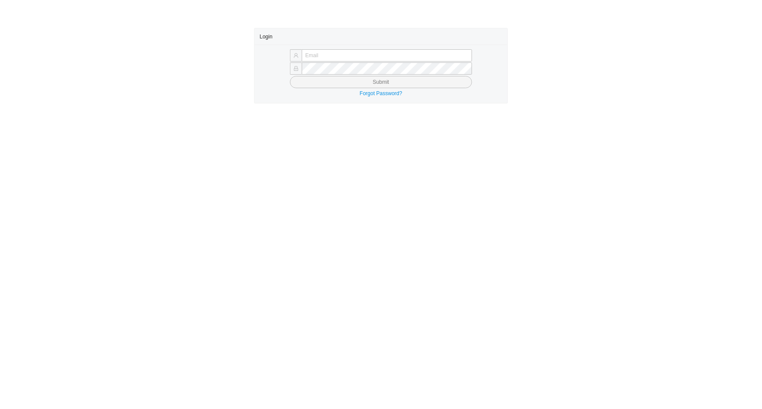
type input "angel@asbathnj.com"
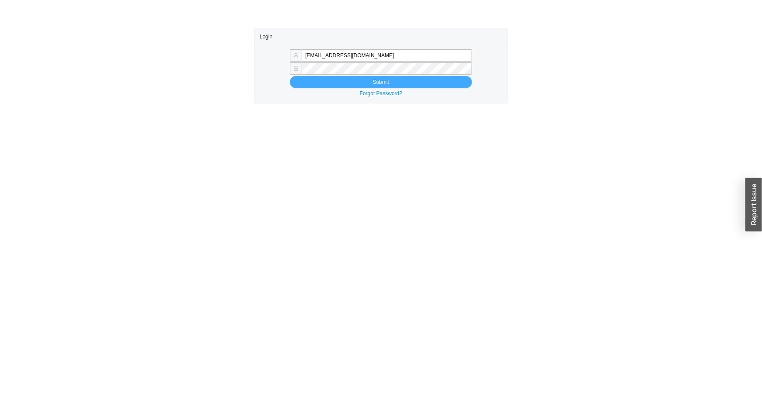
click at [337, 83] on button "Submit" at bounding box center [381, 82] width 182 height 12
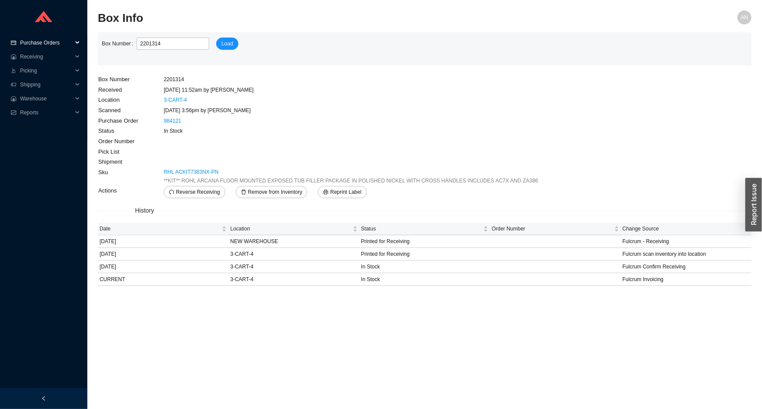
click at [39, 46] on span "Purchase Orders" at bounding box center [46, 43] width 52 height 14
drag, startPoint x: 41, startPoint y: 53, endPoint x: 45, endPoint y: 52, distance: 5.0
click at [38, 54] on link "Search" at bounding box center [29, 57] width 17 height 6
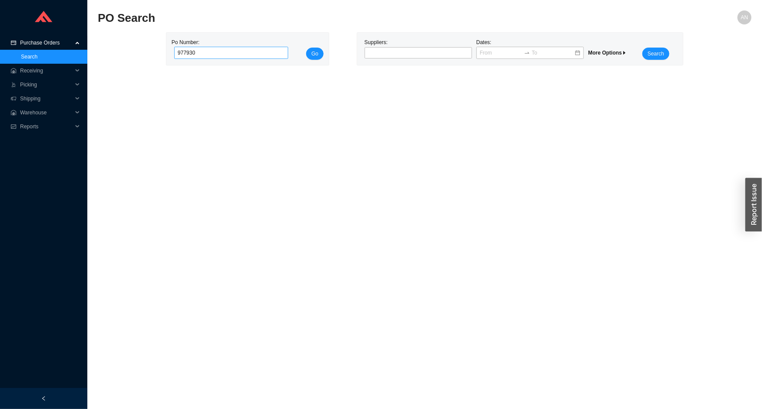
type input "977930"
click button "Go" at bounding box center [314, 54] width 17 height 12
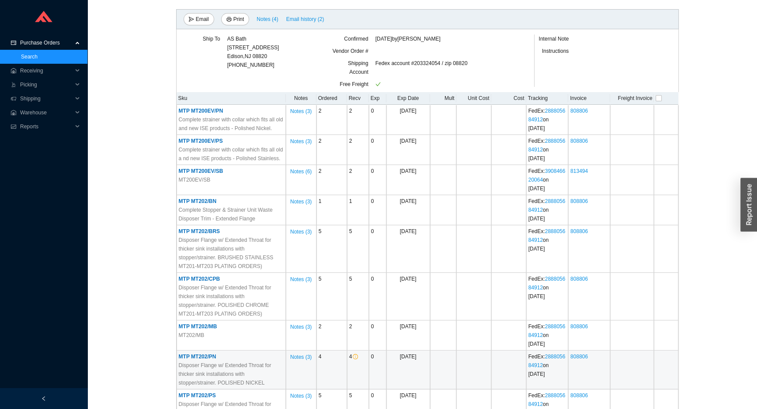
scroll to position [238, 0]
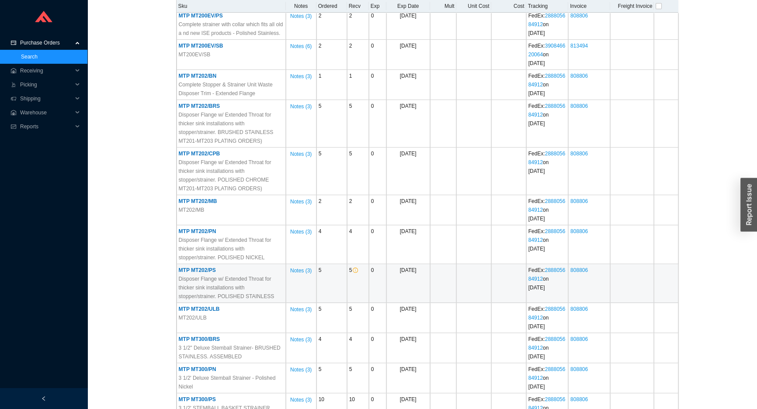
click at [208, 273] on span "MTP MT202/PS" at bounding box center [197, 270] width 37 height 6
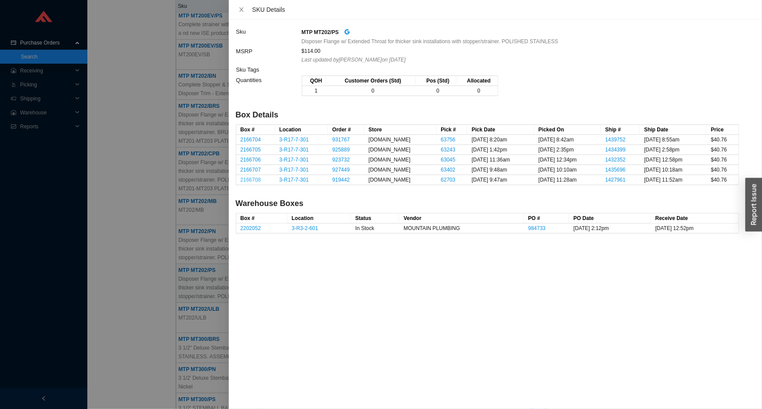
click at [251, 177] on link "2166708" at bounding box center [251, 180] width 21 height 6
click at [256, 169] on link "2166707" at bounding box center [251, 170] width 21 height 6
click at [247, 159] on link "2166706" at bounding box center [251, 160] width 21 height 6
click at [40, 98] on div at bounding box center [381, 204] width 762 height 409
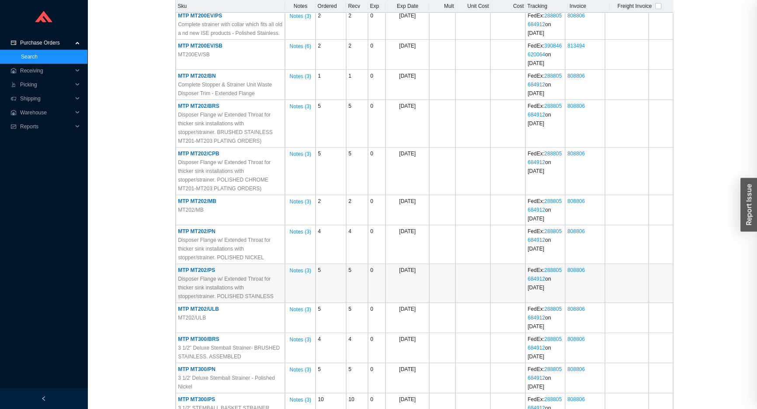
click at [33, 115] on span "Warehouse" at bounding box center [46, 113] width 52 height 14
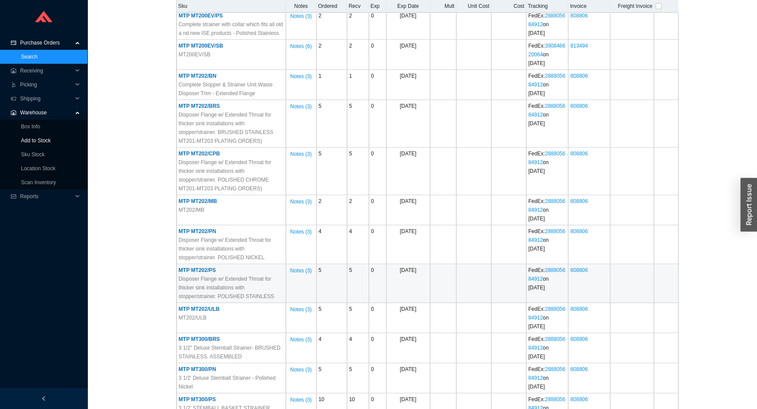
click at [38, 140] on link "Add to Stock" at bounding box center [36, 141] width 30 height 6
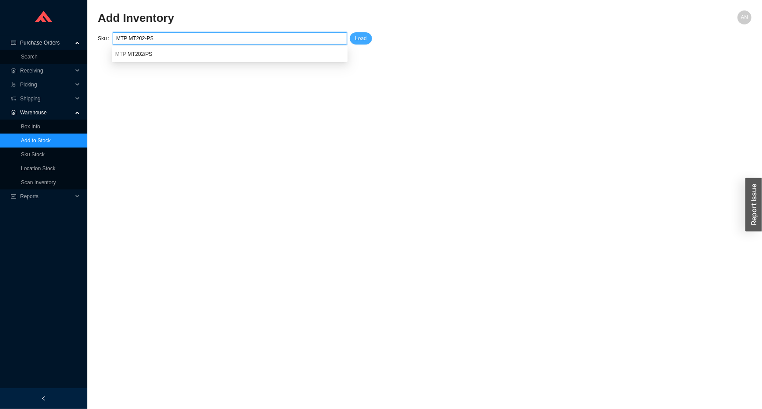
type input "MTP MT202-PS"
click at [363, 38] on span "Load" at bounding box center [361, 38] width 12 height 9
click at [144, 38] on input "MTP MT202-PS" at bounding box center [230, 38] width 228 height 11
click at [153, 56] on div "MTP MT202/PS" at bounding box center [229, 54] width 229 height 8
type input "MTP MT202/PS"
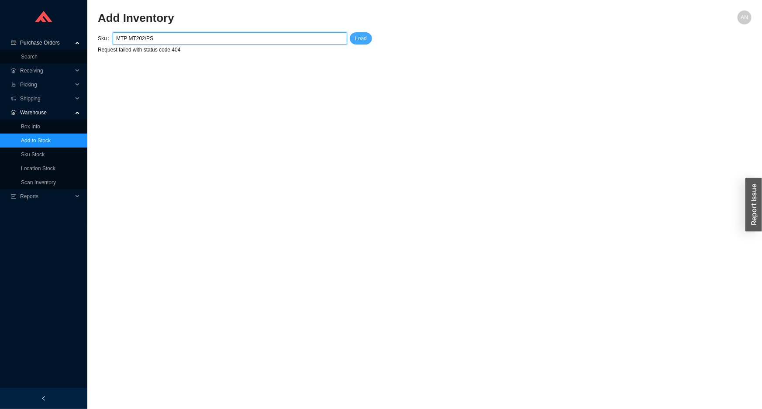
click at [355, 37] on span "Load" at bounding box center [361, 38] width 12 height 9
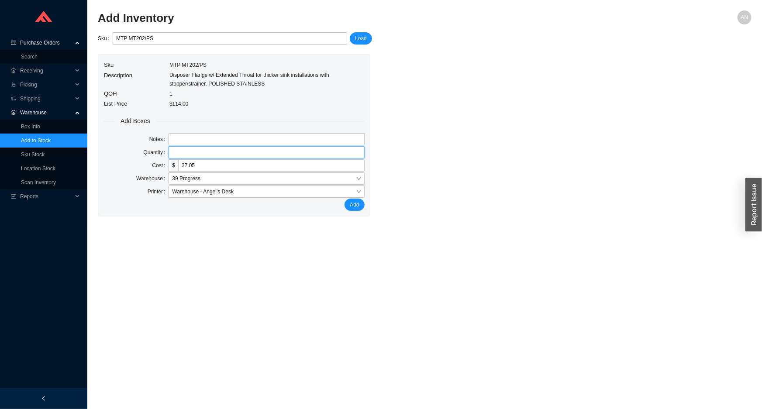
click at [188, 151] on input "tel" at bounding box center [267, 152] width 196 height 12
type input "1"
click at [345, 199] on button "Add" at bounding box center [355, 205] width 20 height 12
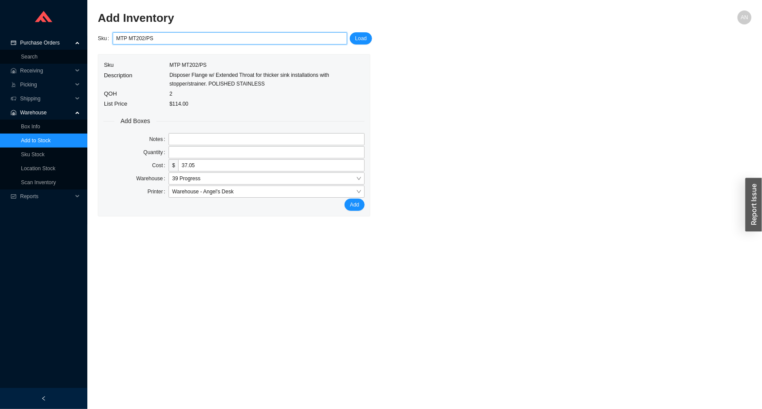
click at [152, 37] on input "MTP MT202/PS" at bounding box center [230, 38] width 228 height 11
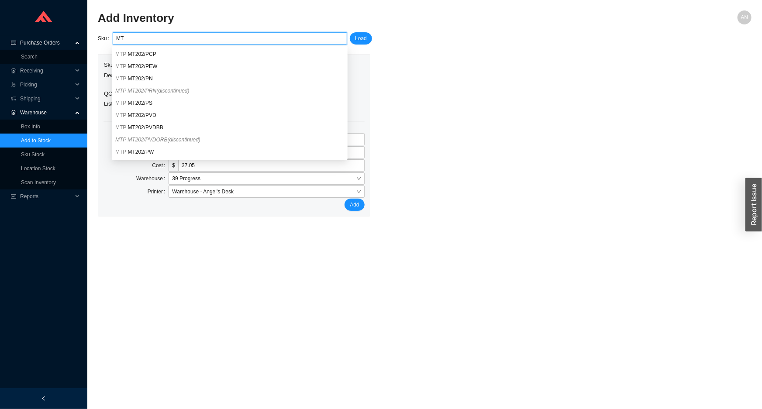
type input "M"
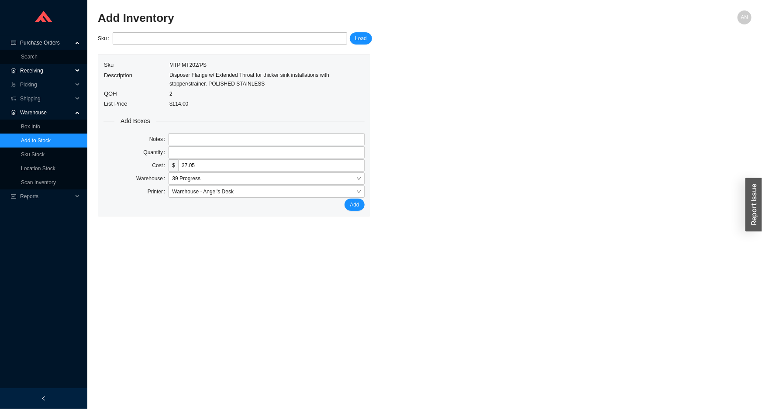
click at [38, 73] on span "Receiving" at bounding box center [46, 71] width 52 height 14
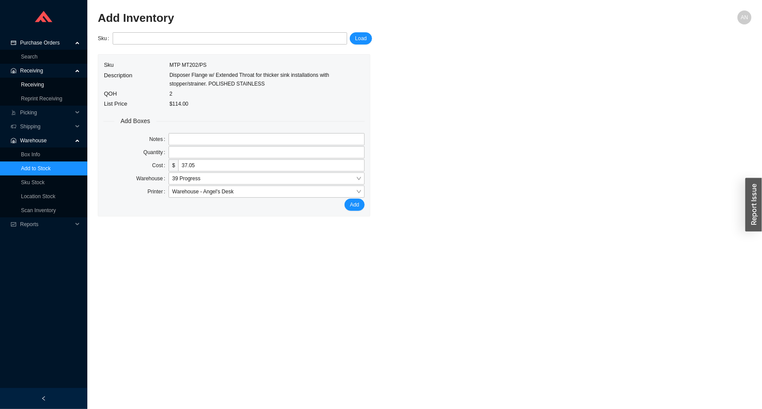
click at [38, 82] on link "Receiving" at bounding box center [32, 85] width 23 height 6
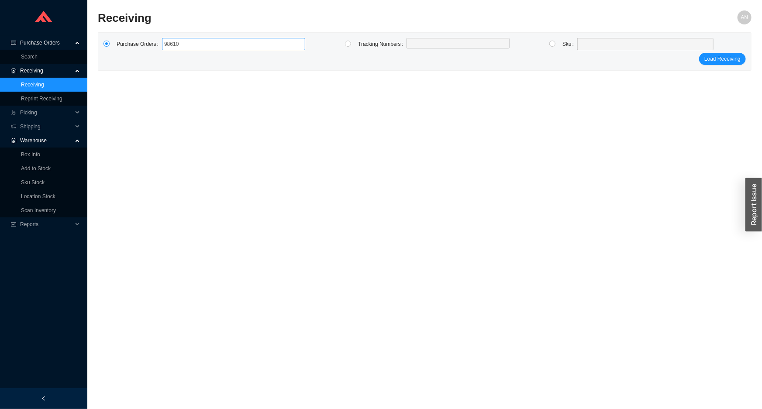
type input "986101"
type input "986099"
type input "986100"
type input "983394"
type input "985261"
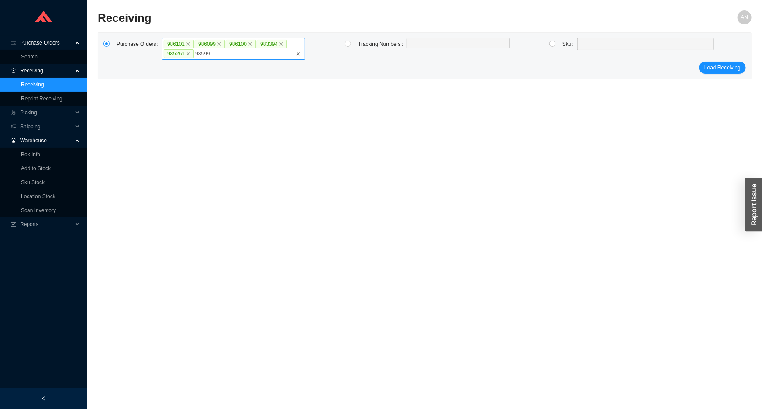
type input "985990"
click button "Load Receiving" at bounding box center [722, 68] width 47 height 12
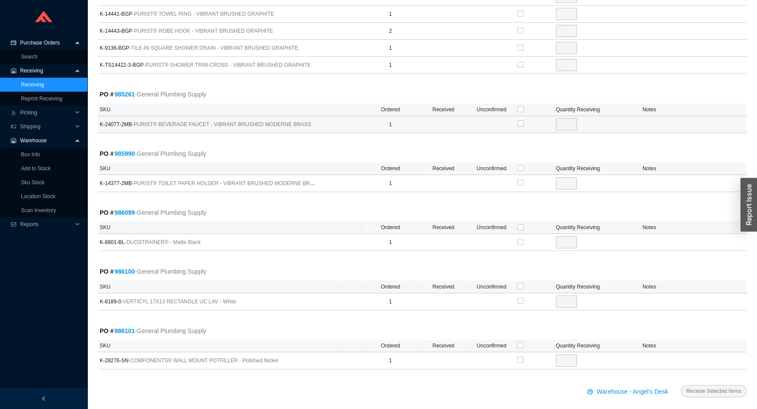
scroll to position [165, 0]
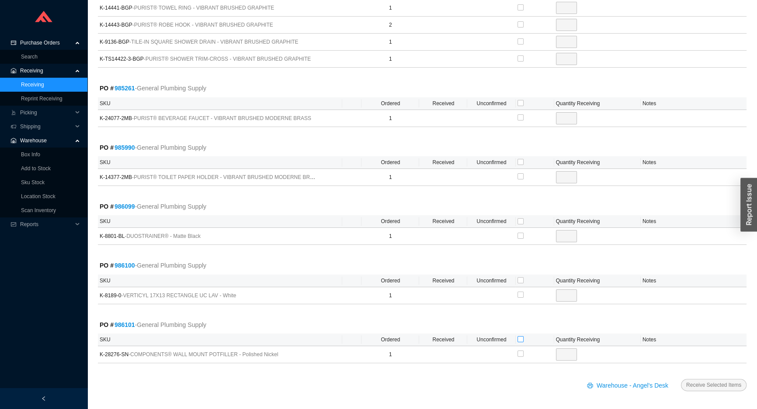
click at [518, 341] on input "checkbox" at bounding box center [520, 339] width 6 height 6
checkbox input "true"
type input "1"
click at [519, 221] on input "checkbox" at bounding box center [520, 221] width 6 height 6
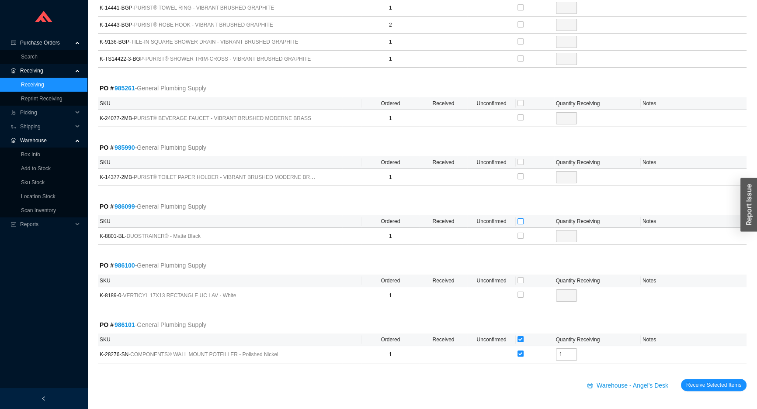
checkbox input "true"
type input "1"
click at [517, 279] on input "checkbox" at bounding box center [520, 280] width 6 height 6
checkbox input "true"
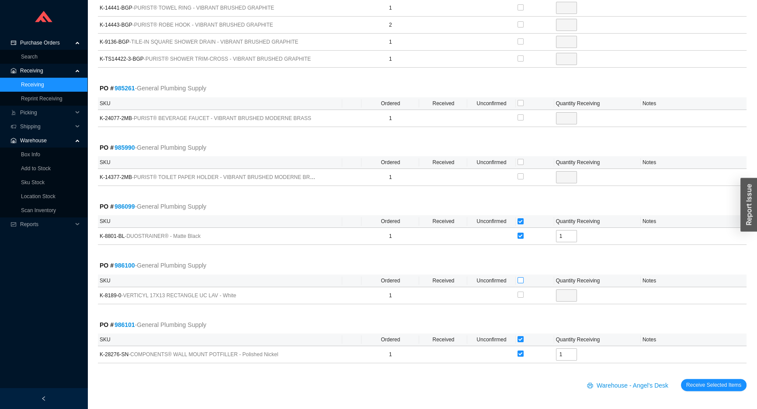
checkbox input "true"
type input "1"
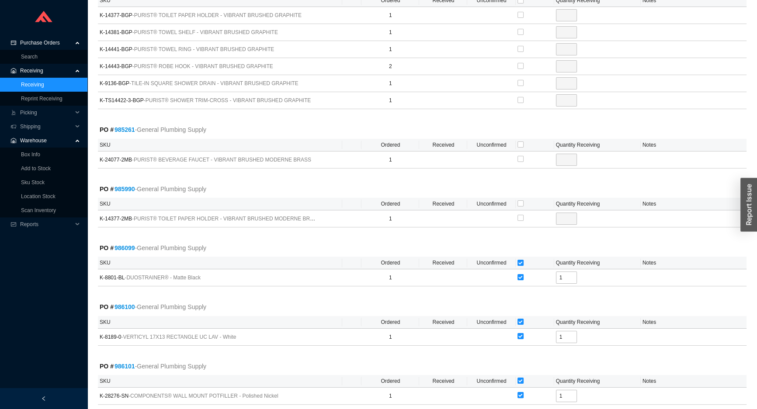
scroll to position [85, 0]
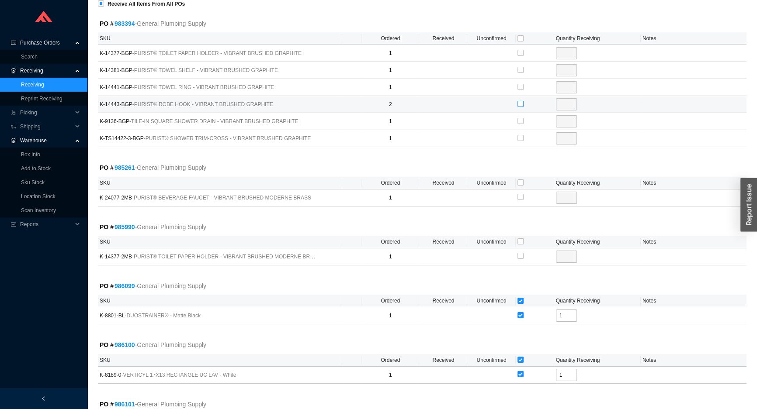
click at [520, 104] on input "checkbox" at bounding box center [520, 104] width 6 height 6
checkbox input "true"
type input "2"
click at [519, 183] on input "checkbox" at bounding box center [520, 183] width 6 height 6
checkbox input "true"
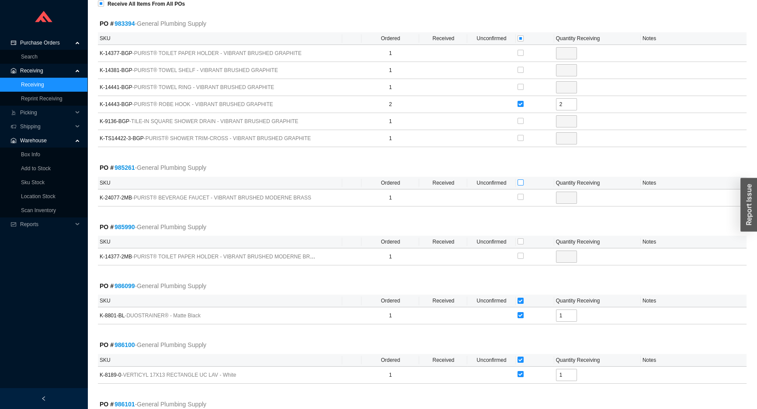
checkbox input "true"
type input "1"
click at [519, 241] on input "checkbox" at bounding box center [520, 242] width 6 height 6
checkbox input "true"
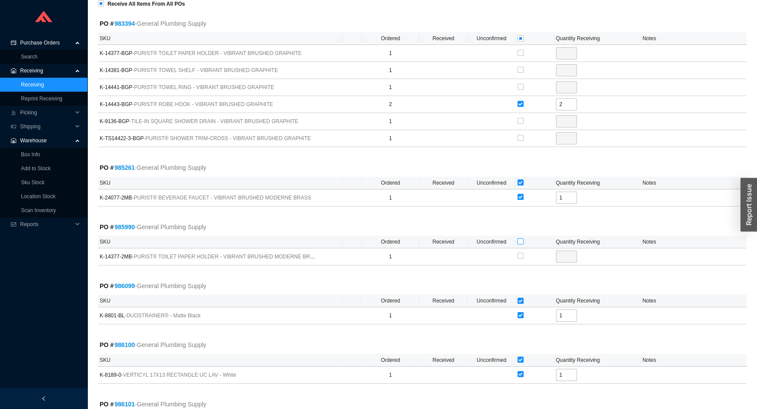
type input "1"
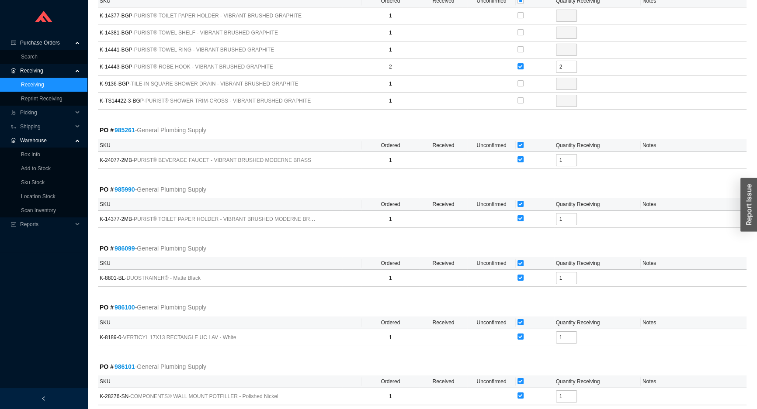
scroll to position [165, 0]
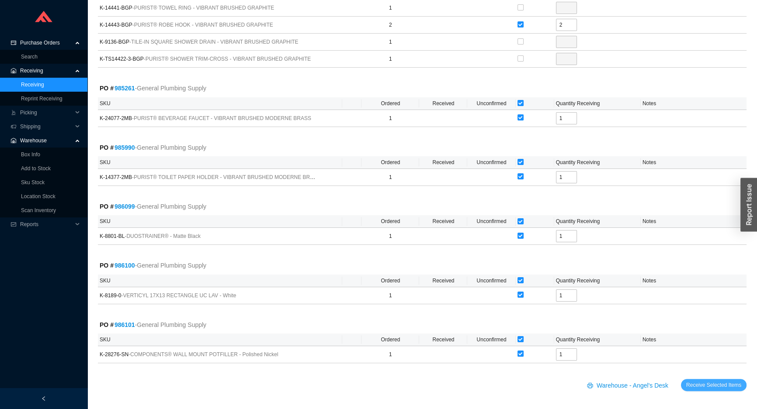
click at [730, 381] on span "Receive Selected Items" at bounding box center [713, 385] width 55 height 9
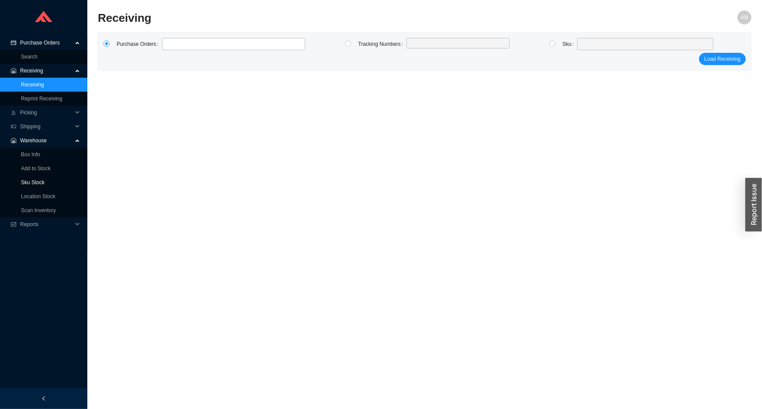
click at [31, 186] on link "Sku Stock" at bounding box center [33, 183] width 24 height 6
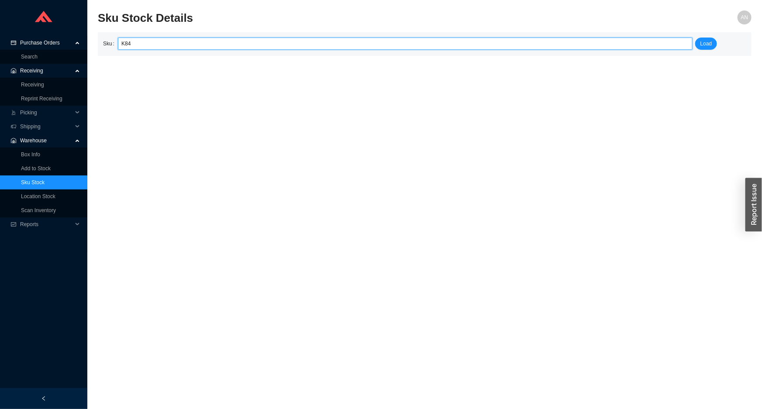
type input "K847"
click button "Load" at bounding box center [707, 44] width 22 height 12
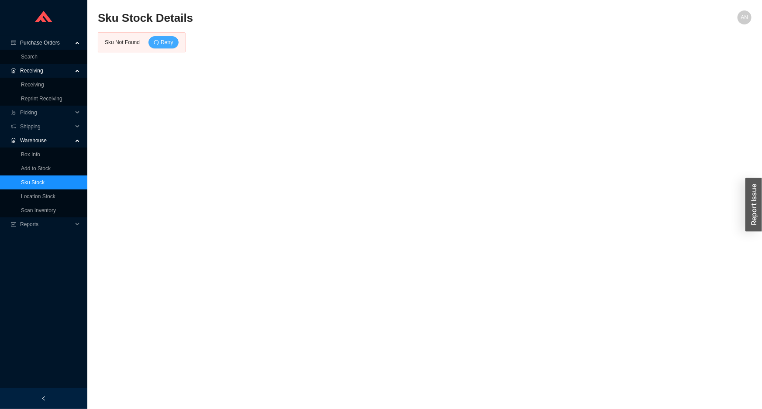
click at [157, 42] on icon "redo" at bounding box center [156, 42] width 5 height 5
click at [37, 182] on link "Sku Stock" at bounding box center [33, 183] width 24 height 6
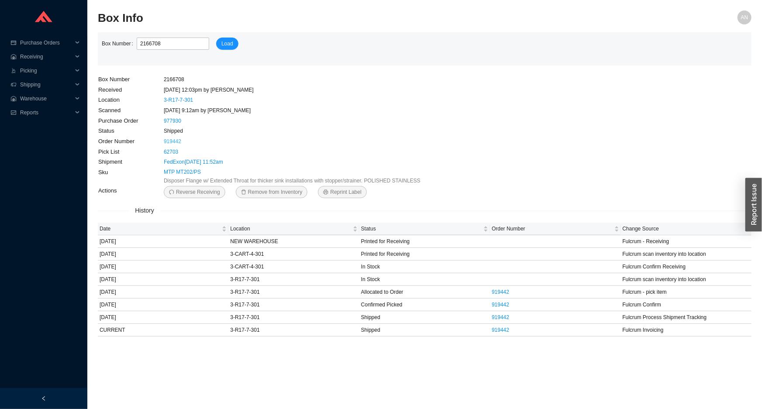
click at [173, 141] on link "919442" at bounding box center [172, 141] width 17 height 6
click at [173, 142] on link "927449" at bounding box center [172, 141] width 17 height 6
click at [173, 140] on link "923732" at bounding box center [172, 141] width 17 height 6
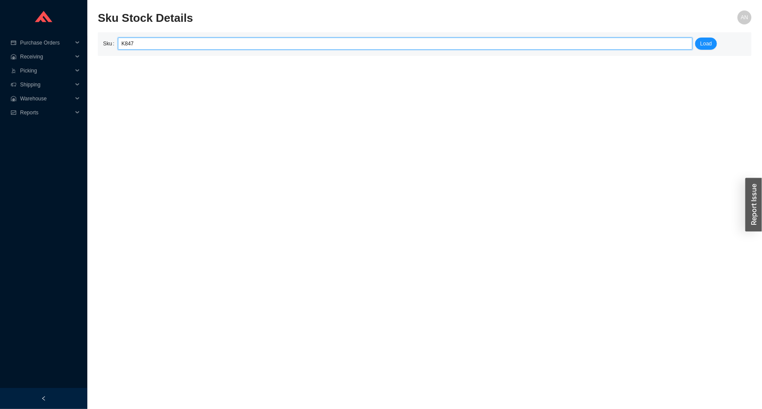
click at [122, 44] on input "K847" at bounding box center [405, 43] width 568 height 11
click at [123, 44] on input "K847" at bounding box center [405, 43] width 568 height 11
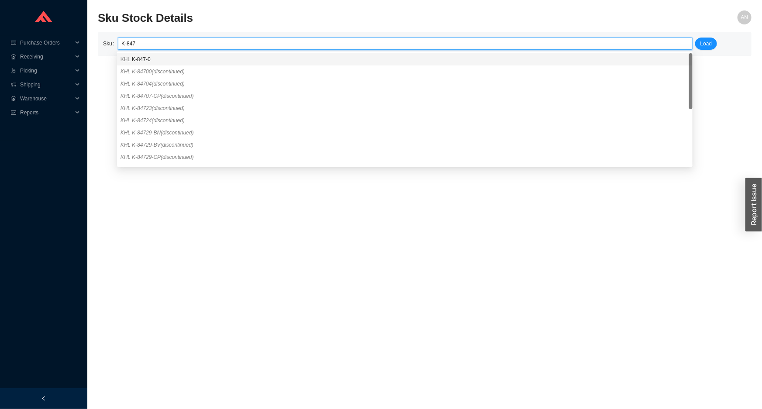
click at [127, 58] on span "KHL" at bounding box center [126, 59] width 10 height 6
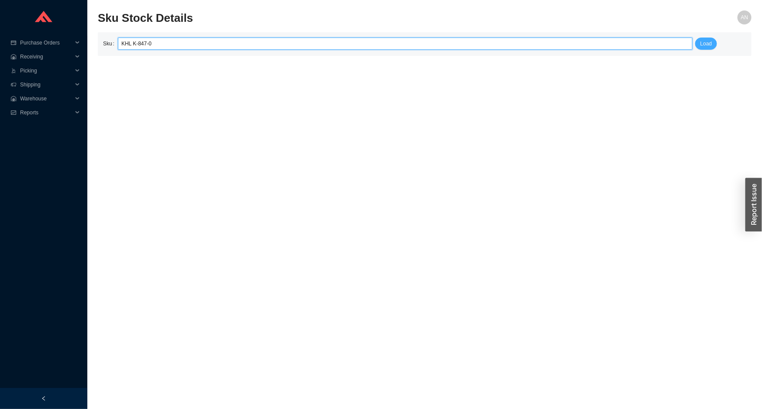
type input "KHL K-847-0"
click at [704, 42] on span "Load" at bounding box center [707, 43] width 12 height 9
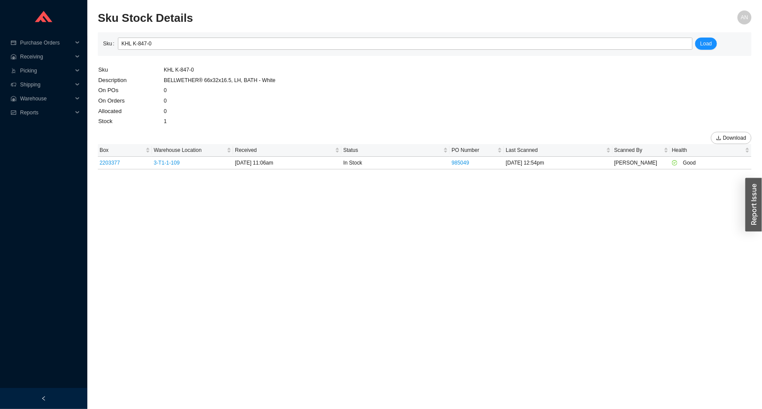
click at [524, 76] on main "Sku KHL K-847-0 Load Sku KHL K-847-0 Description BELLWETHER® 66x32x16.5, LH, BA…" at bounding box center [425, 100] width 654 height 137
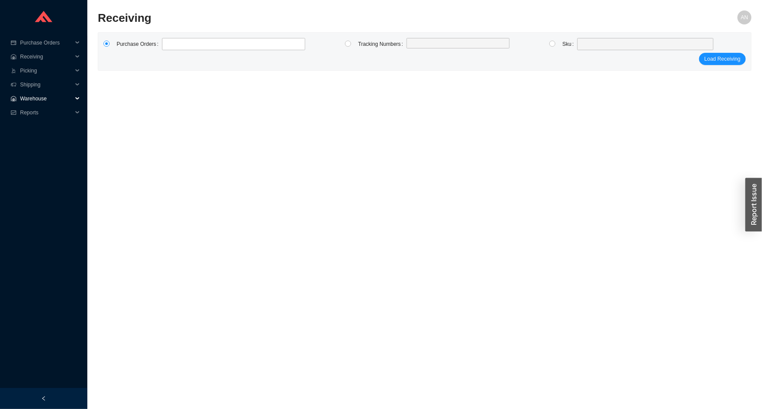
click at [48, 94] on span "Warehouse" at bounding box center [46, 99] width 52 height 14
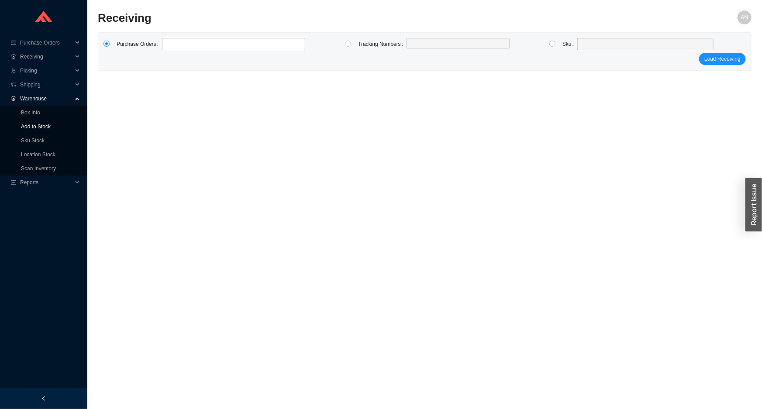
click at [48, 127] on link "Add to Stock" at bounding box center [36, 127] width 30 height 6
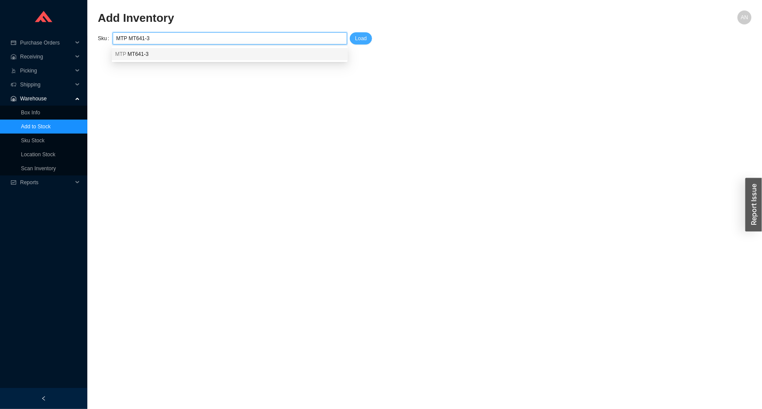
type input "MTP MT641-3"
click at [356, 36] on span "Load" at bounding box center [361, 38] width 12 height 9
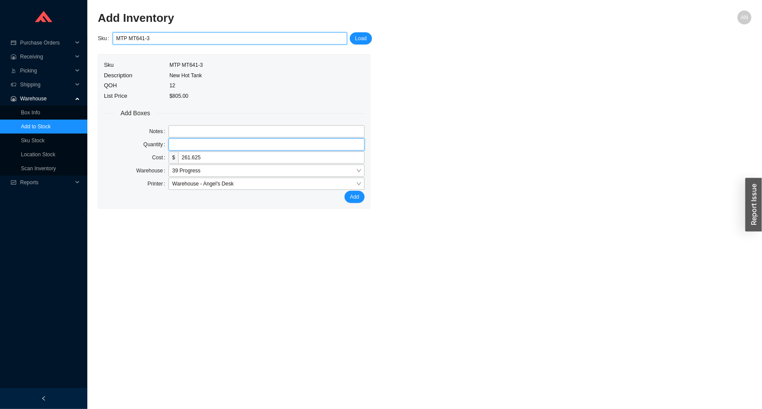
click at [177, 145] on input "tel" at bounding box center [267, 144] width 196 height 12
type input "1"
click at [345, 191] on button "Add" at bounding box center [355, 197] width 20 height 12
click at [163, 39] on input "MTP MT641-3" at bounding box center [230, 38] width 228 height 11
type input "M"
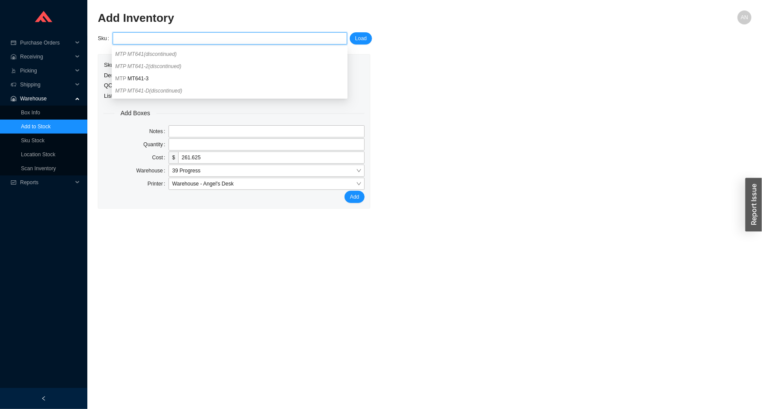
paste input "LAT SSG-LTD3319S"
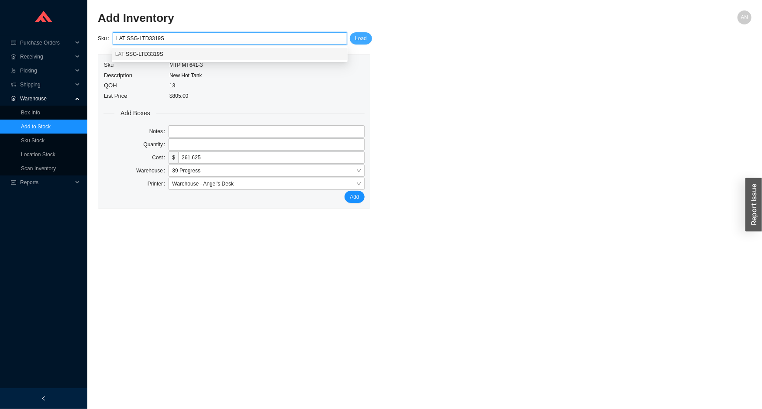
type input "LAT SSG-LTD3319S"
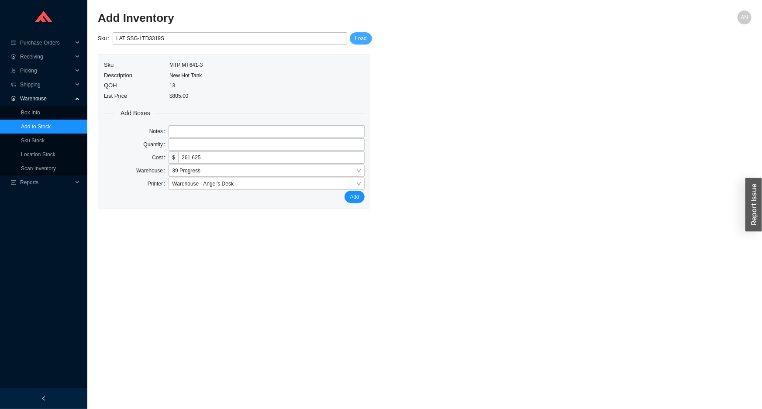
click at [356, 38] on span "Load" at bounding box center [361, 38] width 12 height 9
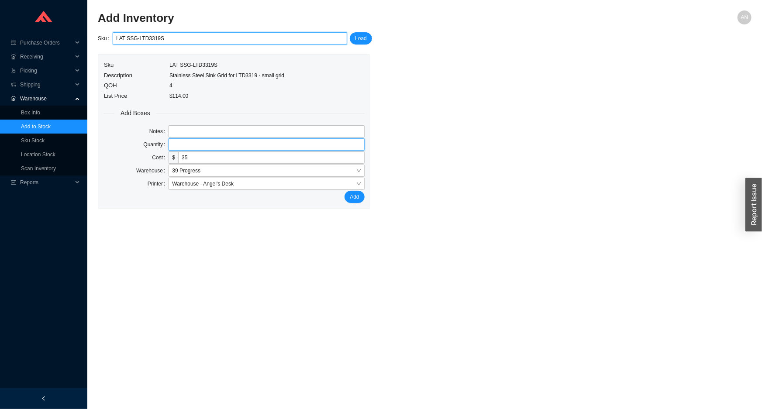
click at [187, 138] on input "tel" at bounding box center [267, 144] width 196 height 12
type input "1"
click at [345, 191] on button "Add" at bounding box center [355, 197] width 20 height 12
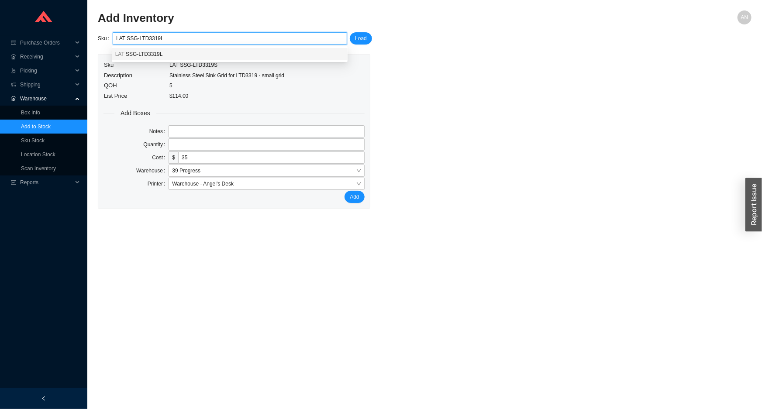
click at [153, 55] on span "SSG-LTD3319L" at bounding box center [144, 54] width 37 height 6
type input "LAT SSG-LTD3319L"
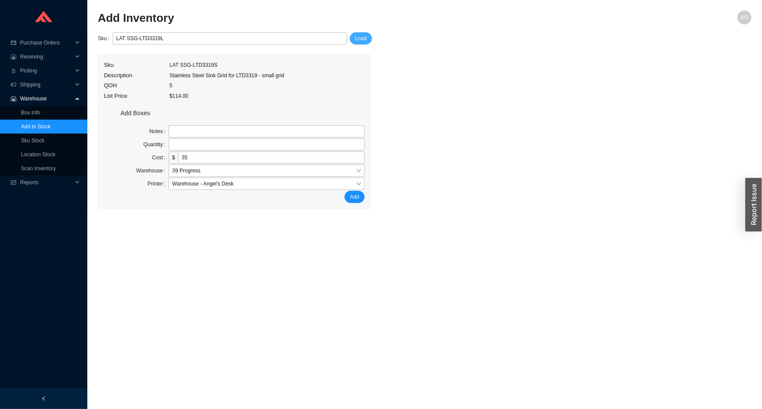
click at [358, 39] on span "Load" at bounding box center [361, 38] width 12 height 9
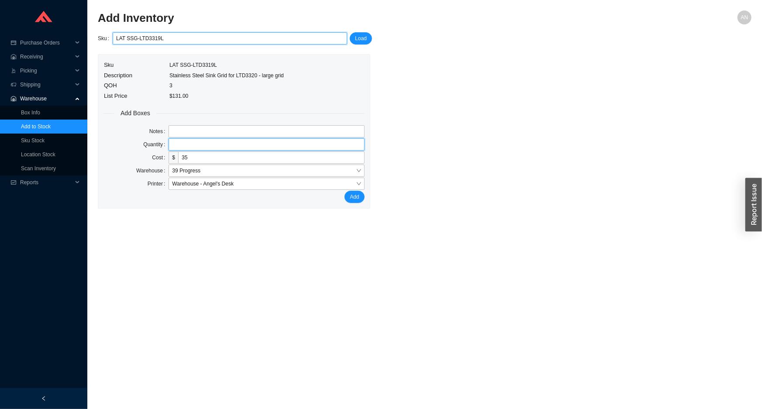
click at [182, 146] on input "tel" at bounding box center [267, 144] width 196 height 12
type input "1"
click at [345, 191] on button "Add" at bounding box center [355, 197] width 20 height 12
